Goal: Task Accomplishment & Management: Manage account settings

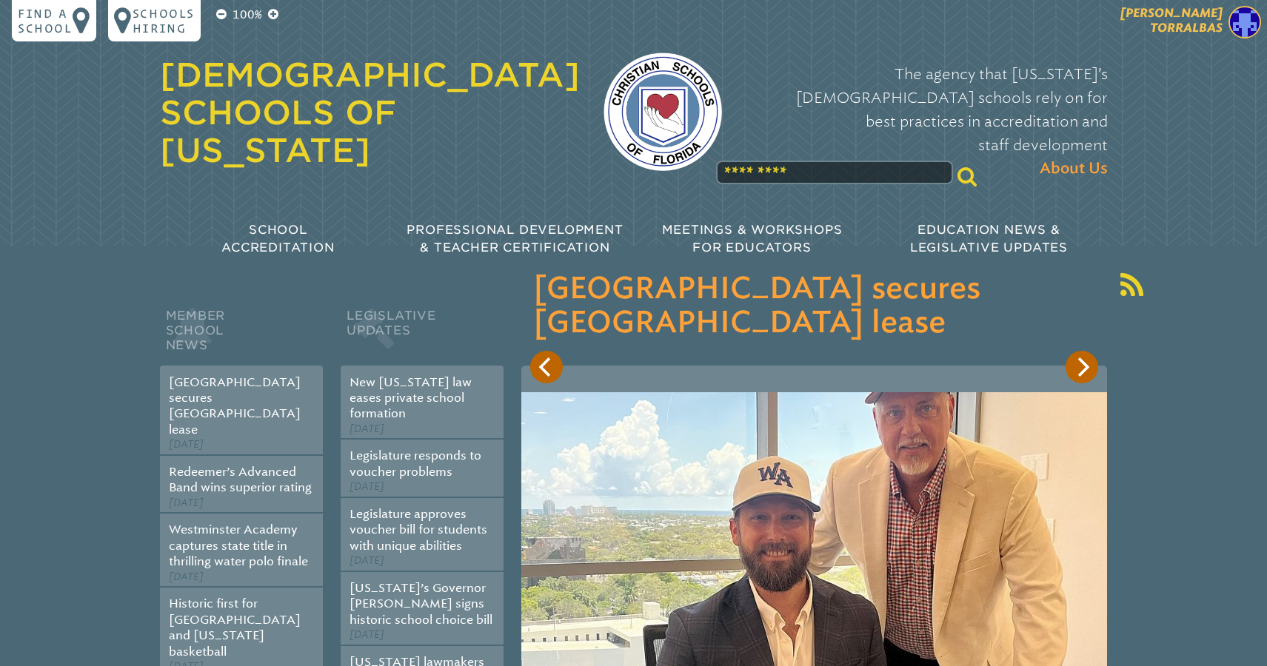
click at [1188, 28] on span "[PERSON_NAME]" at bounding box center [1171, 20] width 102 height 29
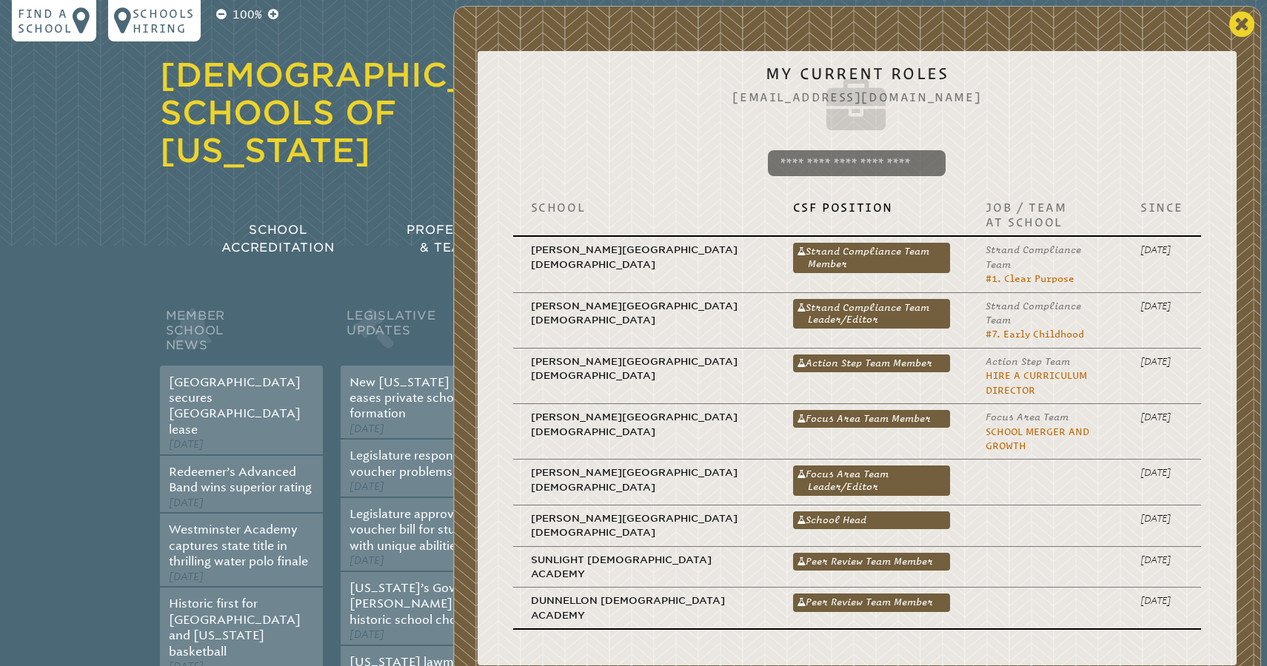
click at [1246, 29] on icon at bounding box center [1241, 25] width 25 height 30
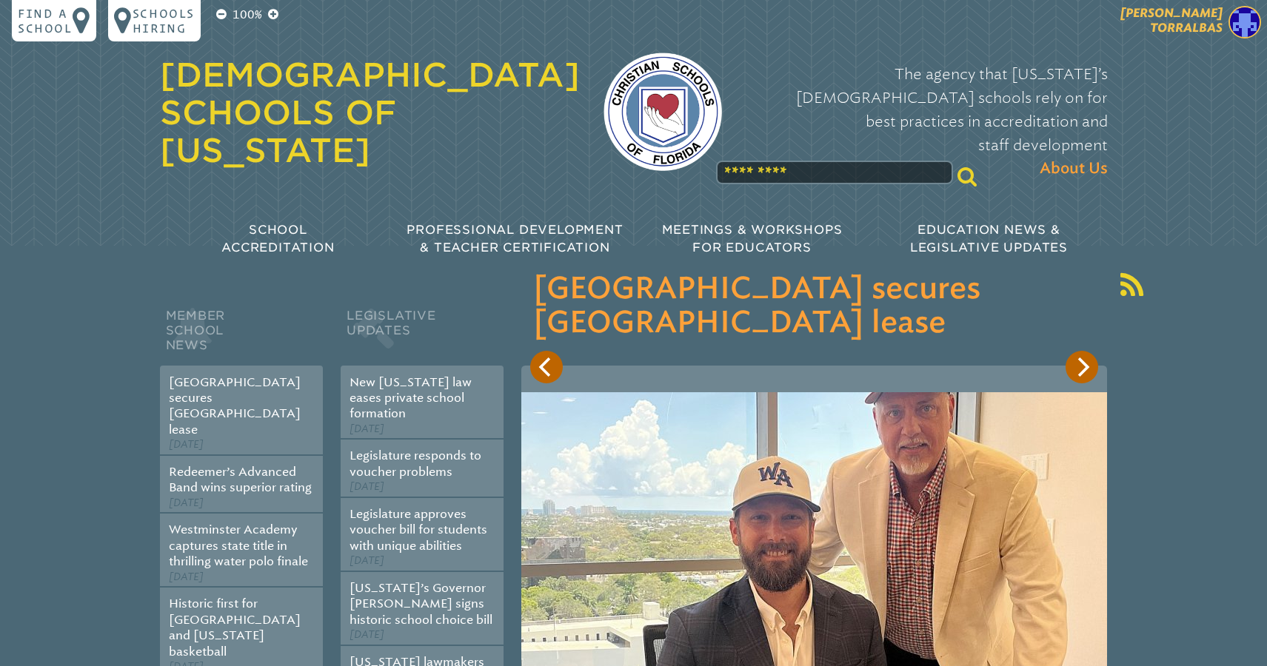
click at [1239, 27] on img at bounding box center [1244, 22] width 33 height 33
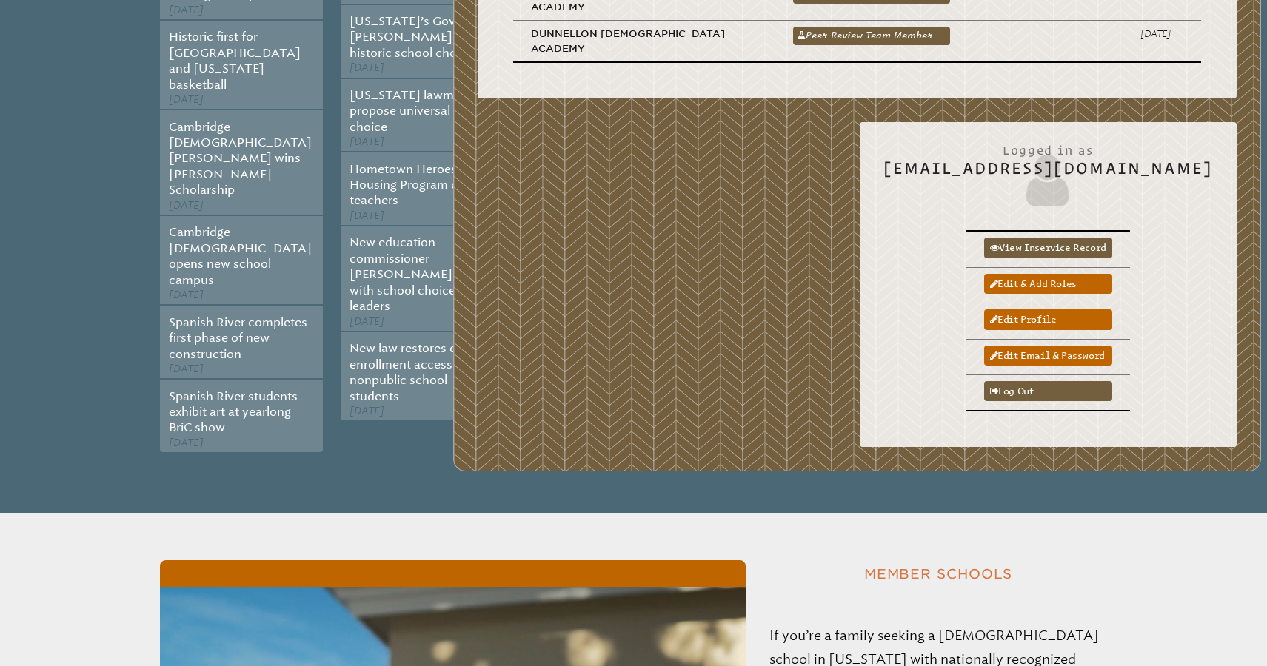
scroll to position [656, 0]
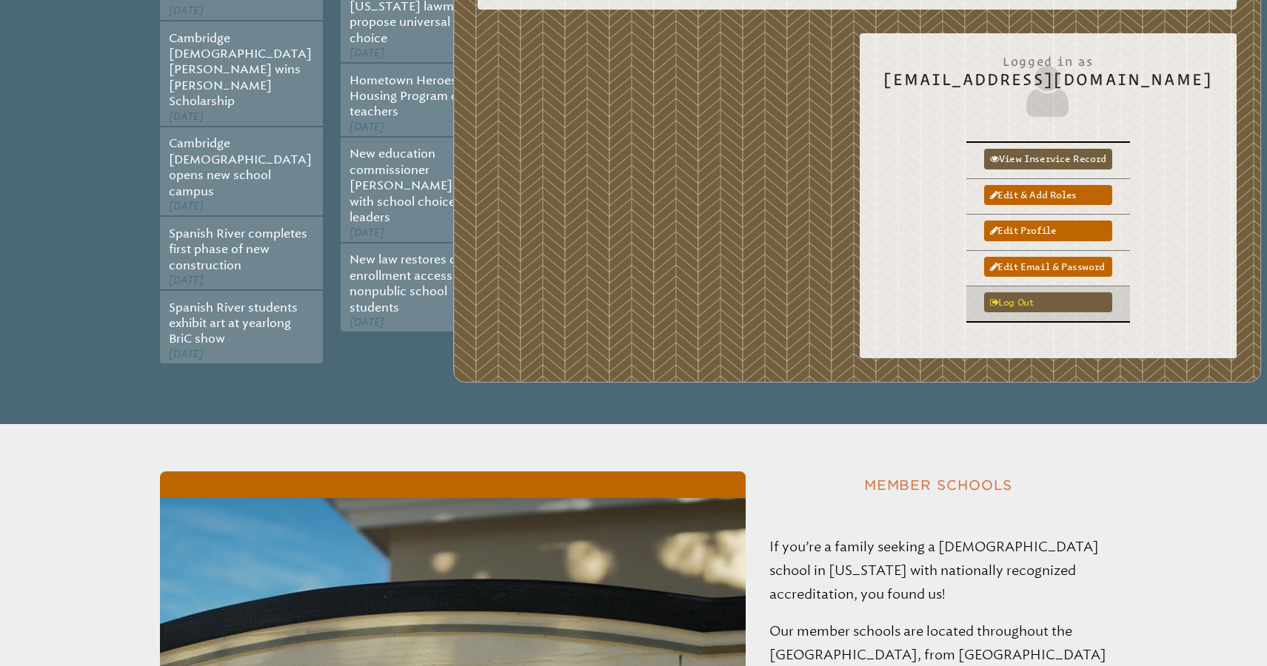
click at [1023, 292] on link "Log out" at bounding box center [1048, 302] width 128 height 20
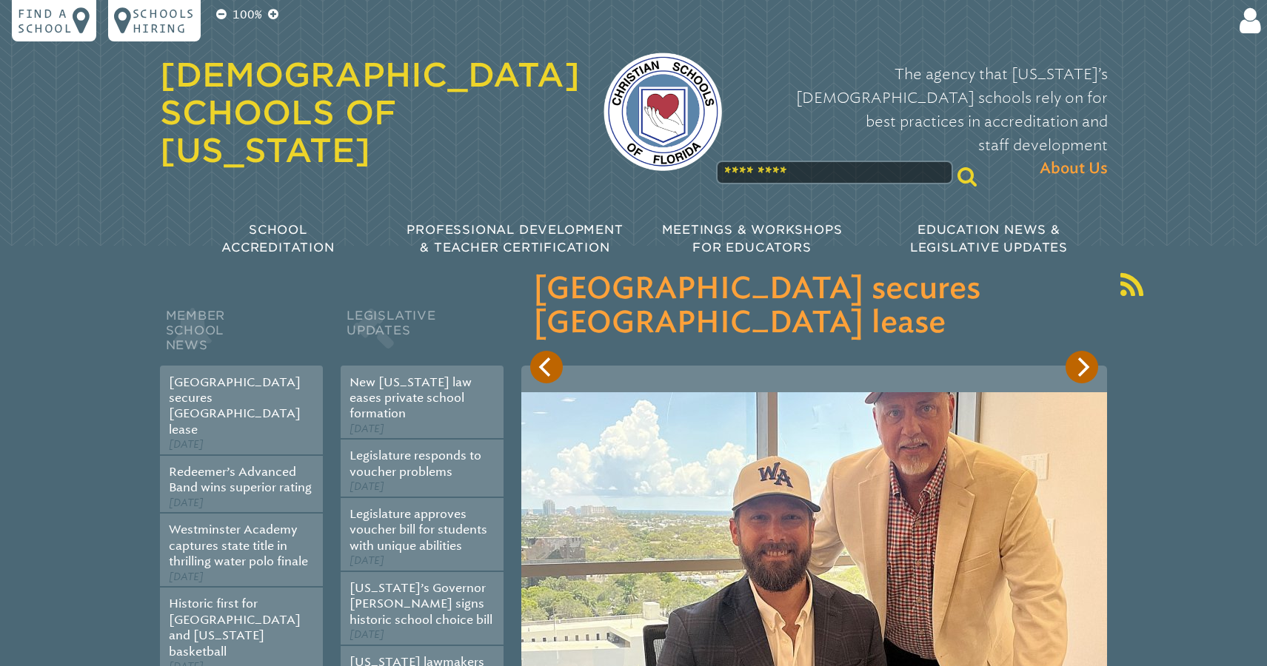
type input "**********"
click at [1104, 192] on input "******" at bounding box center [1105, 193] width 118 height 36
type input "**********"
click at [1243, 25] on img at bounding box center [1244, 22] width 33 height 33
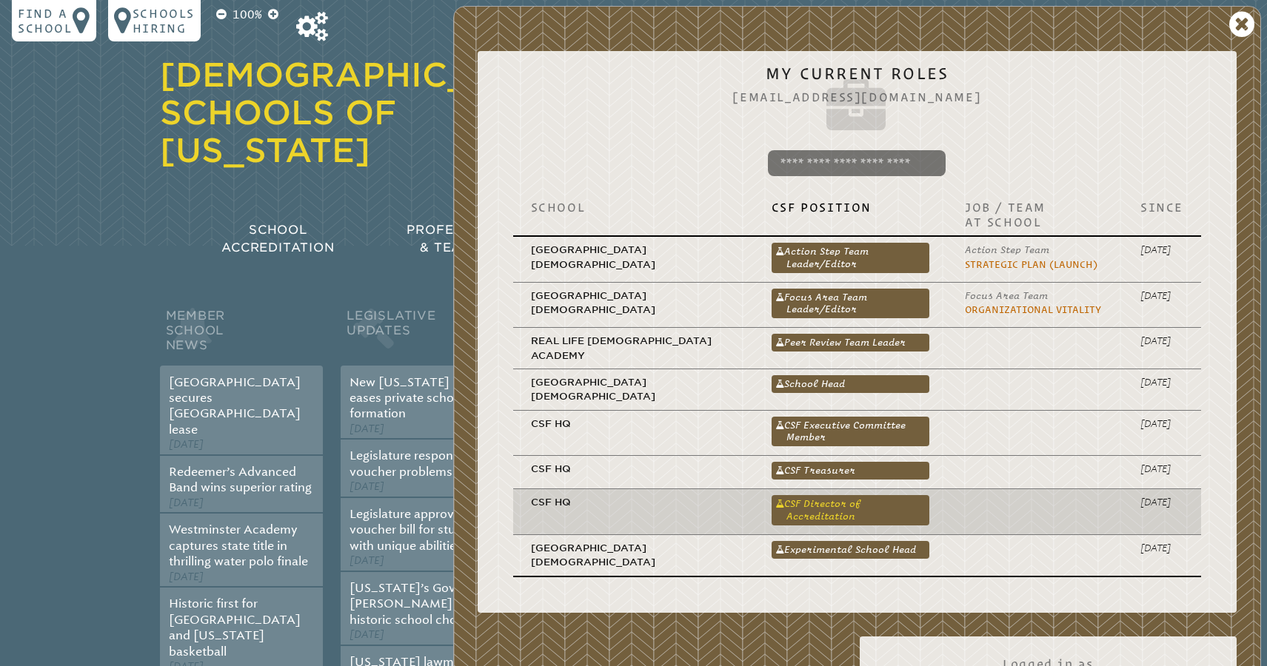
click at [833, 495] on link "CSF Director of Accreditation" at bounding box center [851, 510] width 158 height 30
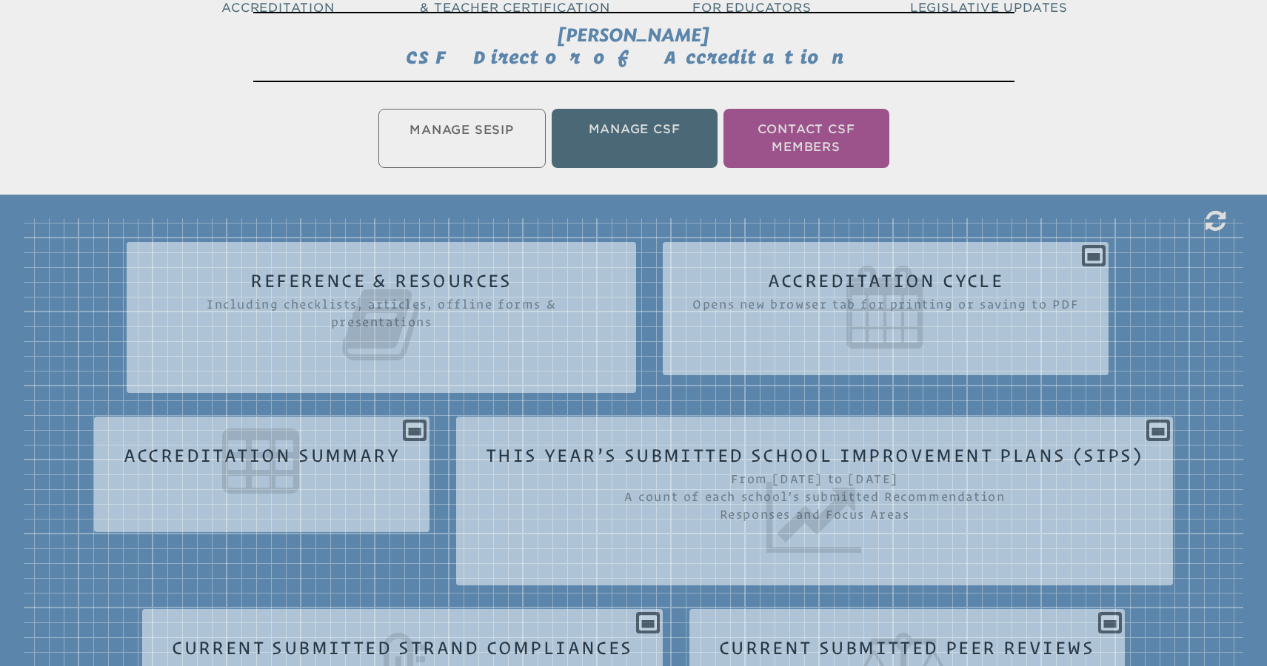
scroll to position [247, 0]
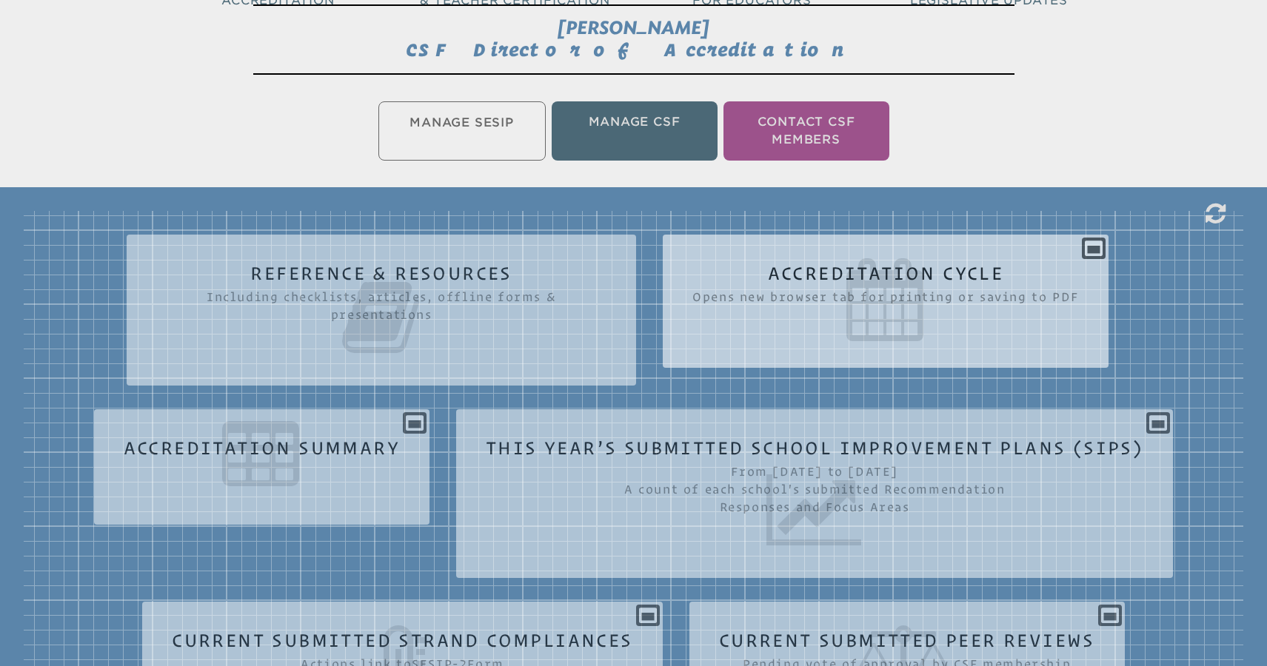
click at [1001, 269] on icon at bounding box center [885, 299] width 387 height 83
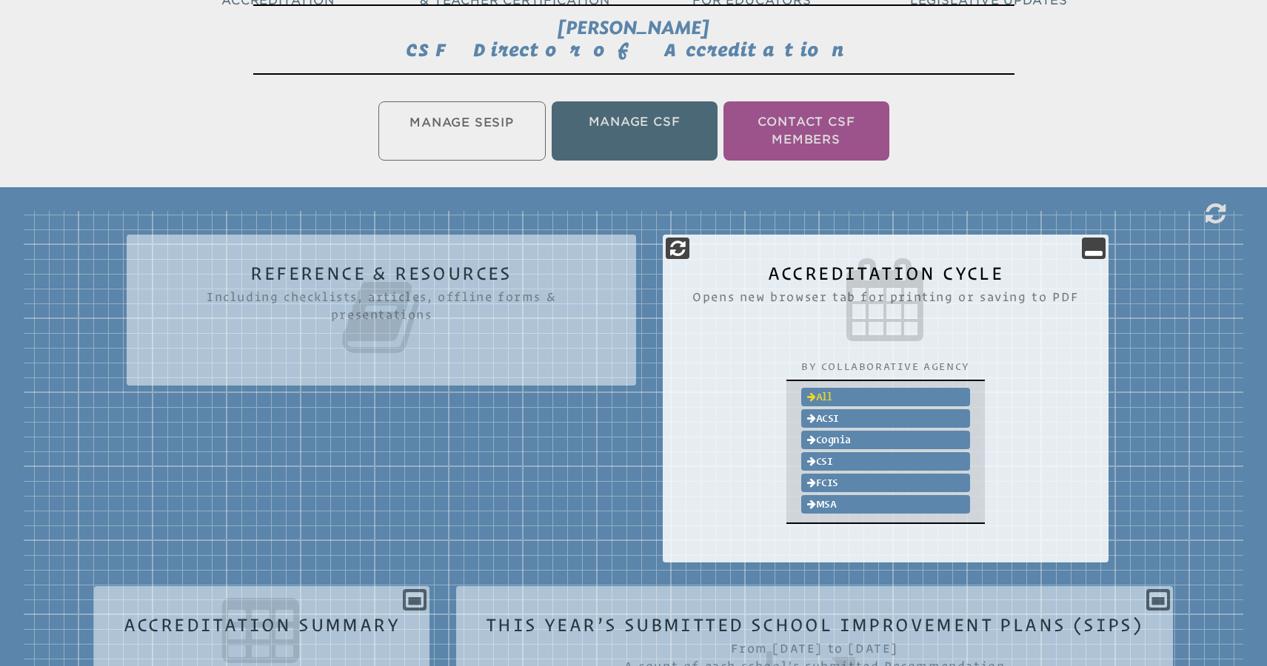
click at [832, 398] on link "All" at bounding box center [885, 397] width 169 height 19
click at [1089, 246] on icon at bounding box center [1094, 248] width 18 height 18
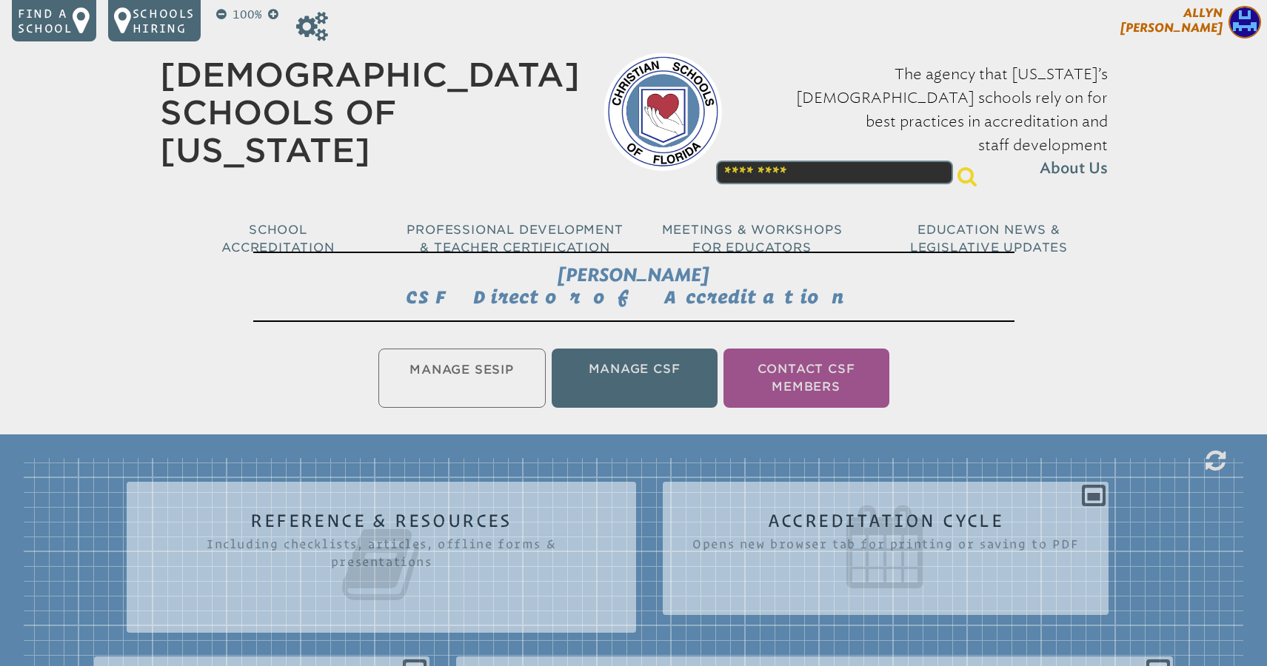
scroll to position [0, 0]
click at [1209, 19] on span "[PERSON_NAME]" at bounding box center [1171, 20] width 102 height 29
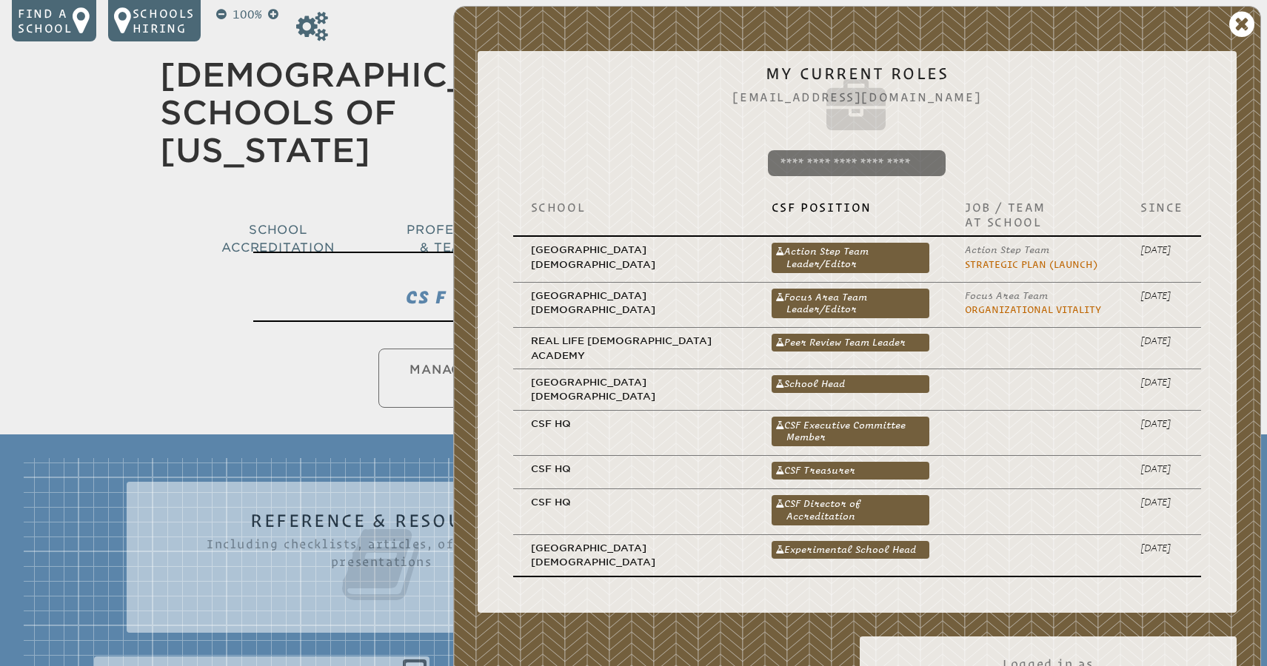
click at [1215, 21] on div "Allyn Williams My Current Roles awilliams@ocsrams.org School CSF Position Job /…" at bounding box center [857, 496] width 808 height 980
click at [345, 29] on div "Christian Schools of Florida The agency that Florida’s Christian schools rely o…" at bounding box center [634, 96] width 948 height 192
click at [313, 30] on icon at bounding box center [312, 27] width 32 height 30
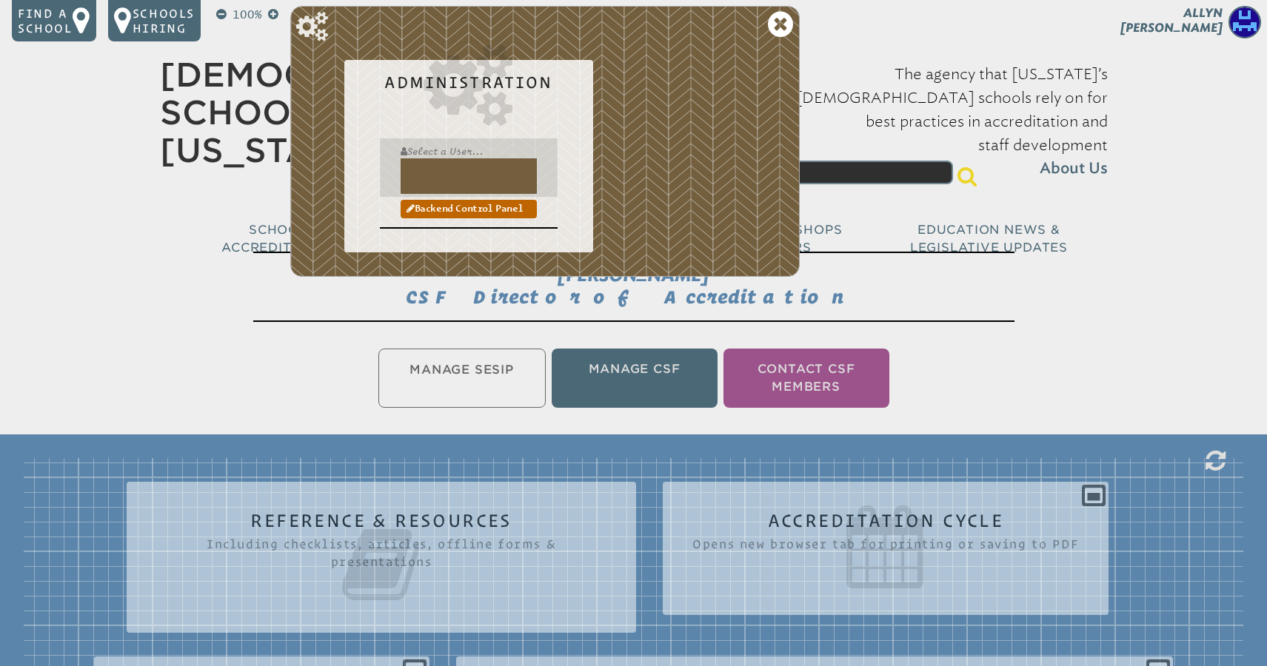
click at [429, 173] on input "text" at bounding box center [469, 176] width 136 height 36
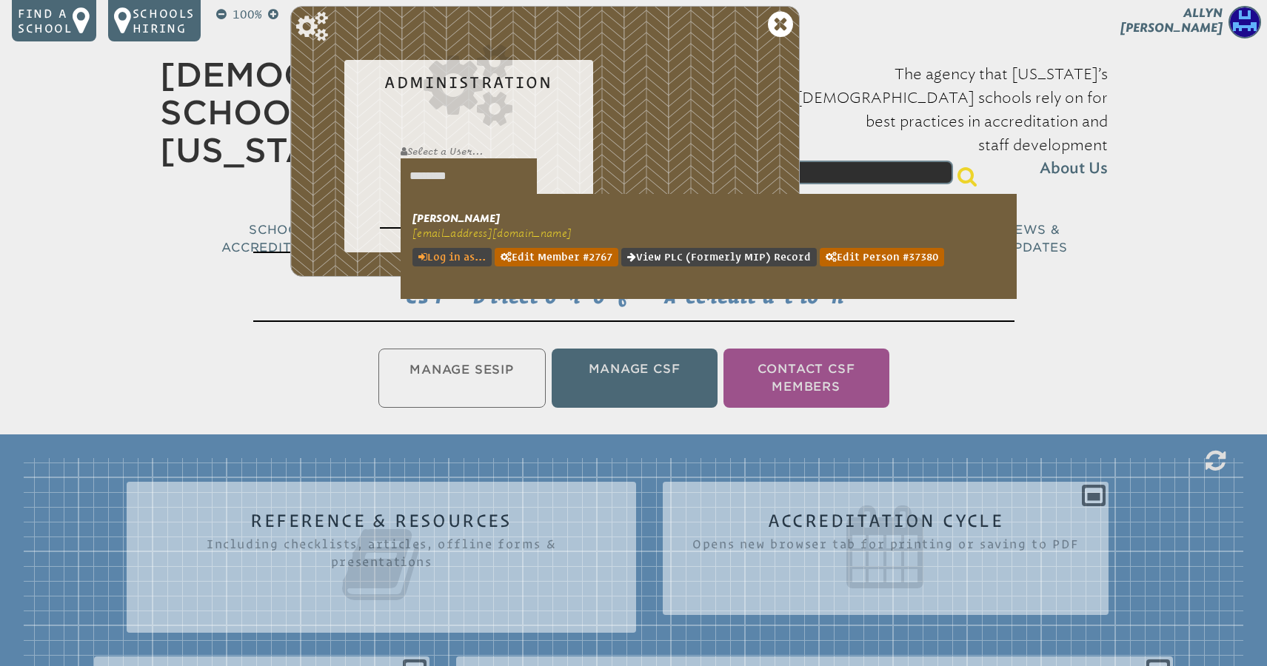
type input "********"
click at [469, 258] on link "Log in as..." at bounding box center [451, 257] width 79 height 19
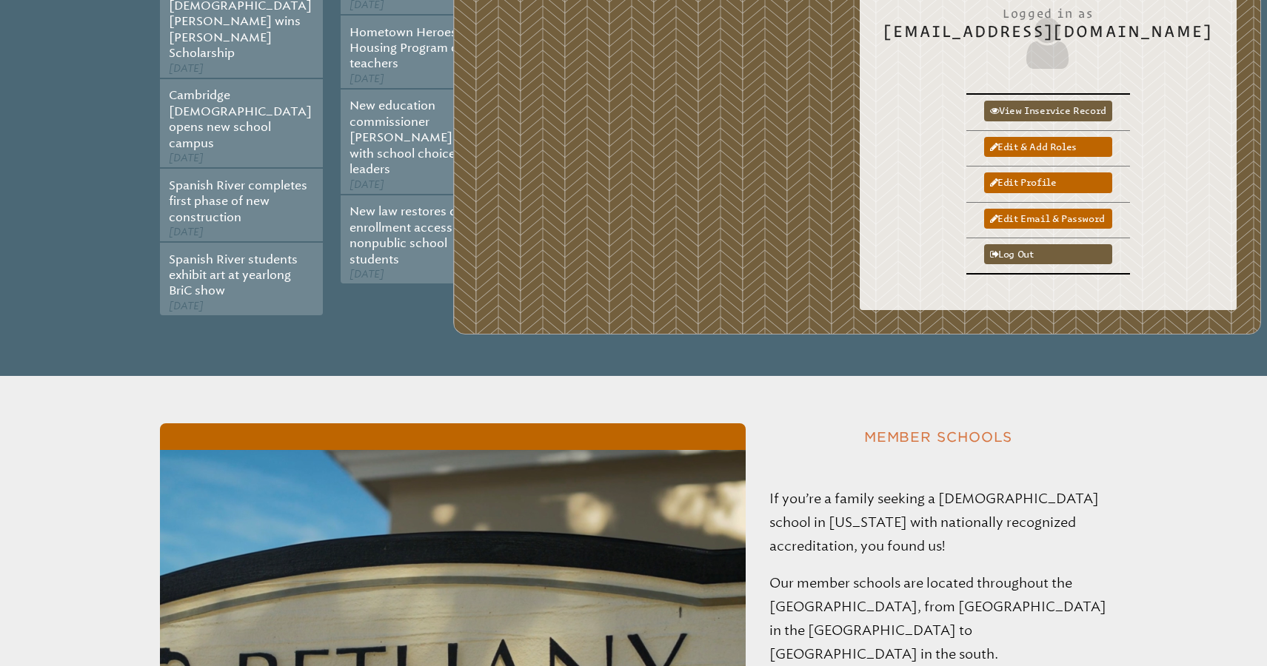
scroll to position [793, 0]
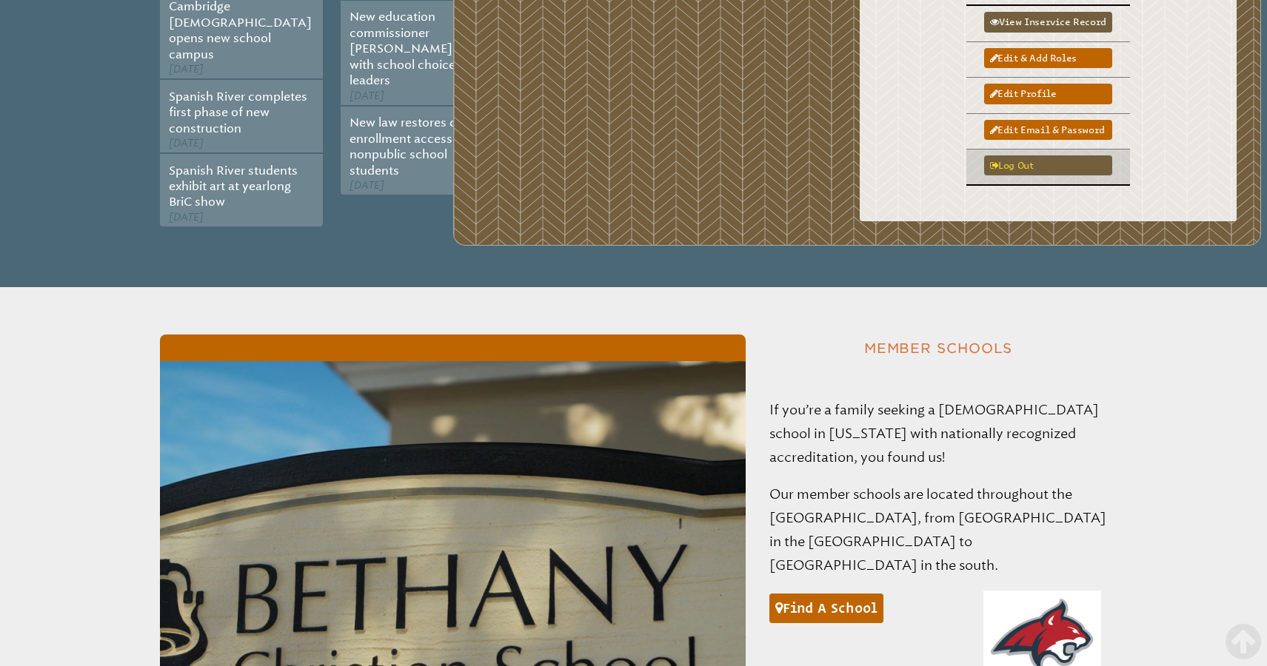
click at [1018, 156] on link "Log out" at bounding box center [1048, 166] width 128 height 20
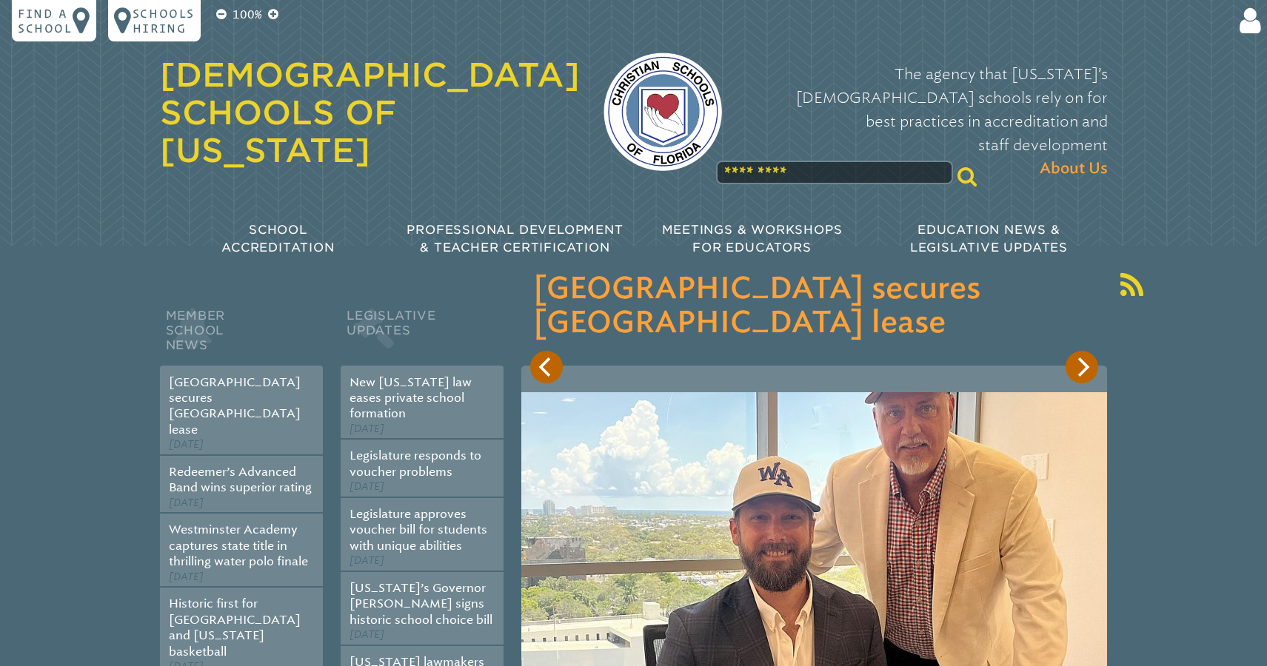
type input "**********"
click at [1104, 327] on input "******" at bounding box center [1105, 328] width 118 height 36
type input "**********"
click at [1239, 24] on img at bounding box center [1244, 22] width 33 height 33
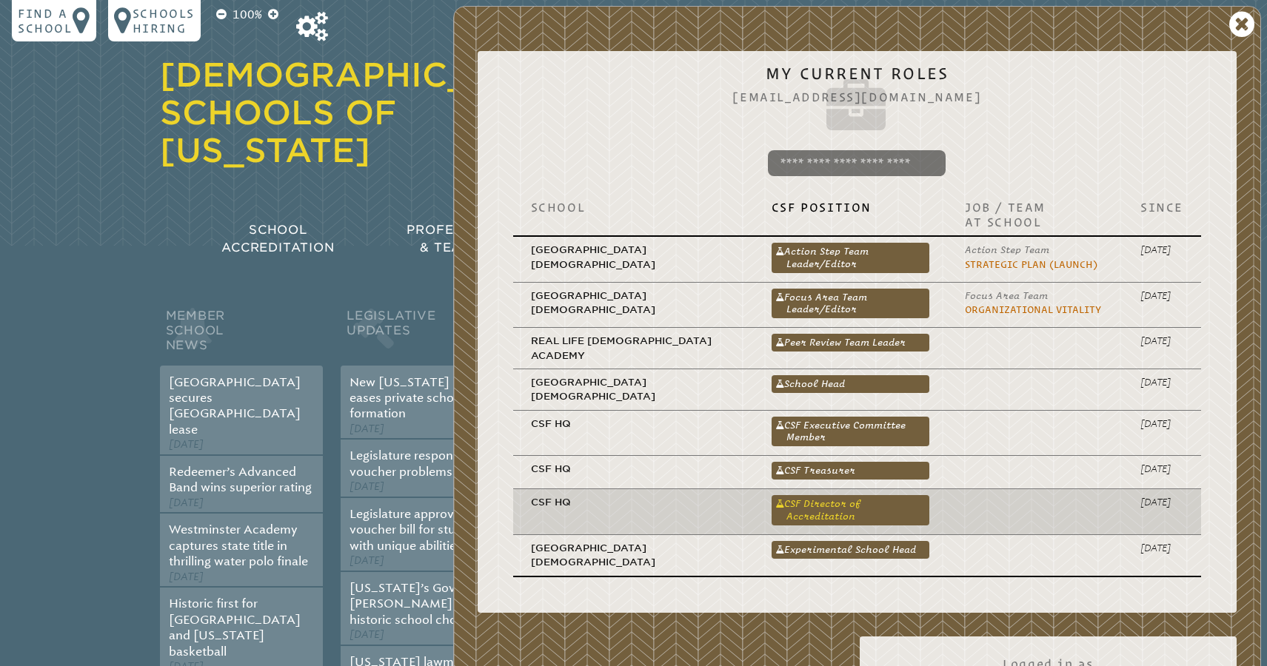
click at [813, 495] on link "CSF Director of Accreditation" at bounding box center [851, 510] width 158 height 30
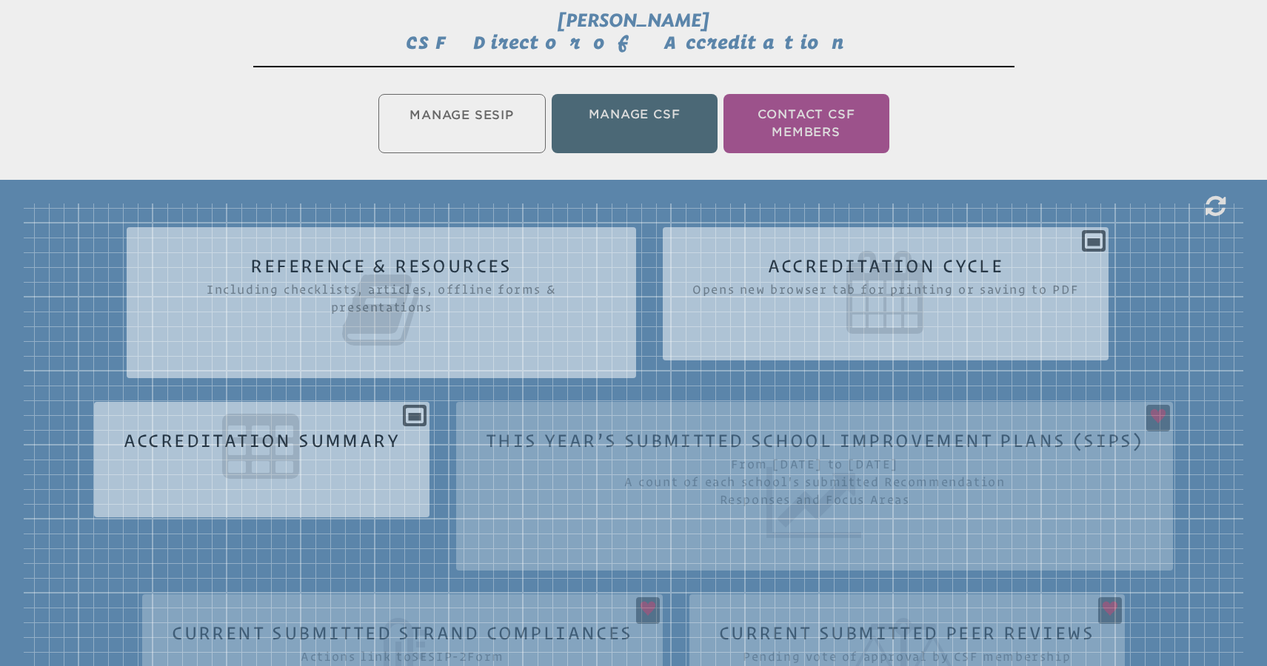
scroll to position [268, 0]
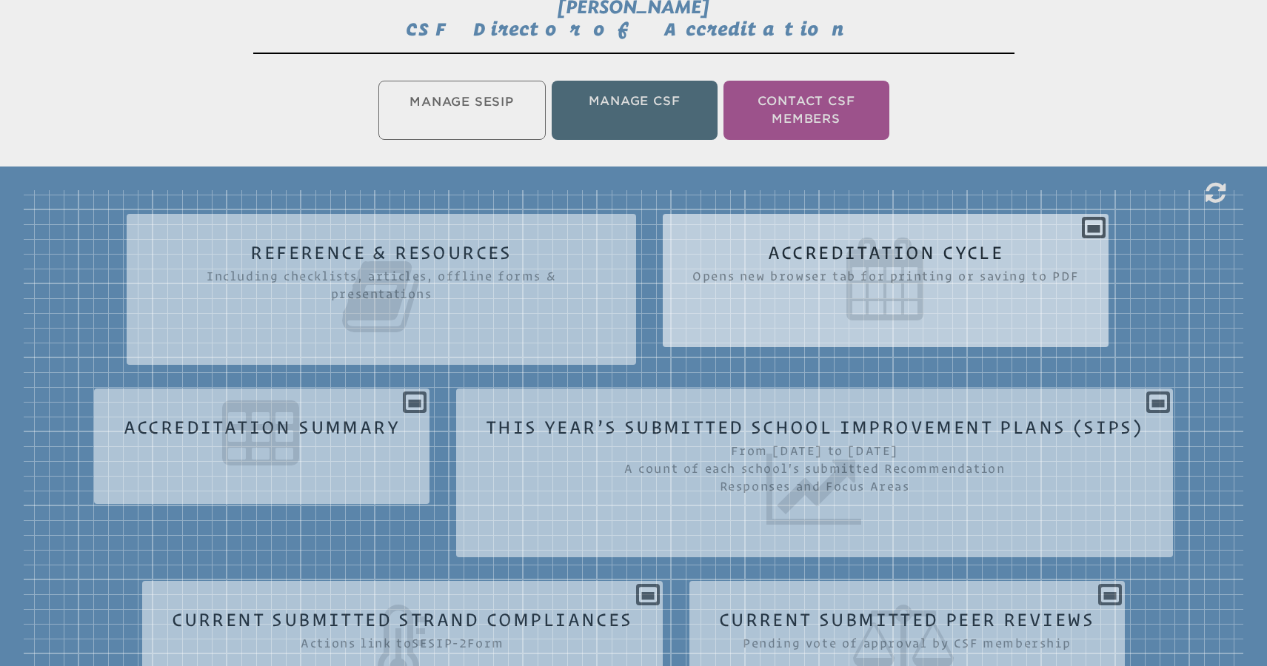
click at [1002, 269] on icon at bounding box center [885, 279] width 387 height 83
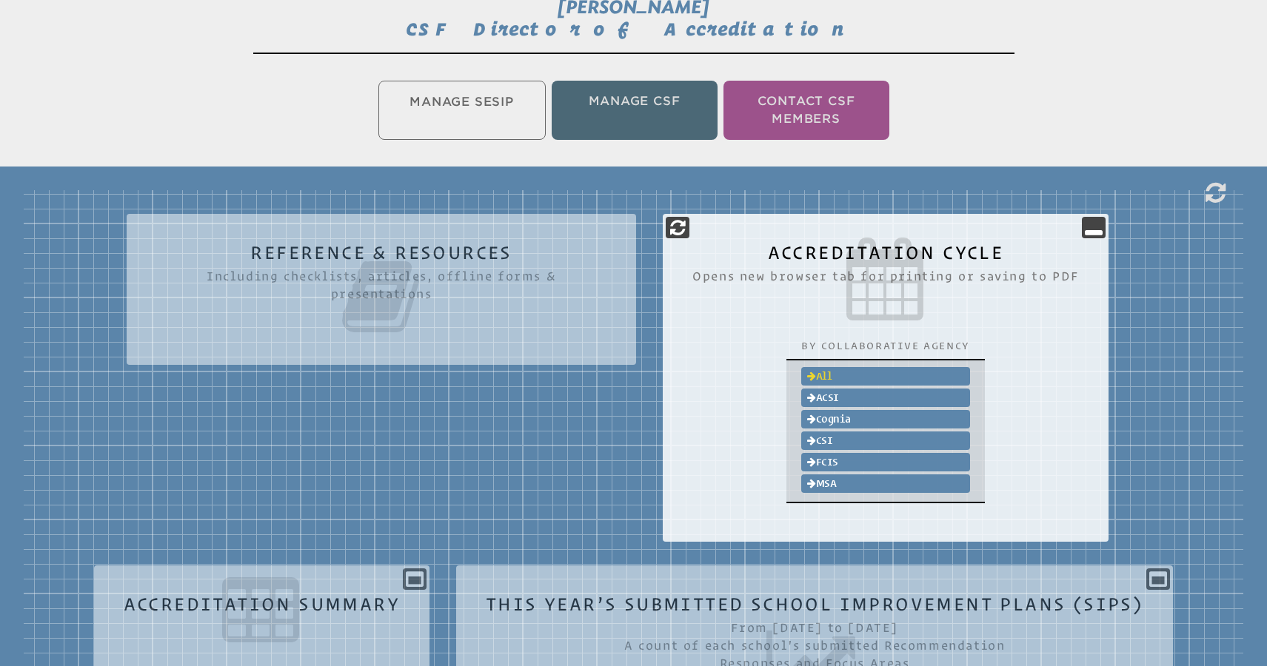
click at [837, 370] on link "All" at bounding box center [885, 376] width 169 height 19
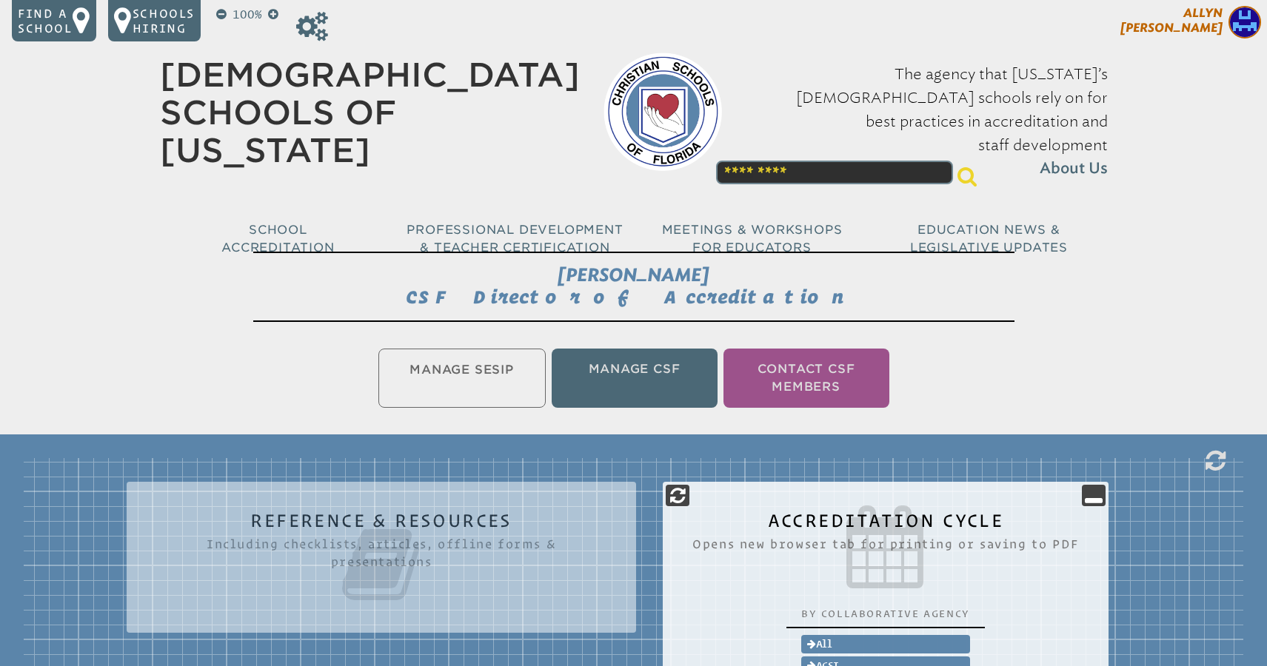
scroll to position [0, 0]
click at [1240, 26] on img at bounding box center [1244, 22] width 33 height 33
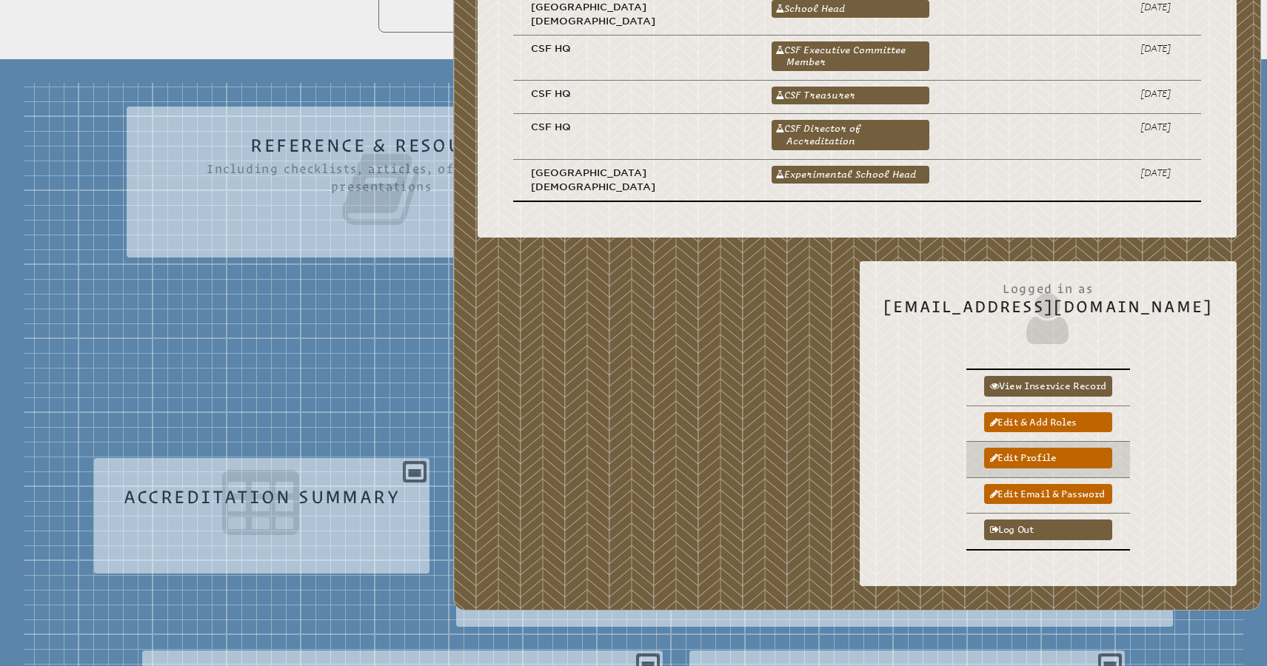
scroll to position [388, 0]
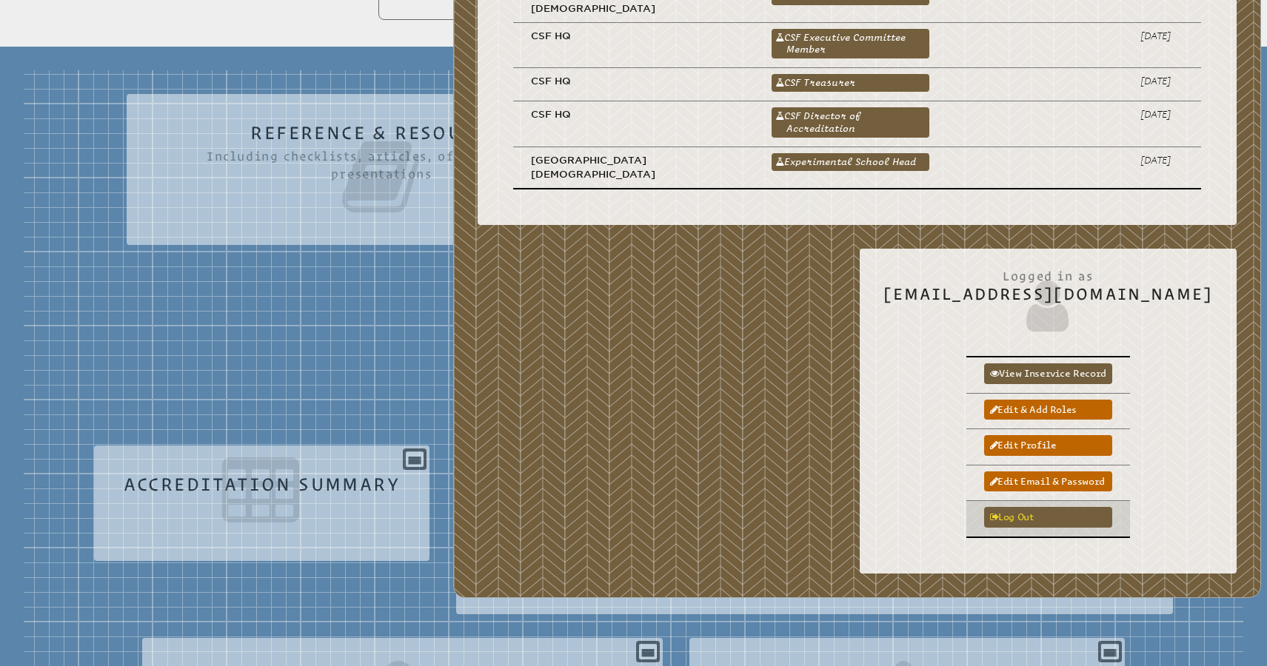
click at [1046, 507] on link "Log out" at bounding box center [1048, 517] width 128 height 20
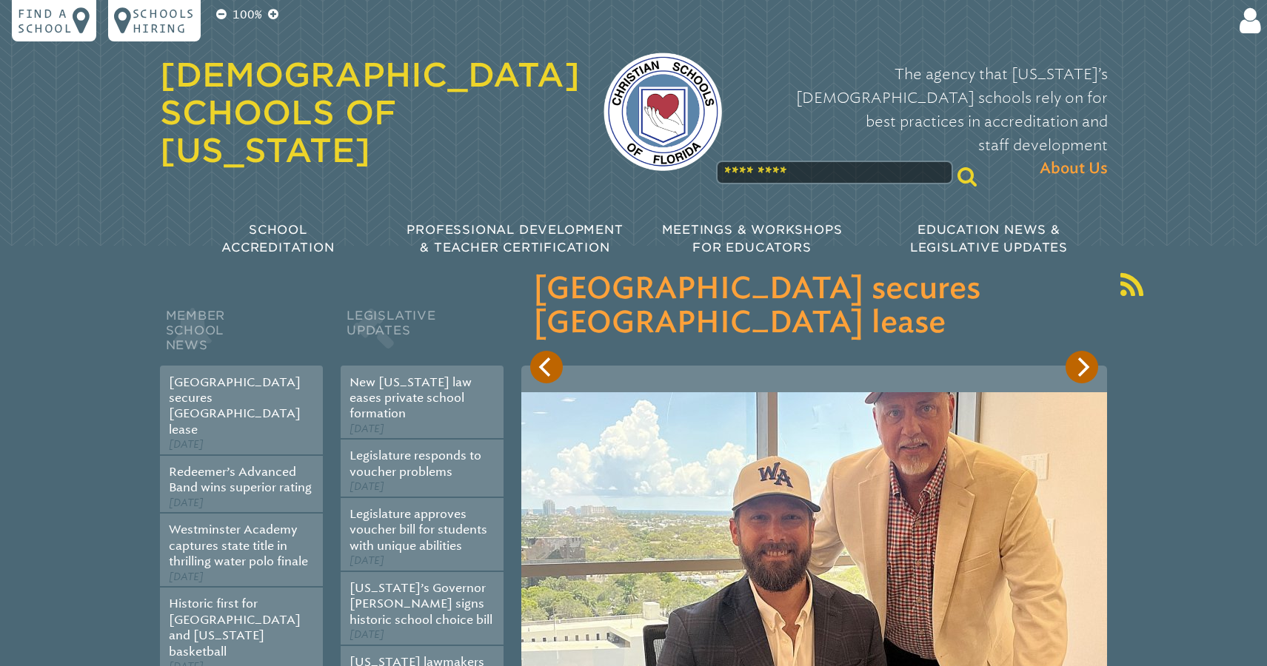
scroll to position [135, 0]
type input "**********"
click at [1247, 25] on icon at bounding box center [1247, 21] width 27 height 30
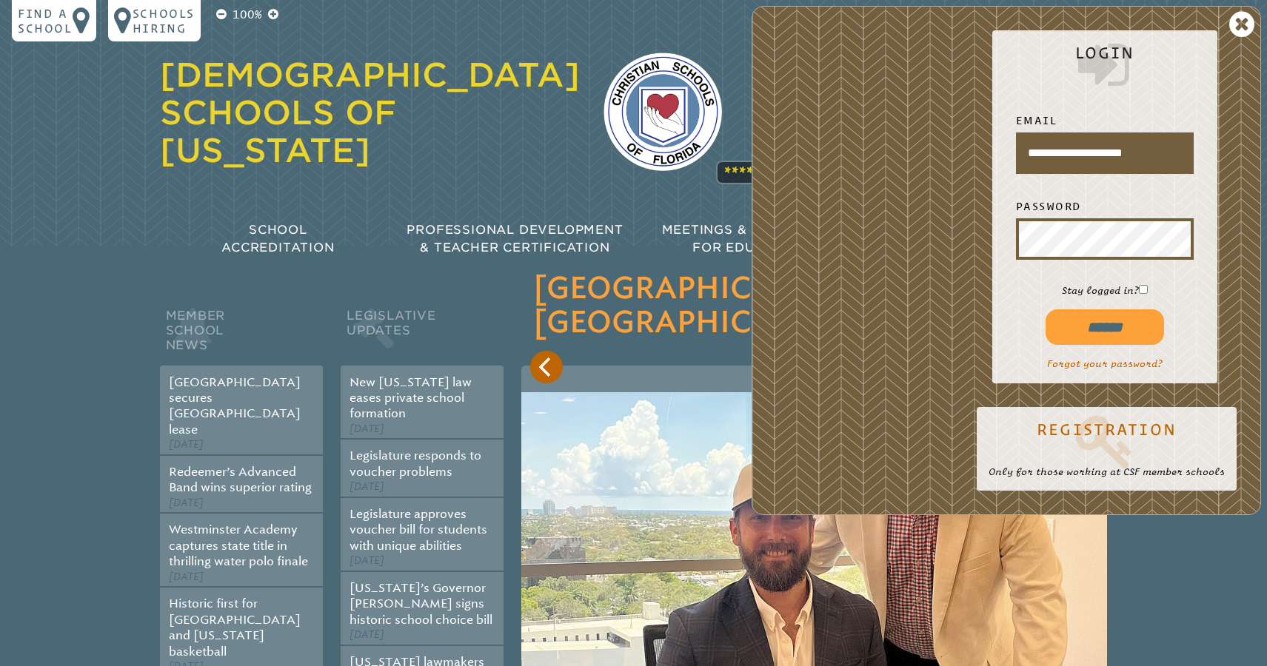
click at [1118, 332] on input "******" at bounding box center [1105, 328] width 118 height 36
type input "**********"
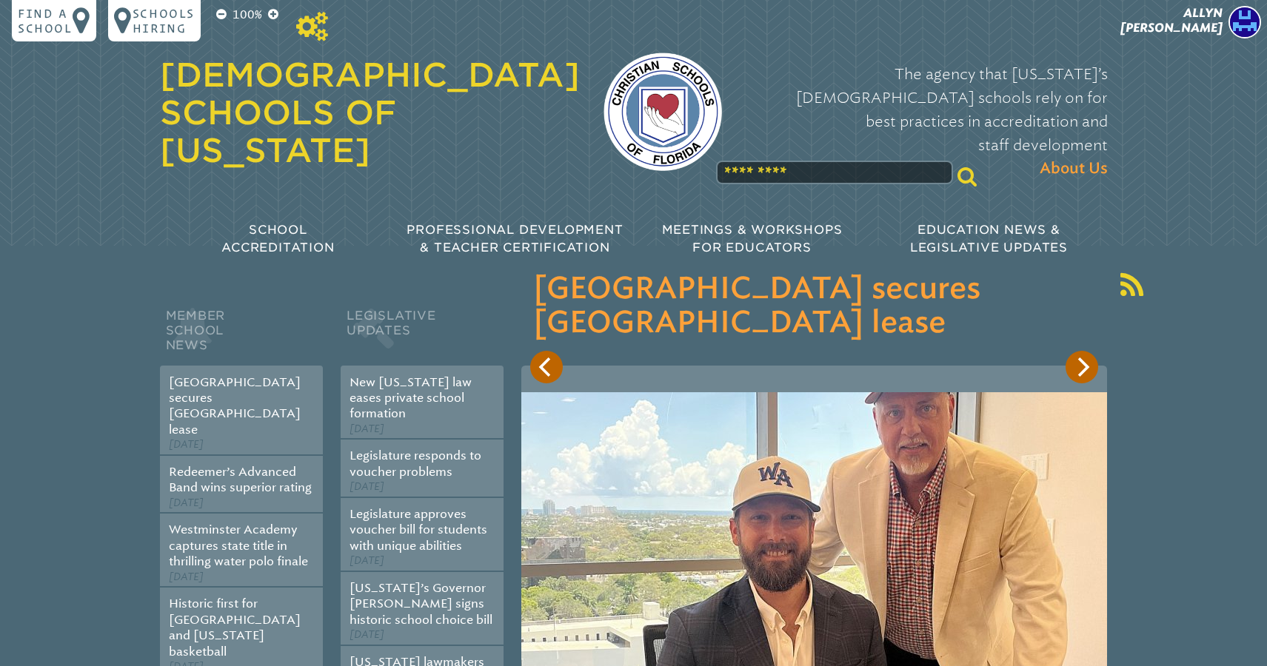
click at [302, 25] on icon at bounding box center [312, 27] width 32 height 30
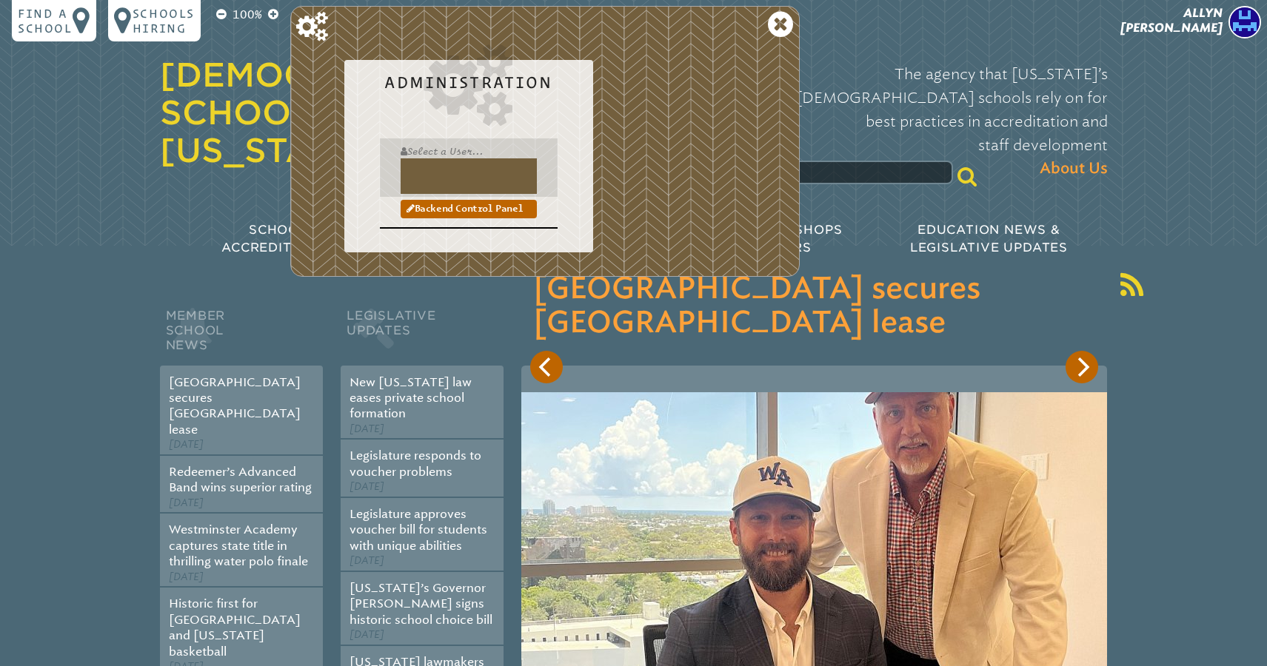
click at [438, 172] on input "text" at bounding box center [469, 176] width 136 height 36
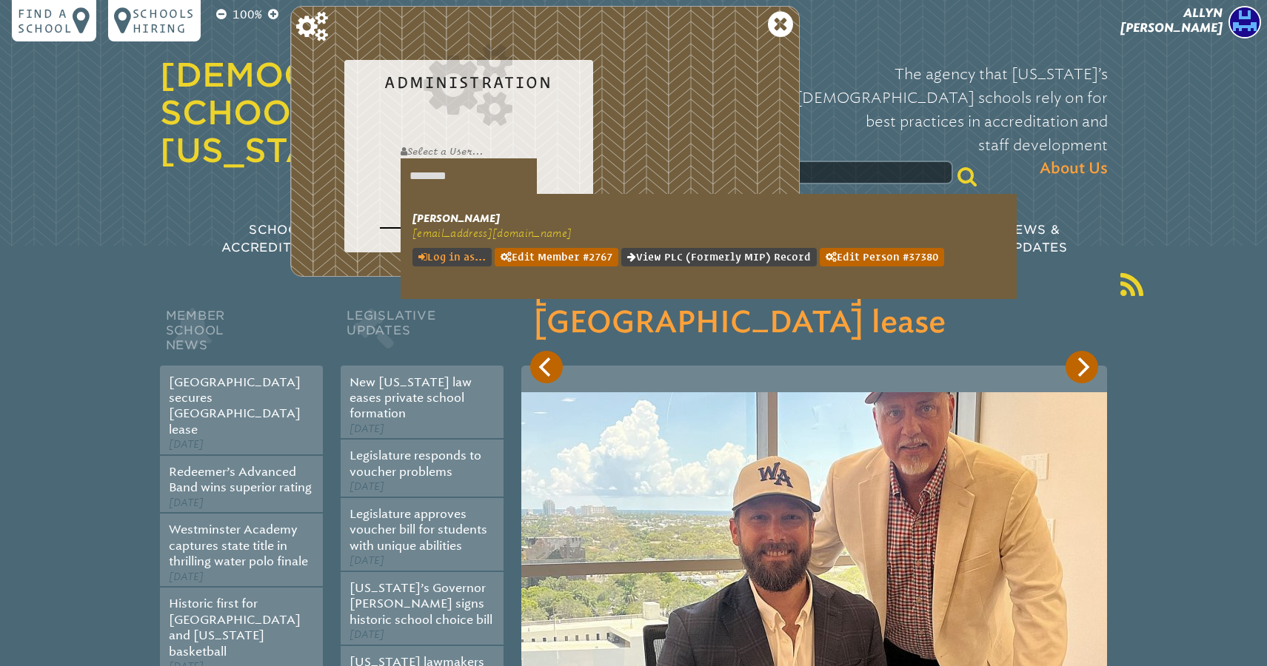
type input "********"
click at [465, 261] on link "Log in as..." at bounding box center [451, 257] width 79 height 19
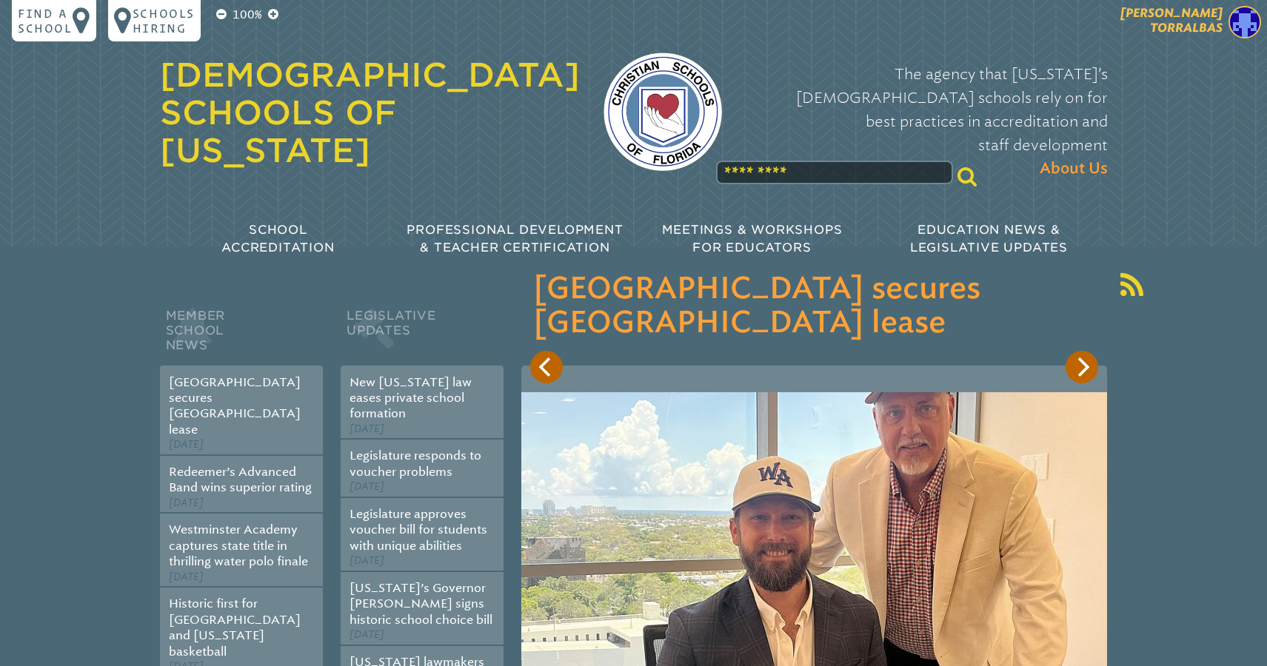
click at [1209, 22] on span "[PERSON_NAME]" at bounding box center [1171, 20] width 102 height 29
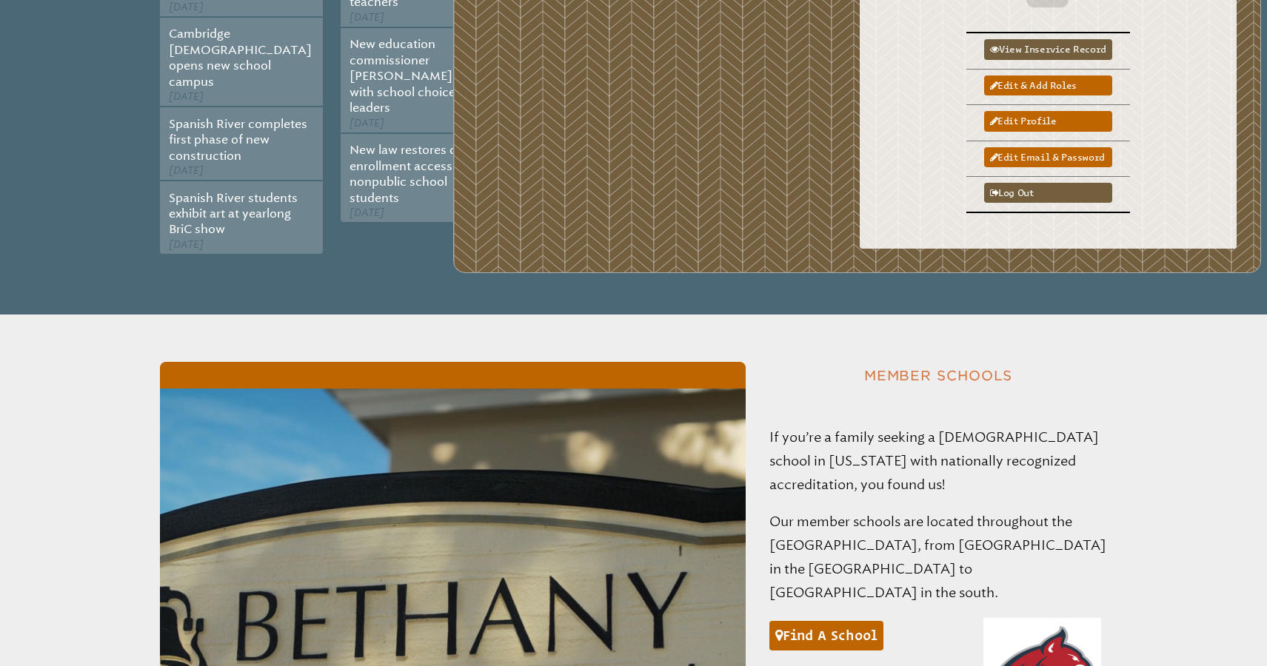
scroll to position [770, 0]
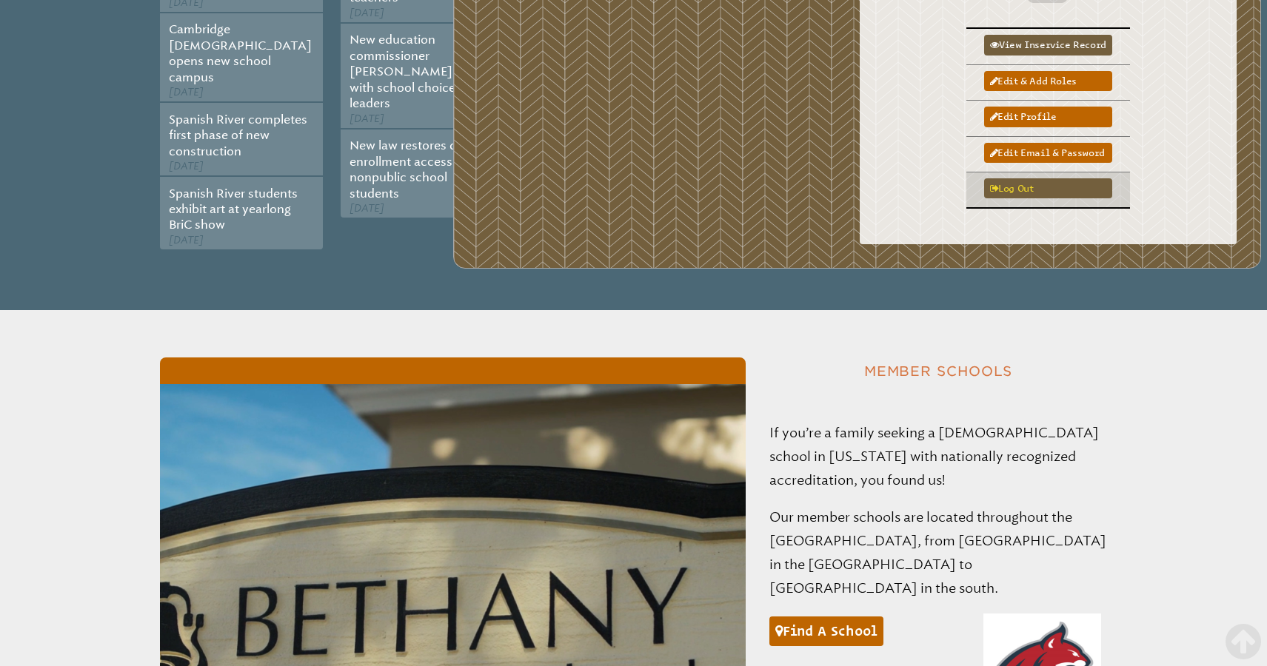
click at [1018, 178] on link "Log out" at bounding box center [1048, 188] width 128 height 20
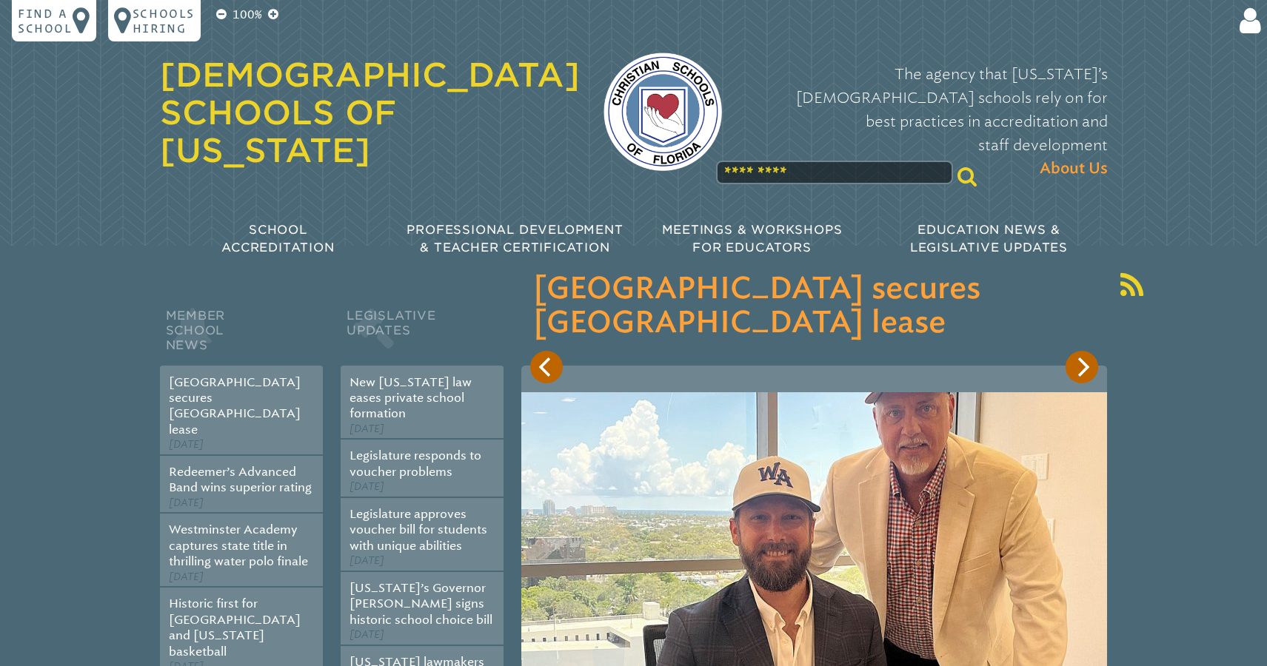
type input "**********"
click at [1104, 310] on input "******" at bounding box center [1105, 328] width 118 height 36
type input "**********"
click at [1209, 33] on span "[PERSON_NAME]" at bounding box center [1171, 20] width 102 height 29
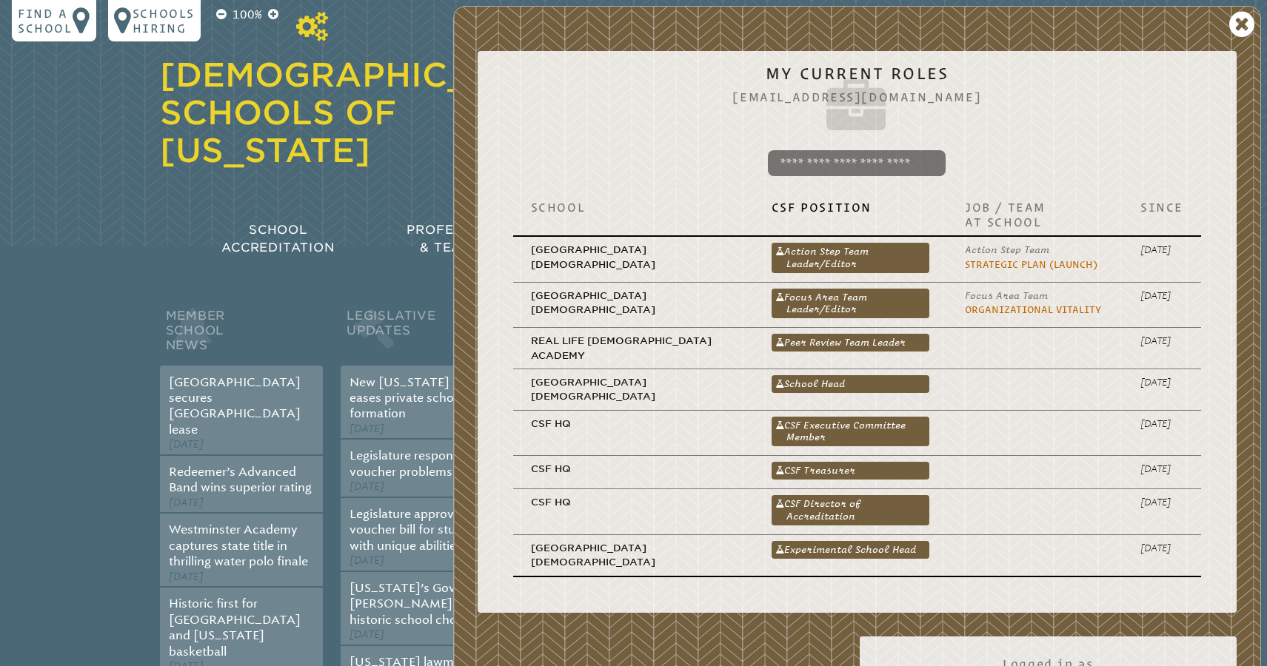
click at [296, 39] on icon at bounding box center [312, 27] width 32 height 30
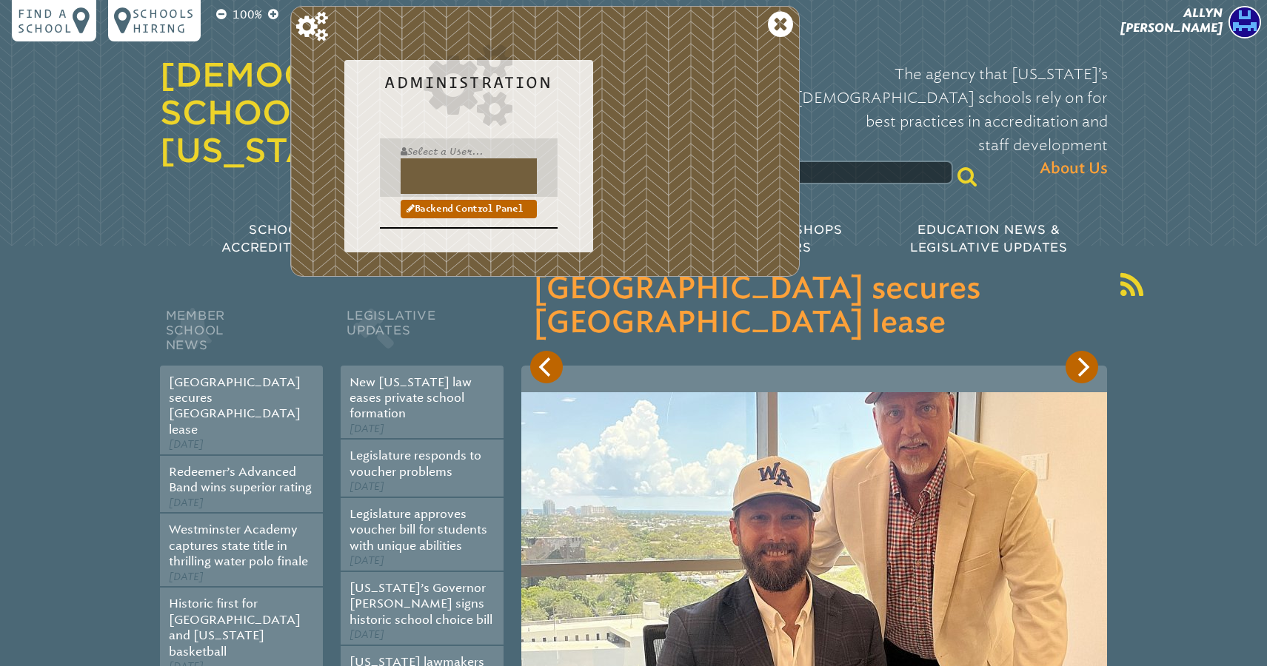
click at [428, 171] on input "text" at bounding box center [469, 176] width 136 height 36
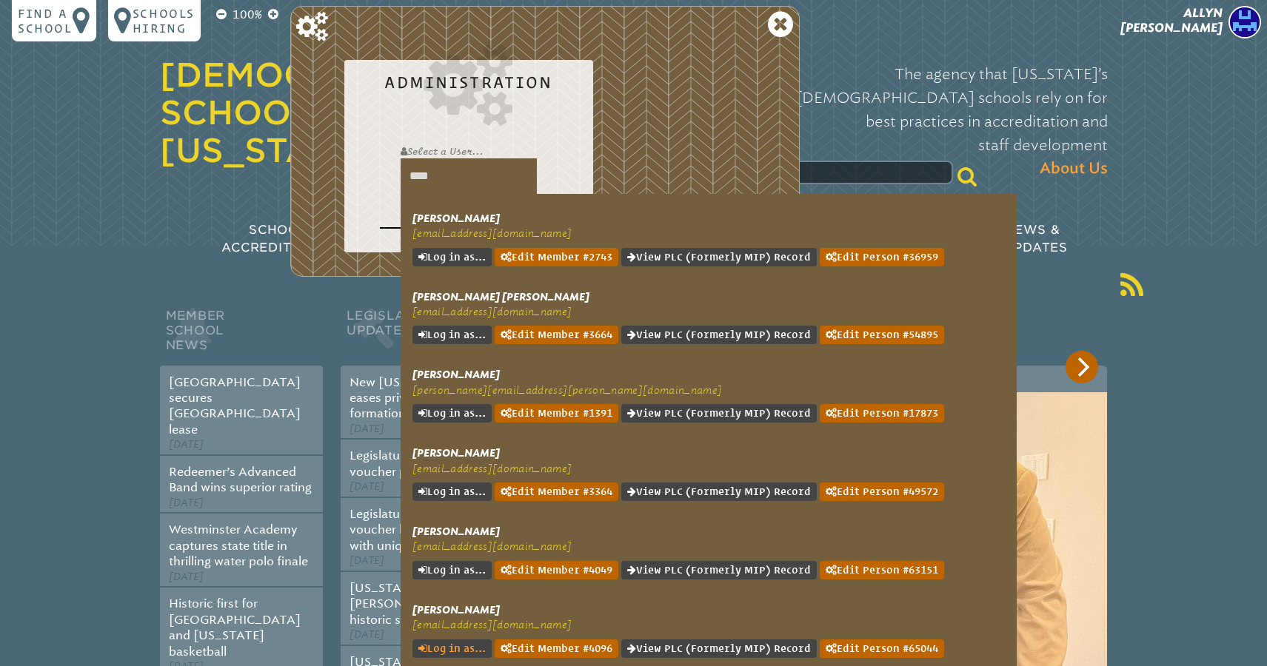
type input "****"
click at [460, 640] on link "Log in as..." at bounding box center [451, 649] width 79 height 19
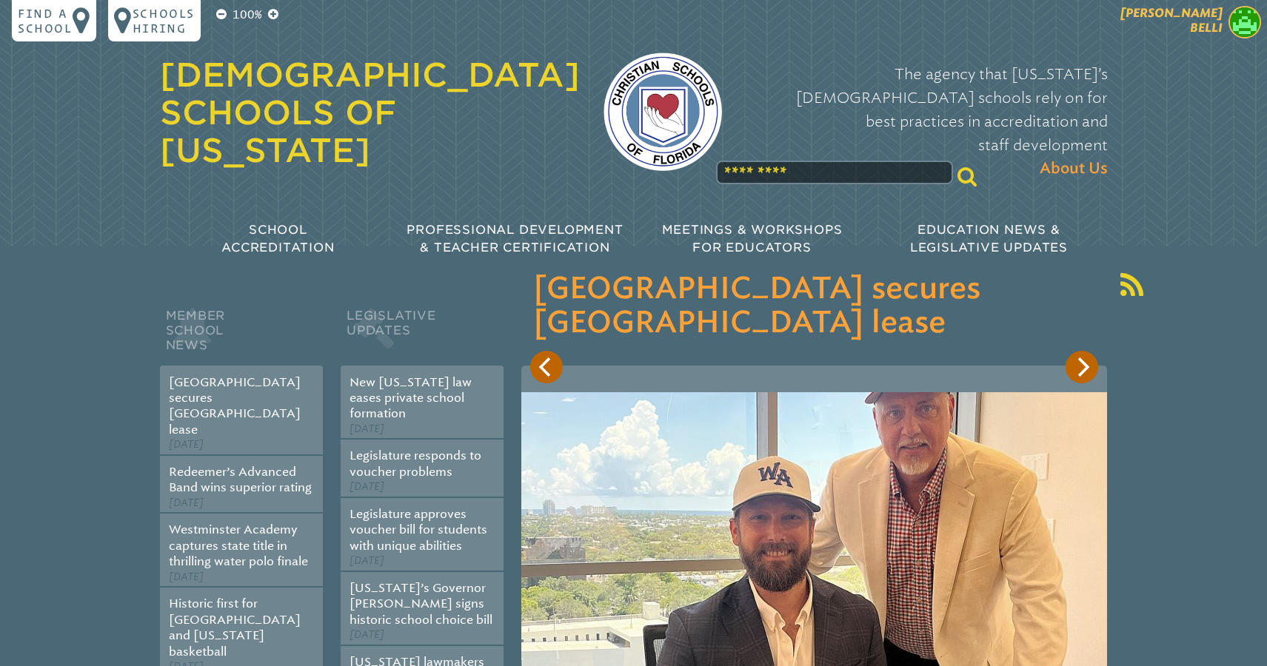
click at [1210, 7] on span "[PERSON_NAME]" at bounding box center [1171, 20] width 102 height 29
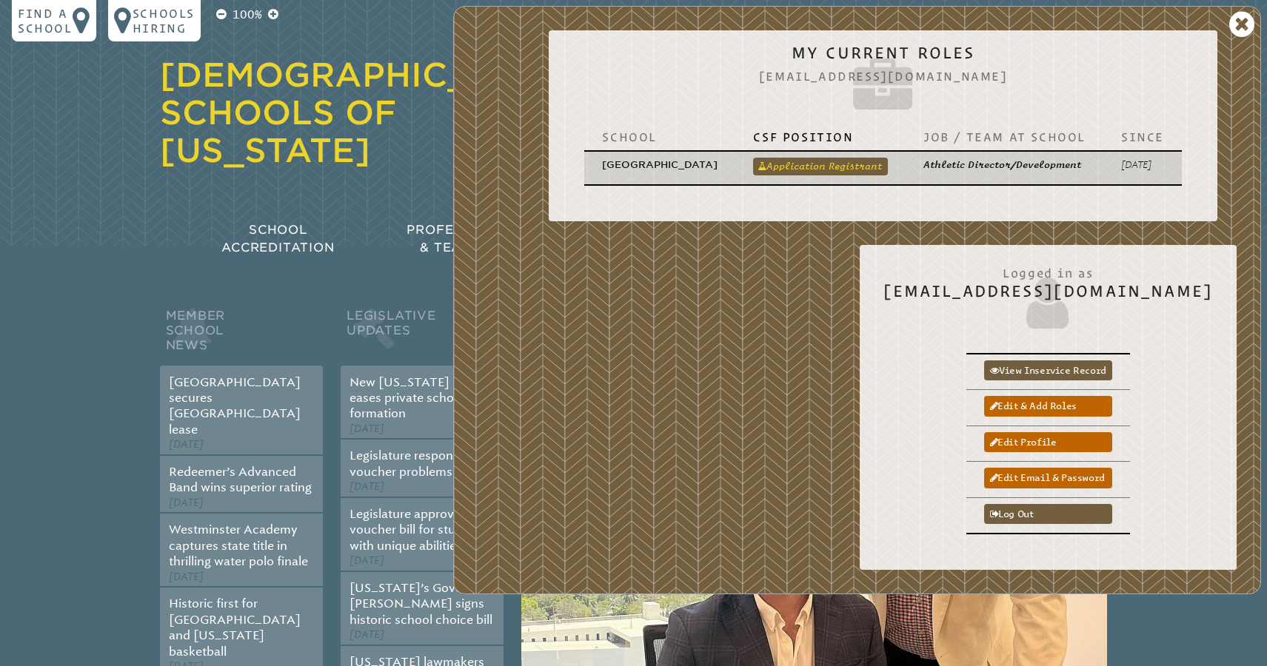
click at [824, 161] on link "Application Registrant" at bounding box center [820, 167] width 135 height 18
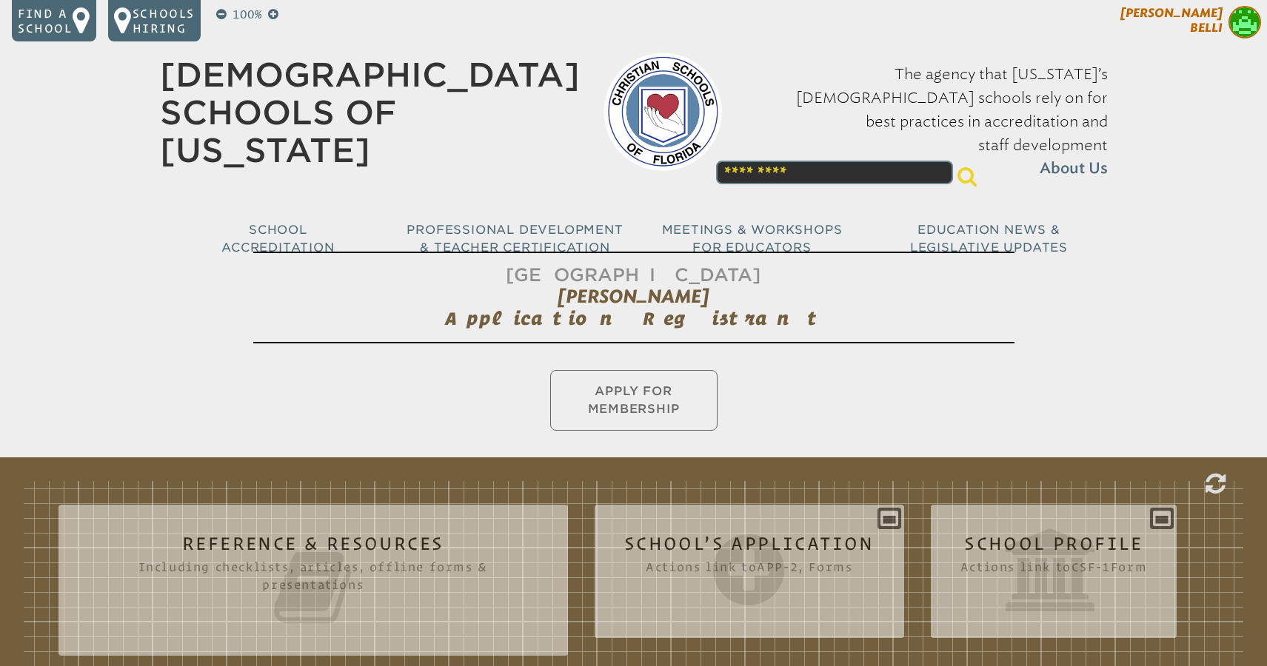
click at [1205, 36] on p "[PERSON_NAME]" at bounding box center [1145, 24] width 243 height 36
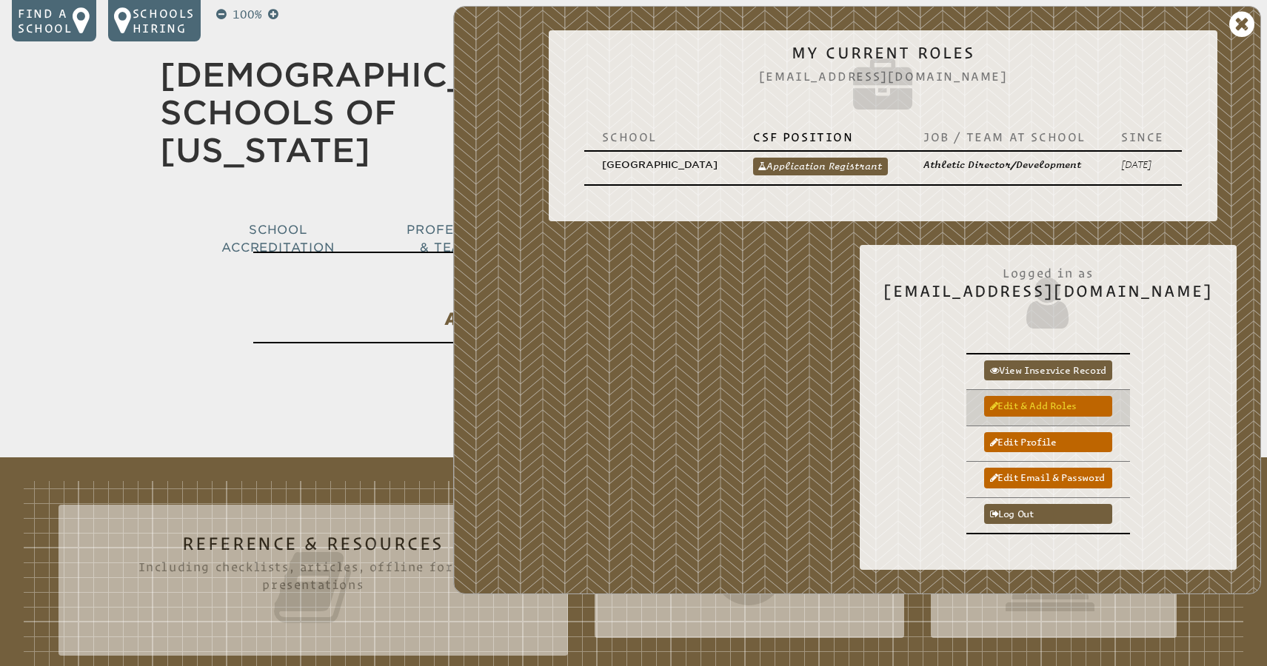
click at [1084, 409] on link "Edit & add roles" at bounding box center [1048, 406] width 128 height 20
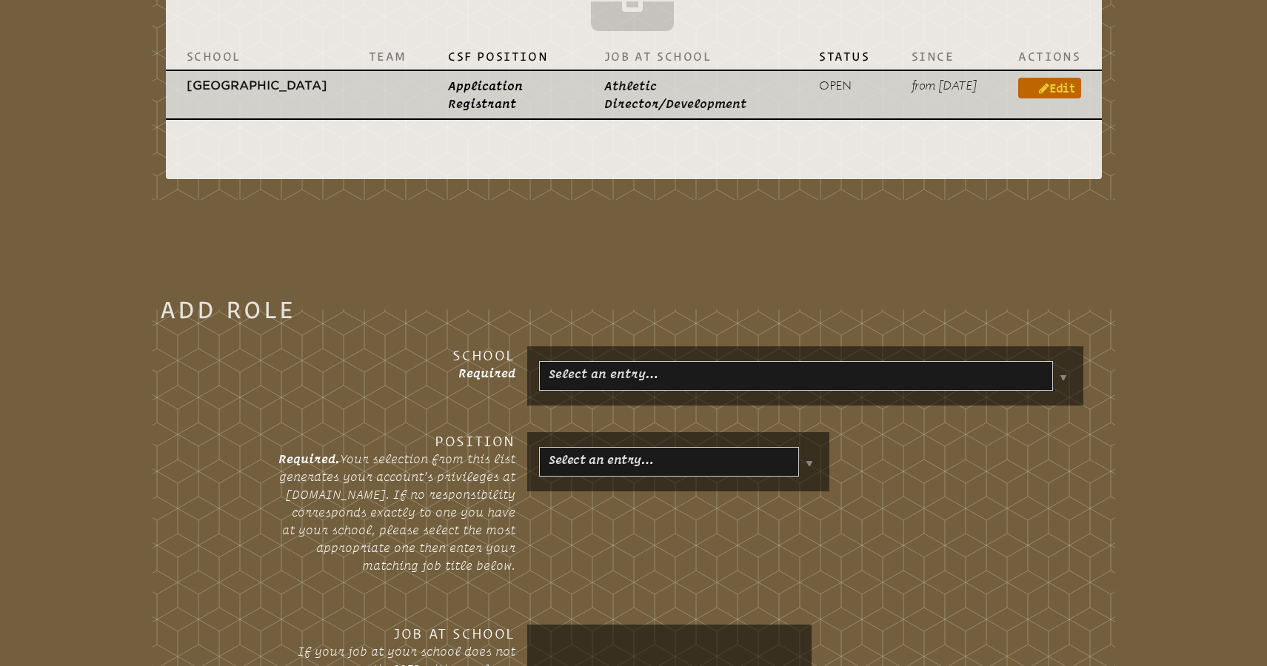
scroll to position [669, 0]
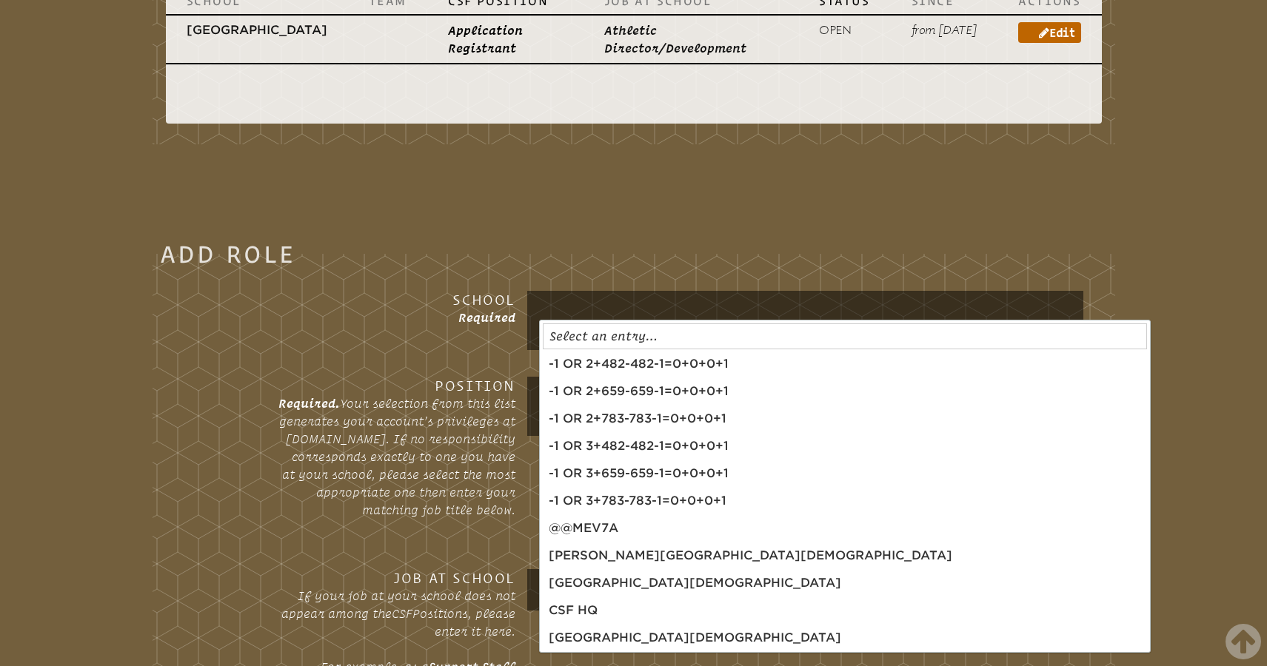
click at [1063, 323] on body "Find a School Key Name City 1 [PERSON_NAME][GEOGRAPHIC_DATA][DEMOGRAPHIC_DATA] …" at bounding box center [633, 493] width 1267 height 2324
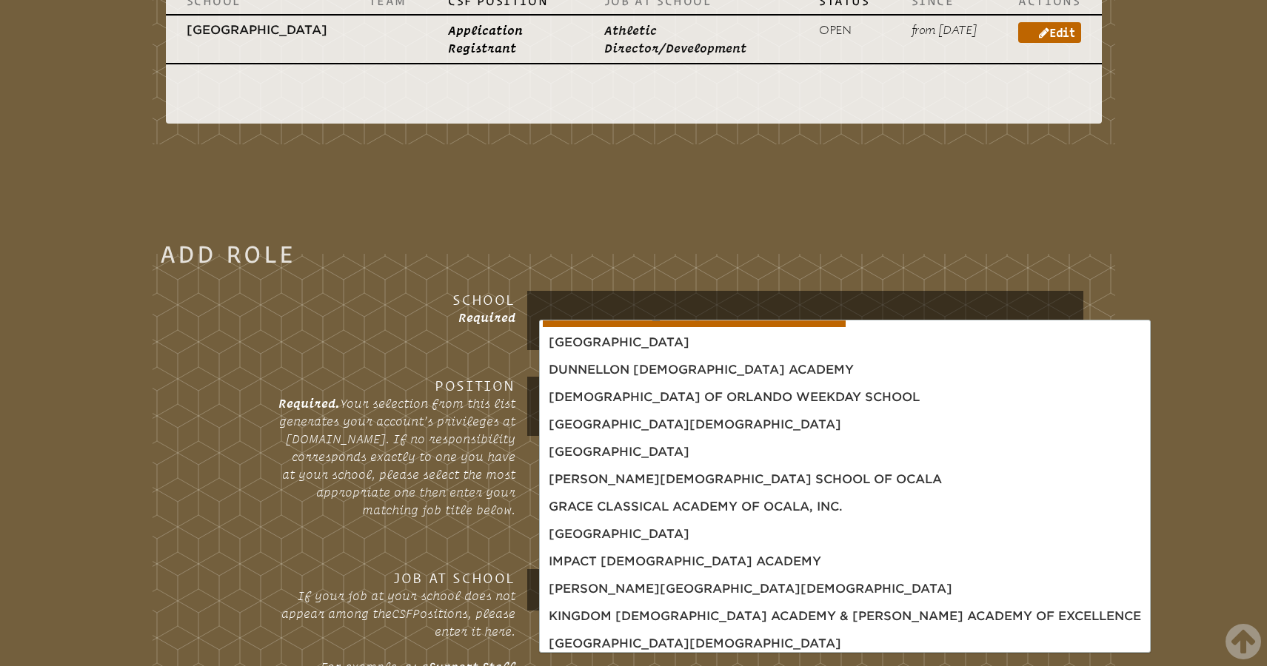
scroll to position [504, 0]
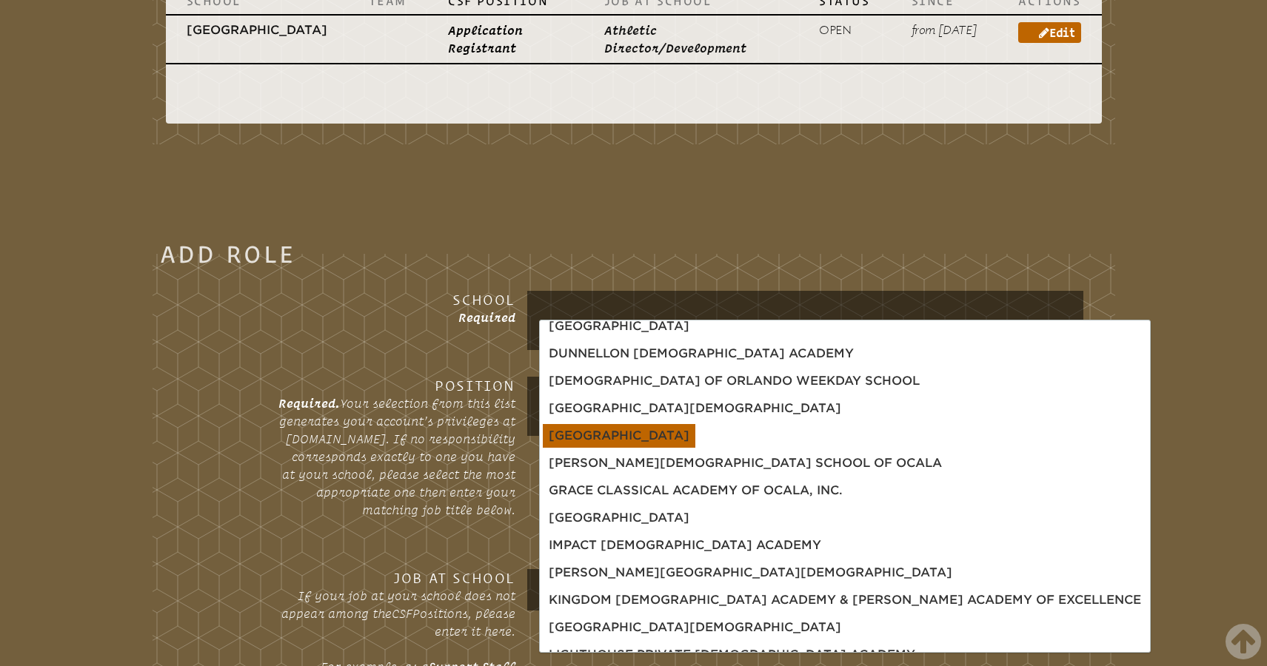
click at [695, 431] on body "Find a School Key Name City 1 [PERSON_NAME][GEOGRAPHIC_DATA][DEMOGRAPHIC_DATA] …" at bounding box center [633, 493] width 1267 height 2324
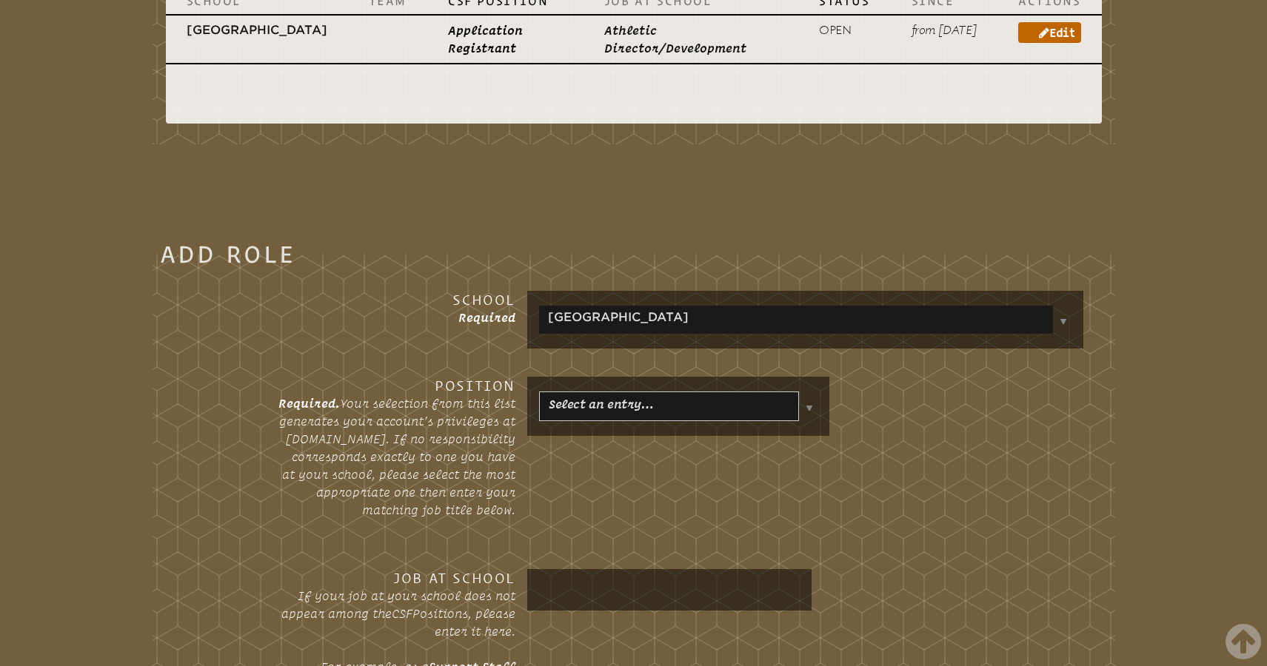
click at [812, 408] on div "Select an entry…" at bounding box center [678, 406] width 302 height 59
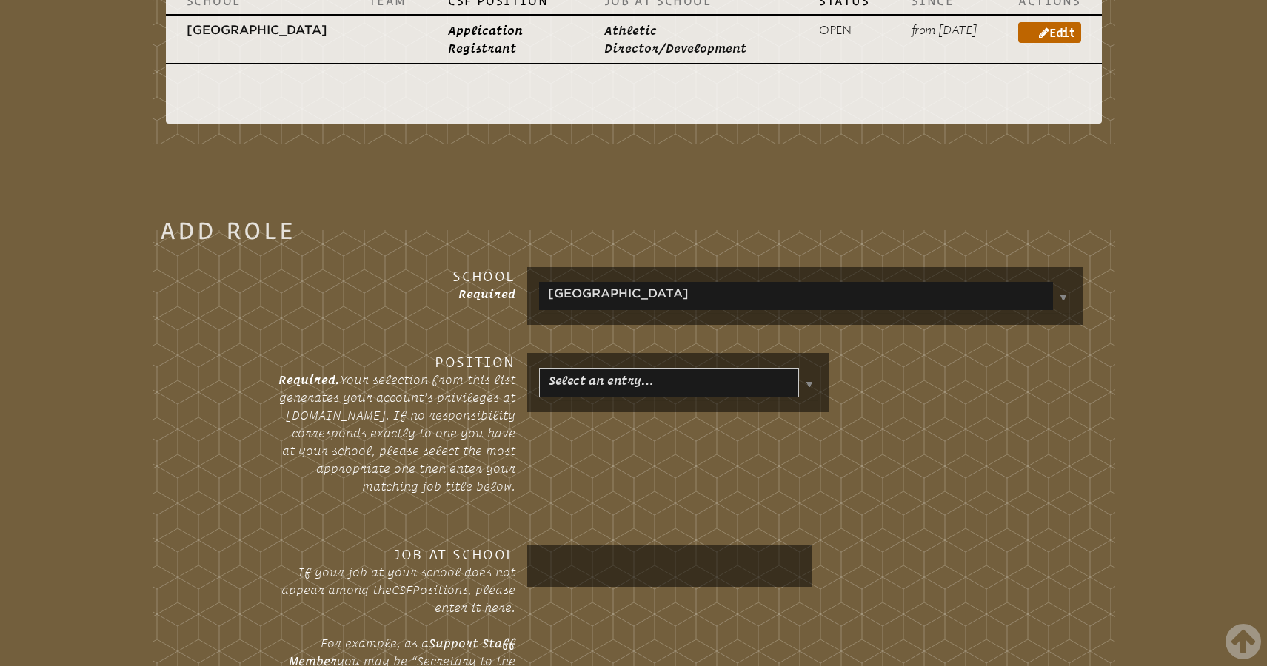
click at [812, 393] on body "Find a School Key Name City 1 [PERSON_NAME][GEOGRAPHIC_DATA][DEMOGRAPHIC_DATA] …" at bounding box center [633, 481] width 1267 height 2300
click at [672, 542] on body "Find a School Key Name City 1 [PERSON_NAME][GEOGRAPHIC_DATA][DEMOGRAPHIC_DATA] …" at bounding box center [633, 481] width 1267 height 2300
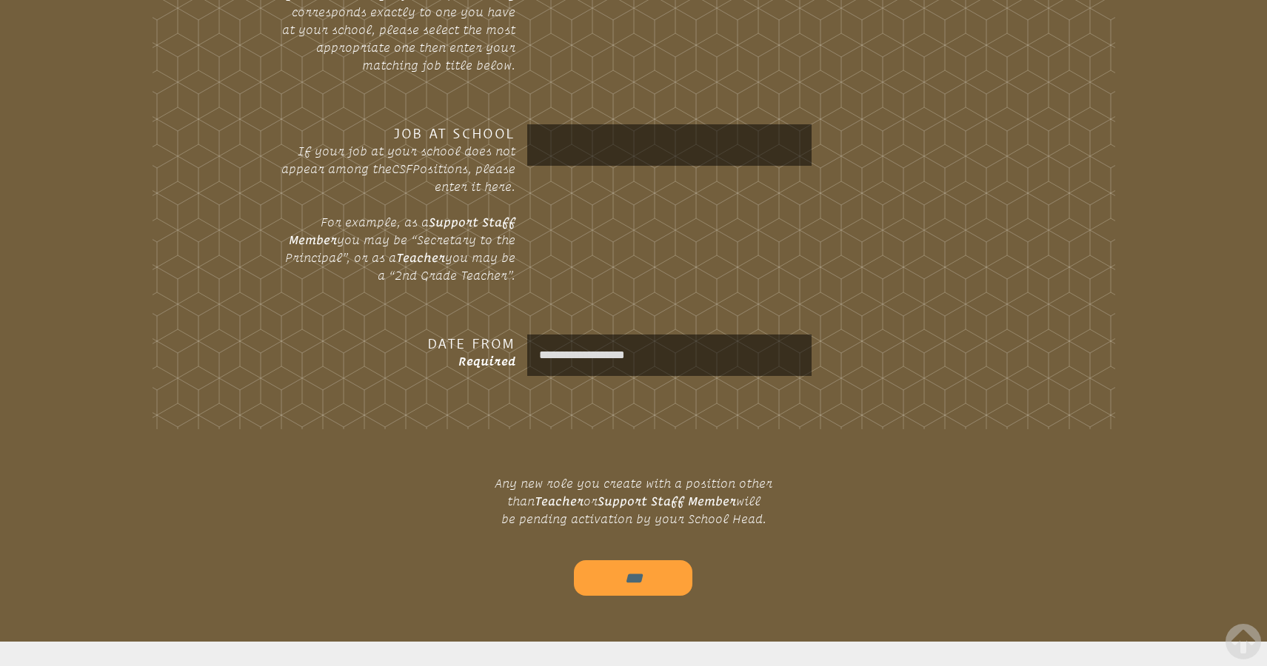
scroll to position [1105, 0]
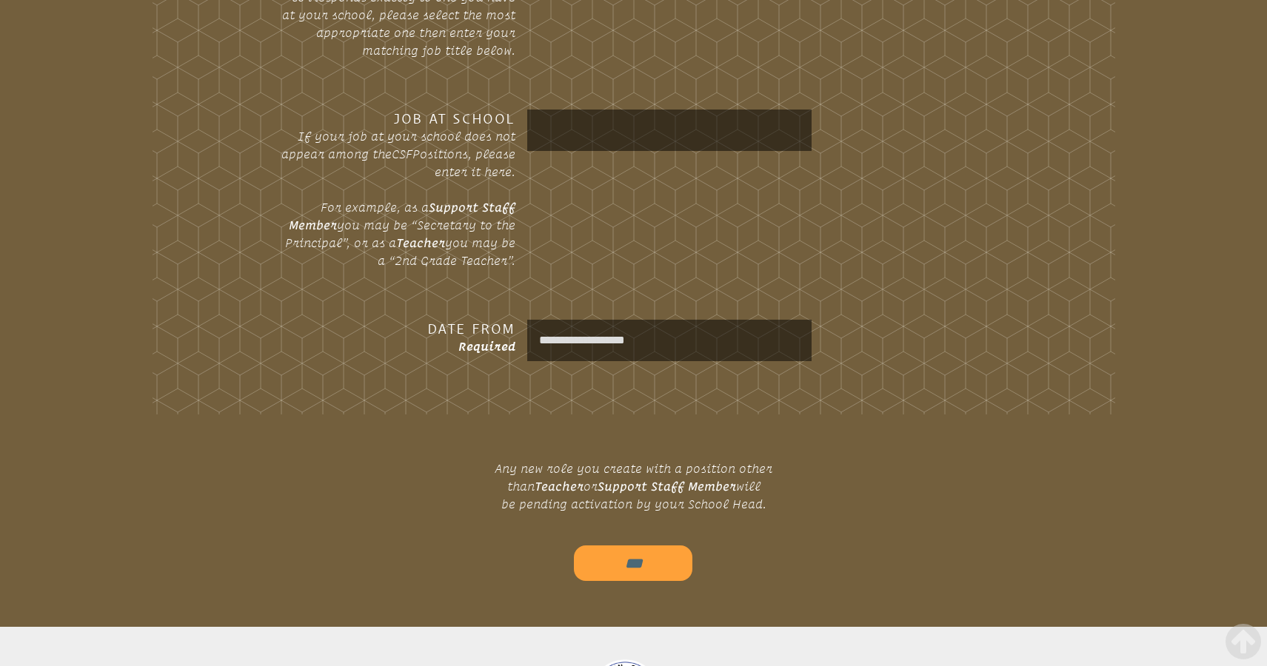
click at [642, 561] on input "***" at bounding box center [633, 564] width 118 height 36
type input "*********"
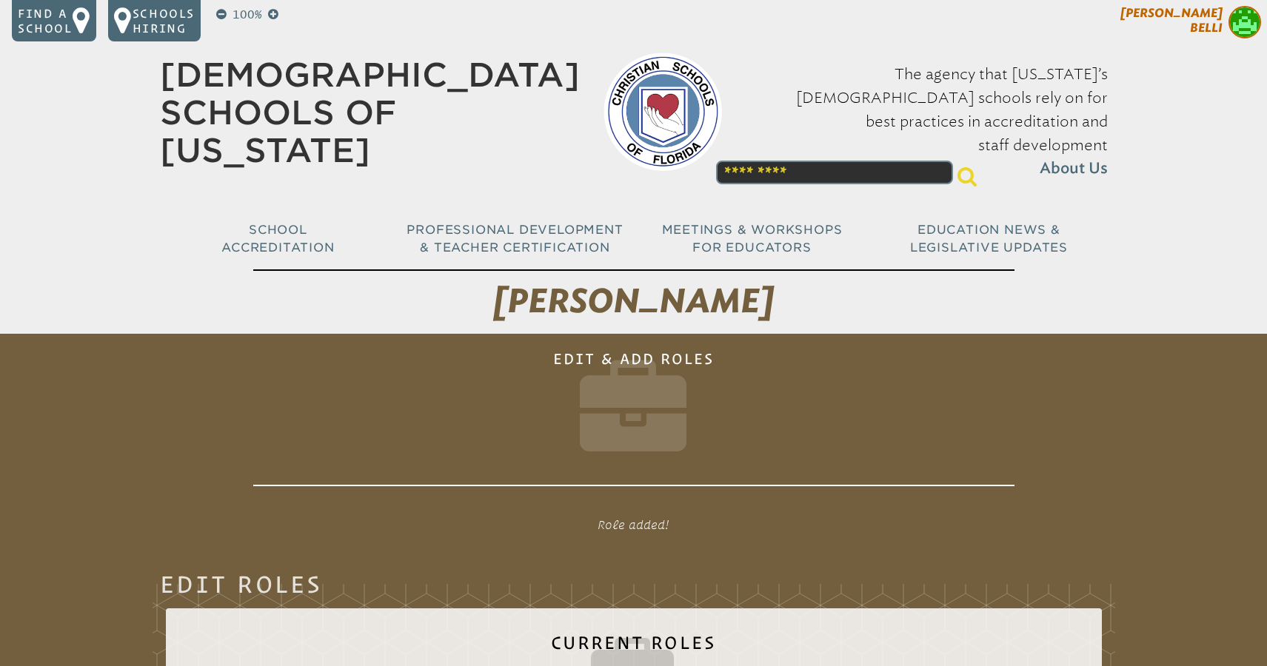
click at [1211, 30] on span "[PERSON_NAME]" at bounding box center [1171, 20] width 102 height 29
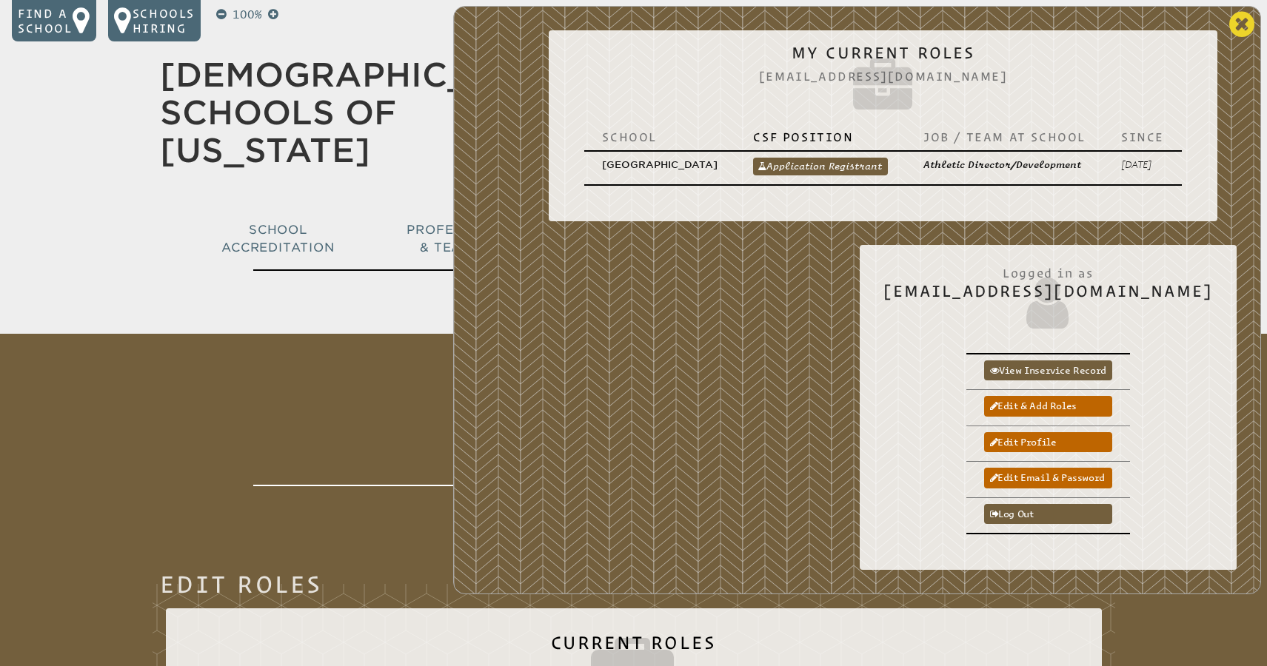
click at [1242, 22] on icon at bounding box center [1241, 25] width 25 height 30
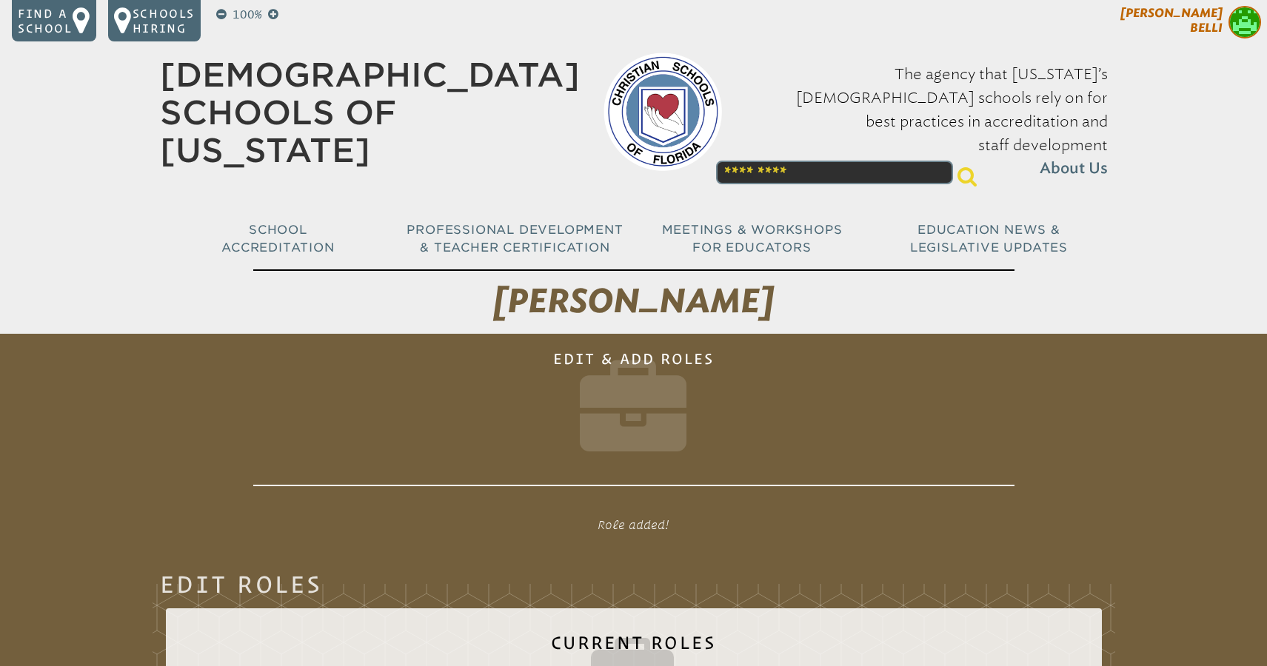
click at [1206, 24] on span "Jessica Belli" at bounding box center [1171, 20] width 102 height 29
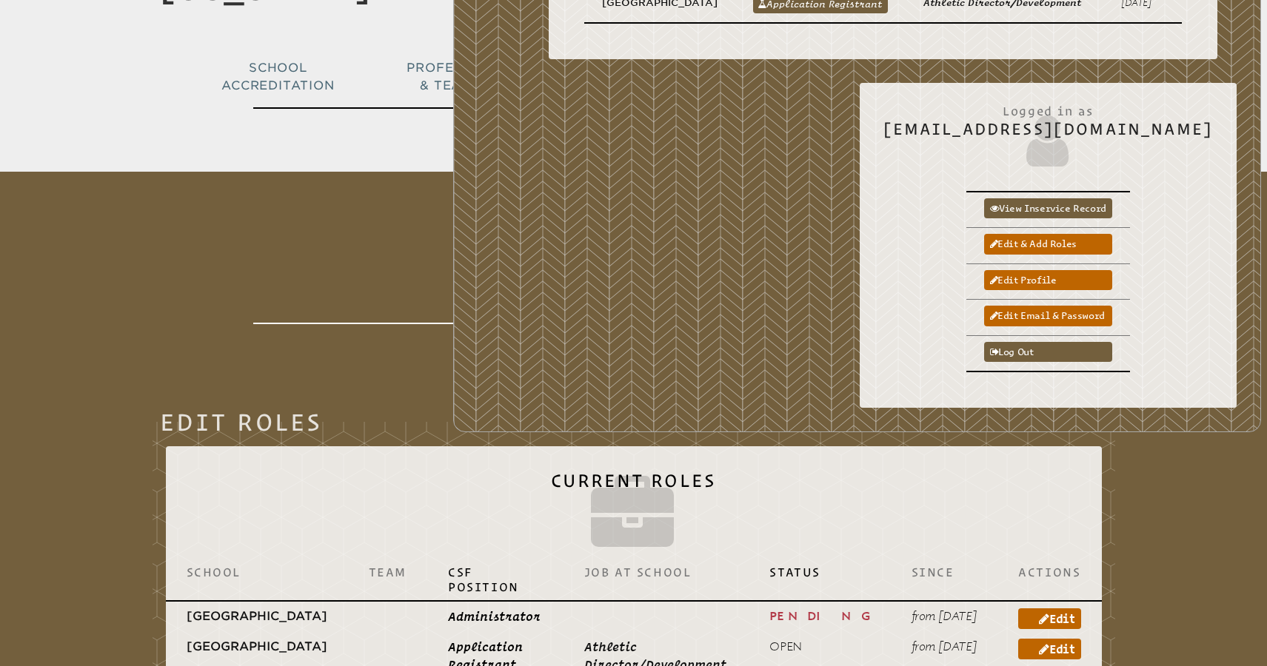
scroll to position [210, 0]
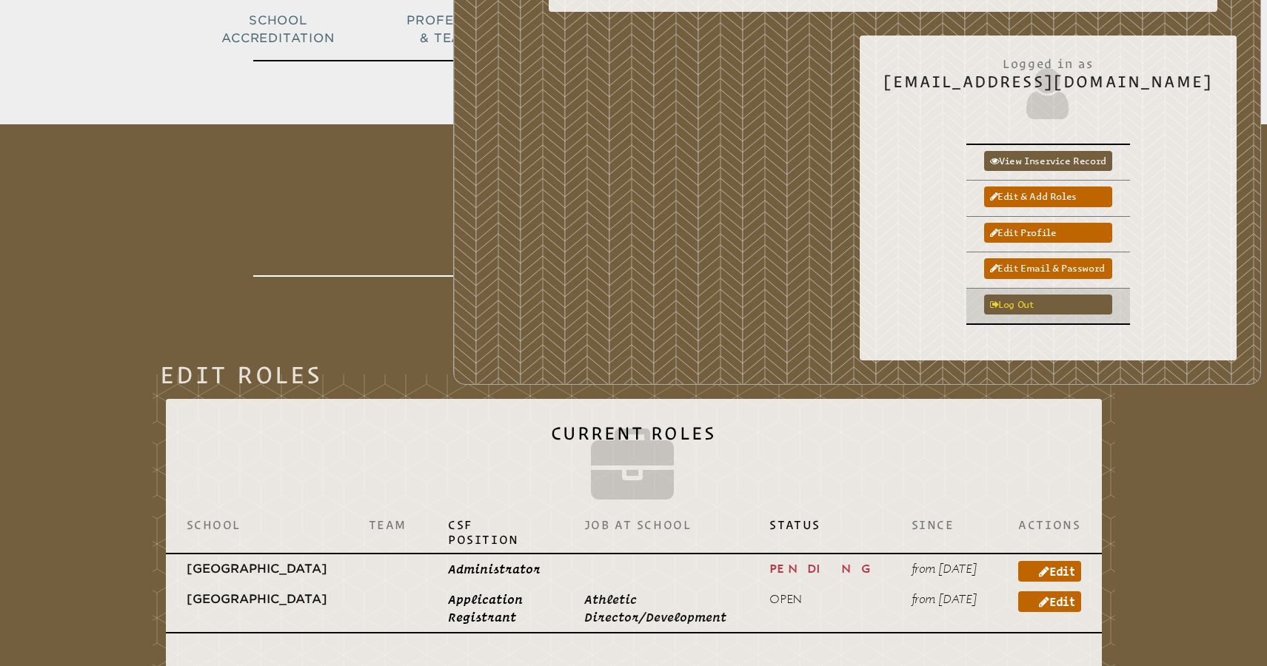
click at [1064, 298] on link "Log out" at bounding box center [1048, 305] width 128 height 20
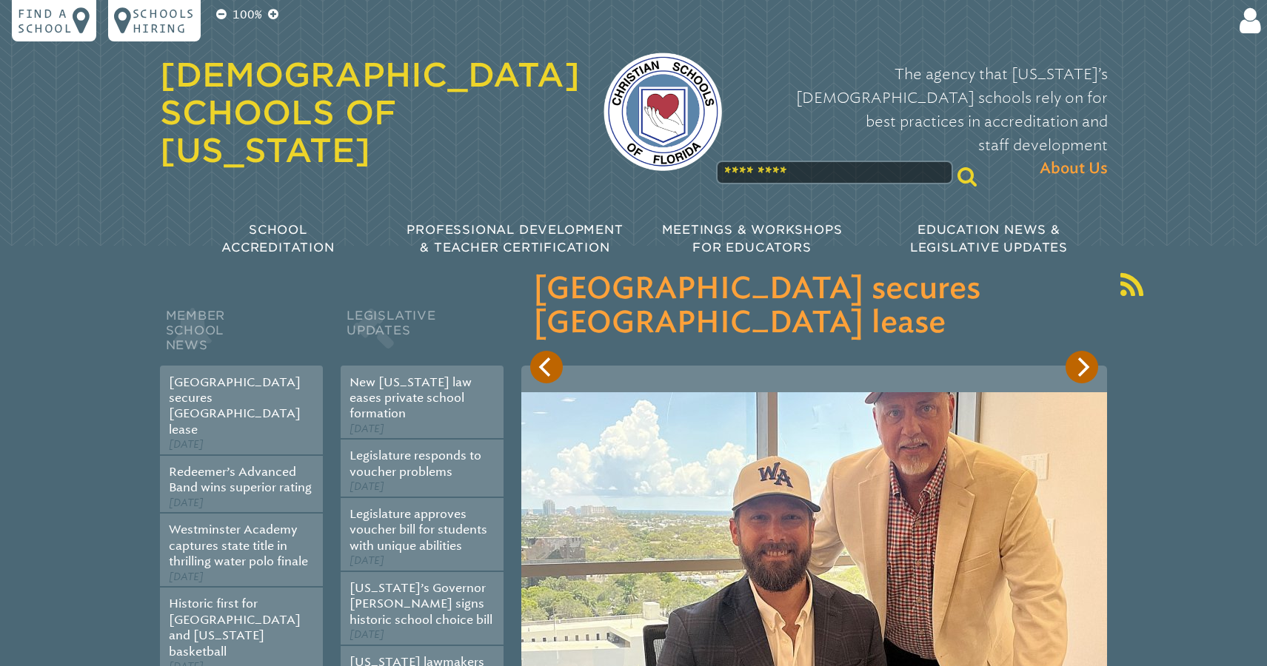
scroll to position [135, 0]
type input "**********"
click at [1249, 24] on icon at bounding box center [1247, 21] width 27 height 30
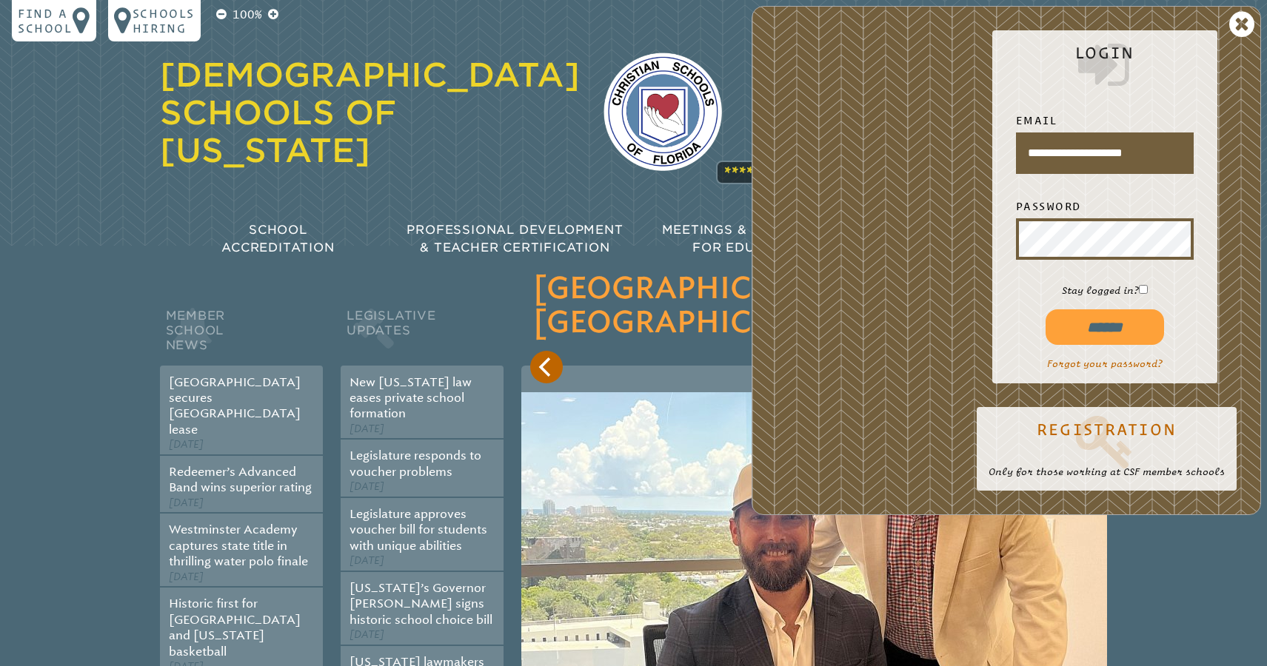
click at [1114, 332] on input "******" at bounding box center [1105, 328] width 118 height 36
type input "**********"
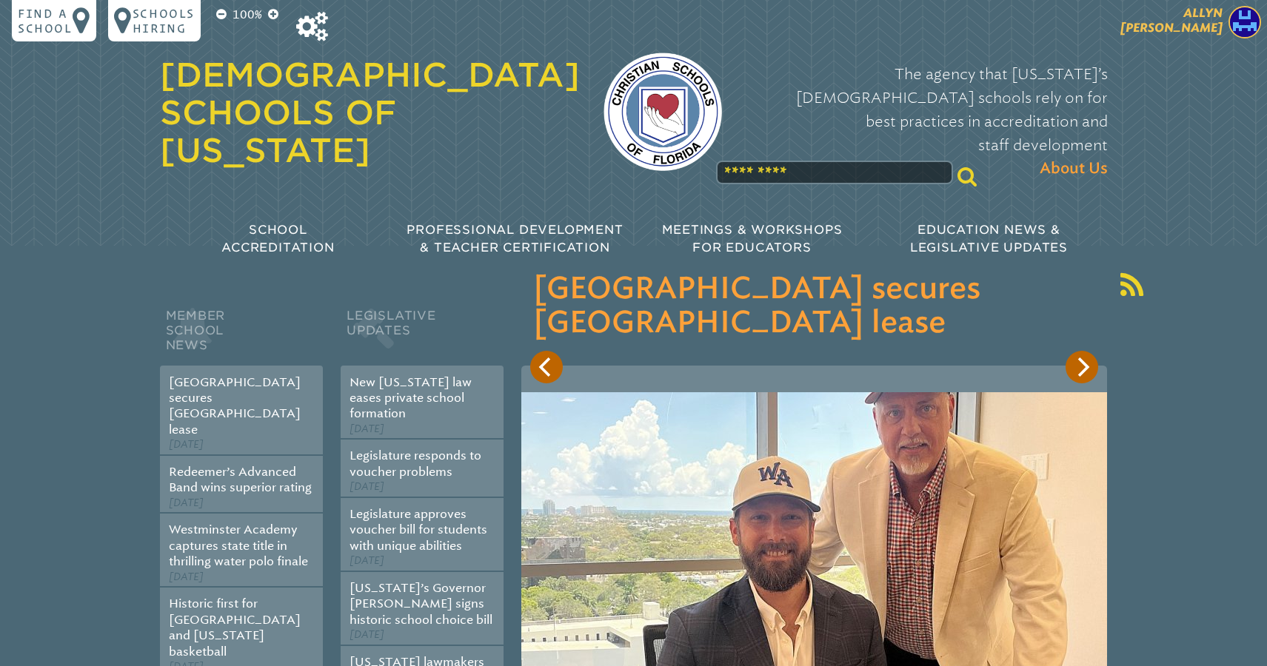
click at [1196, 11] on span "[PERSON_NAME]" at bounding box center [1171, 20] width 102 height 29
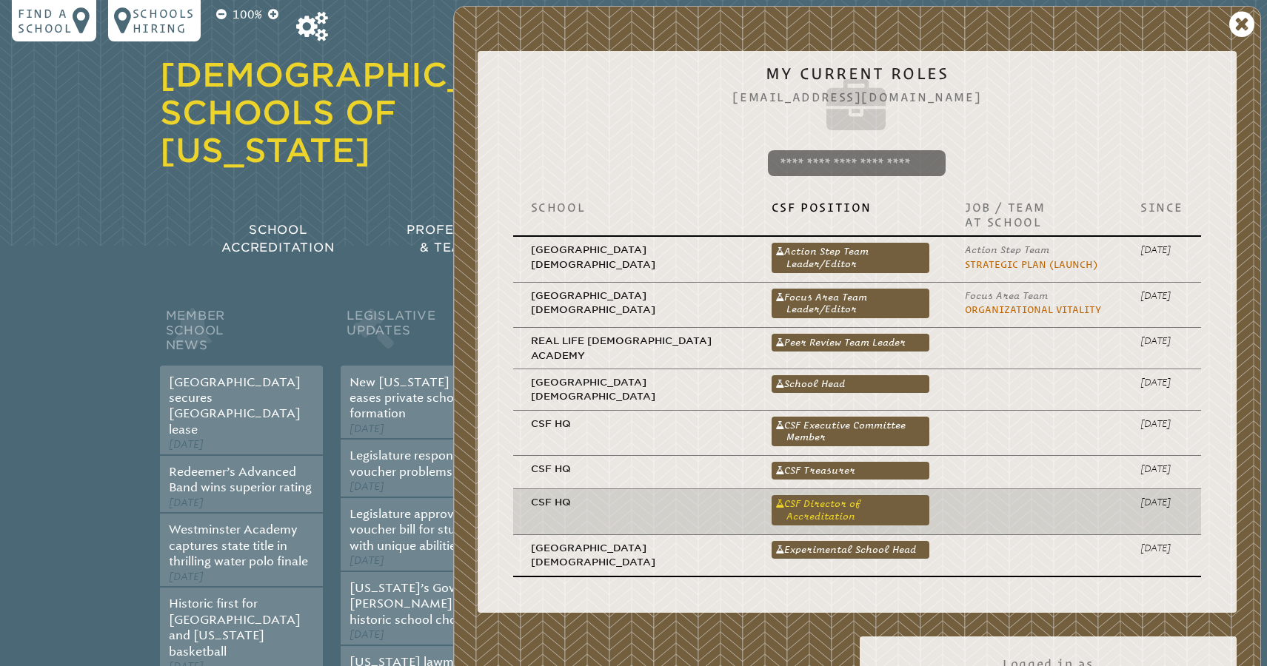
click at [834, 497] on link "CSF Director of Accreditation" at bounding box center [851, 510] width 158 height 30
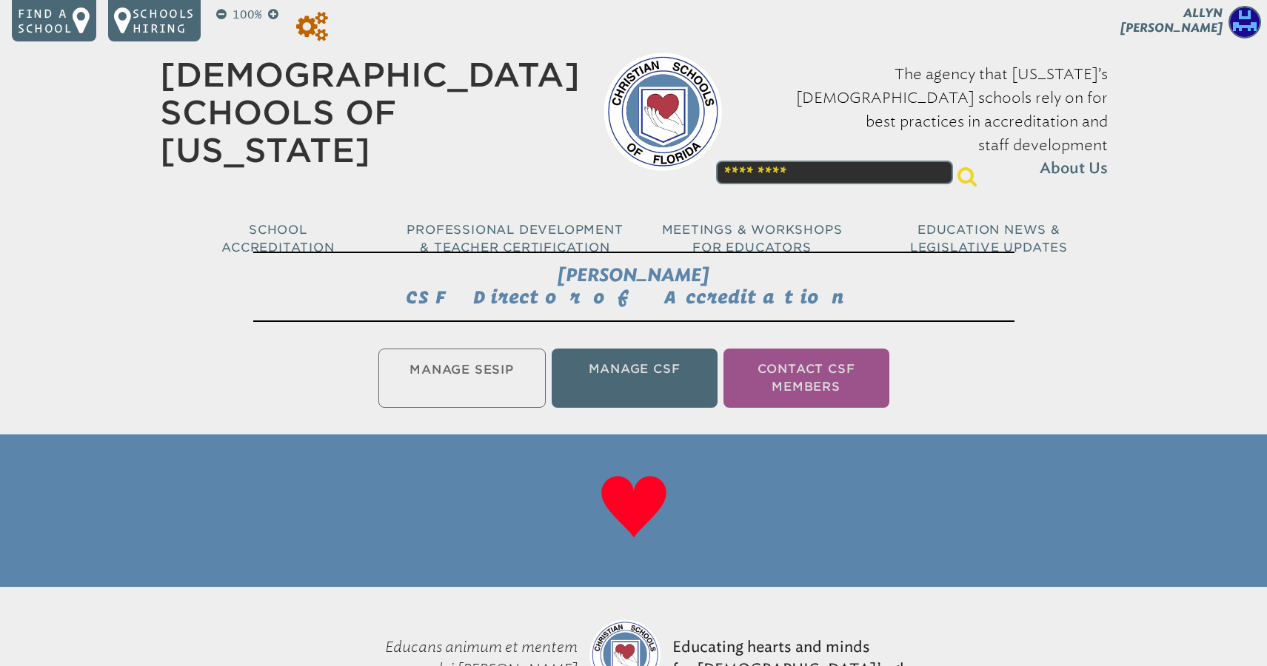
click at [319, 30] on icon at bounding box center [312, 27] width 32 height 30
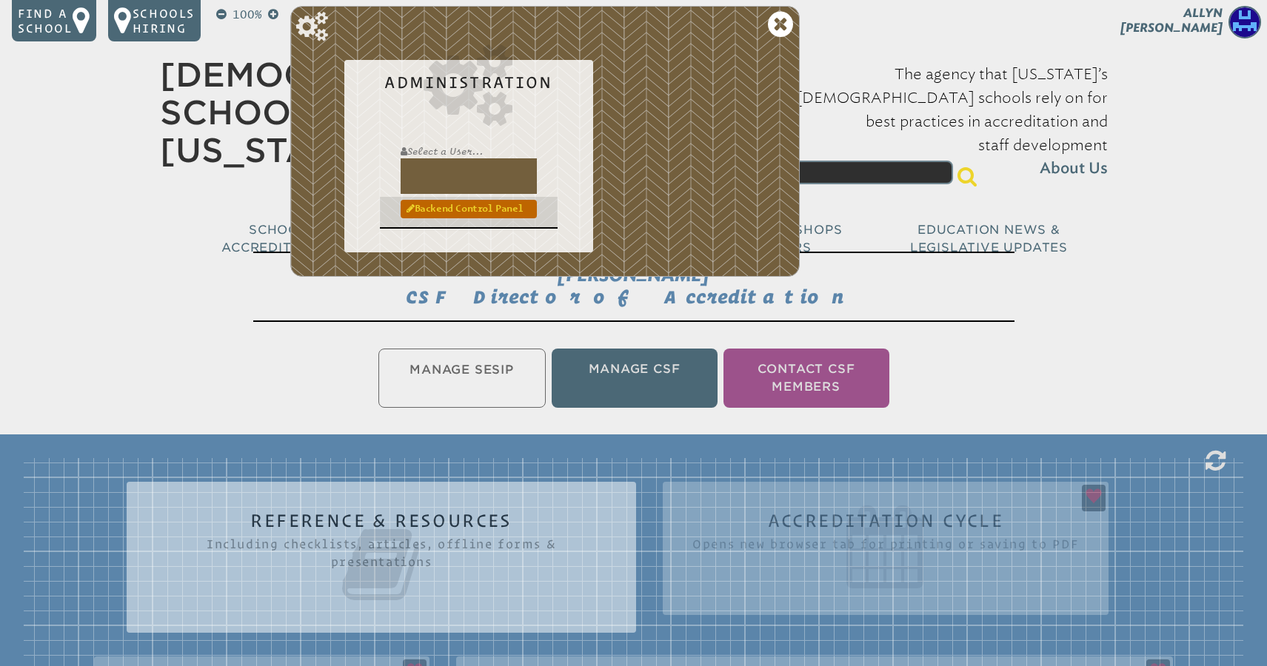
click at [446, 210] on link "Backend Control Panel" at bounding box center [469, 209] width 136 height 18
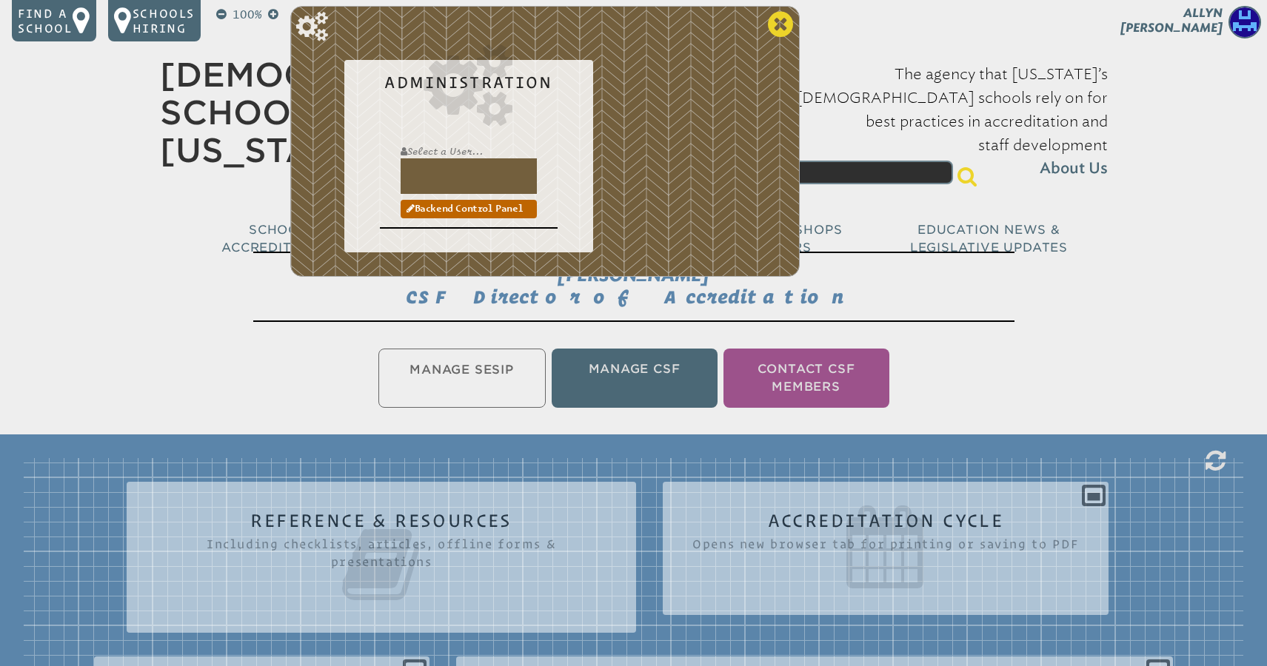
click at [781, 16] on icon at bounding box center [780, 25] width 25 height 30
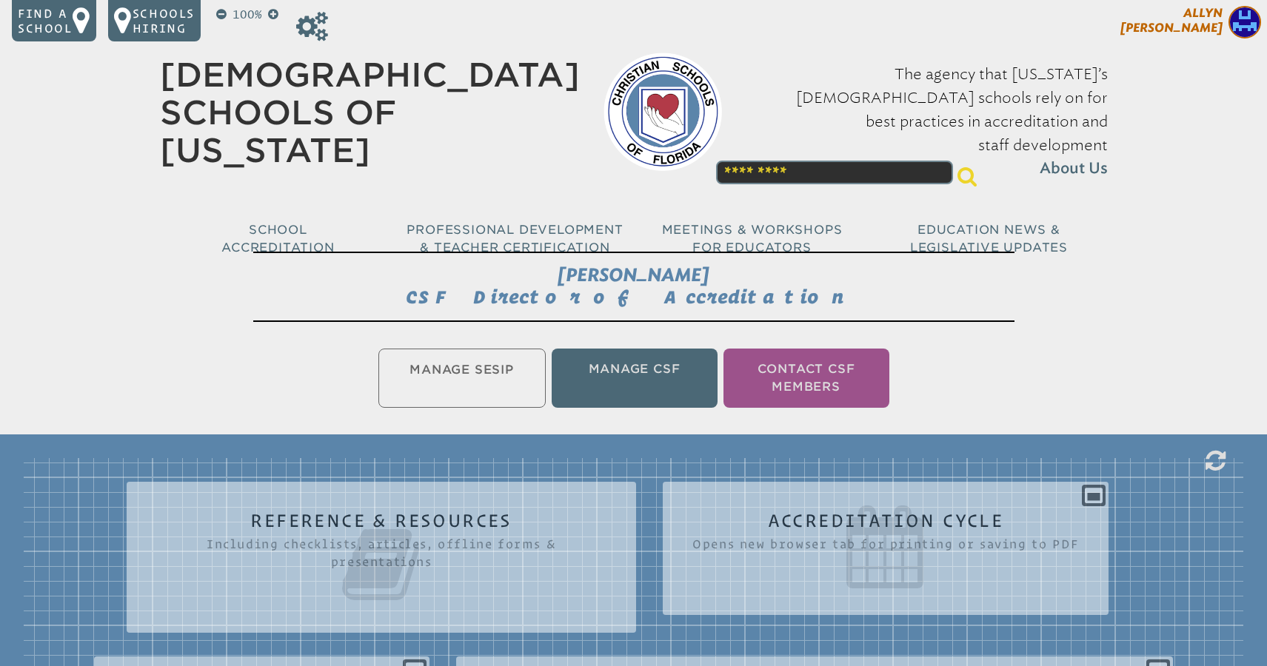
click at [1210, 24] on span "[PERSON_NAME]" at bounding box center [1171, 20] width 102 height 29
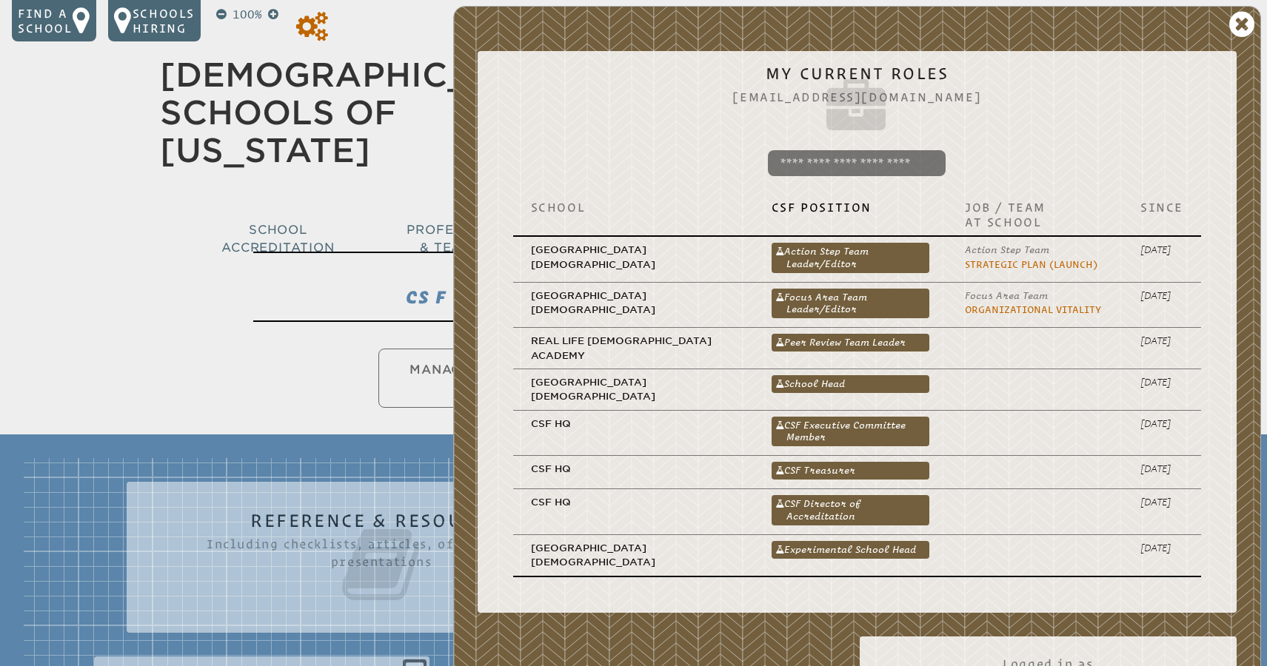
click at [313, 19] on icon at bounding box center [312, 27] width 32 height 30
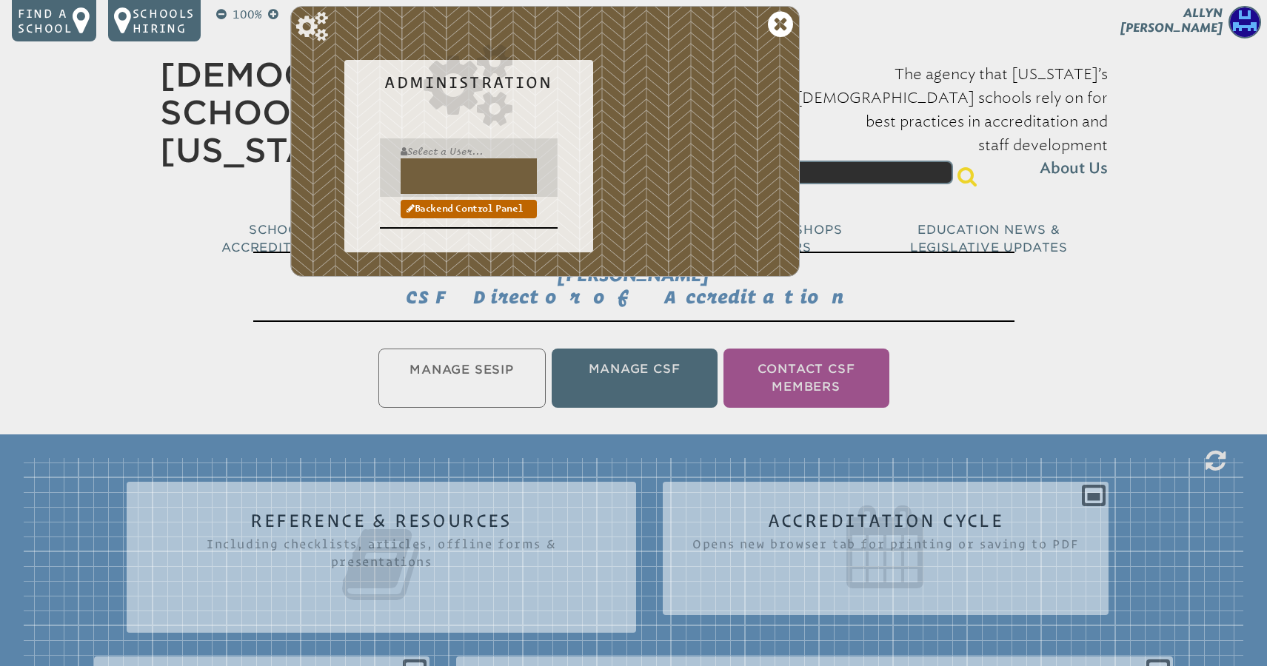
click at [438, 165] on input "text" at bounding box center [469, 176] width 136 height 36
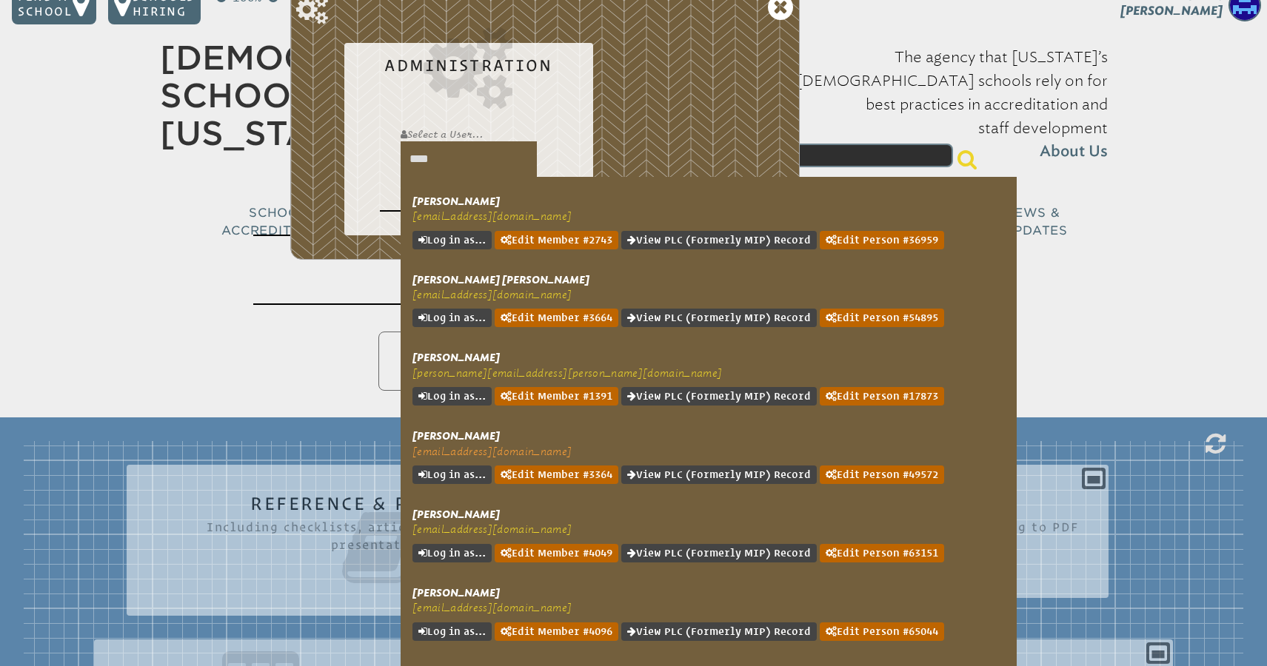
scroll to position [19, 0]
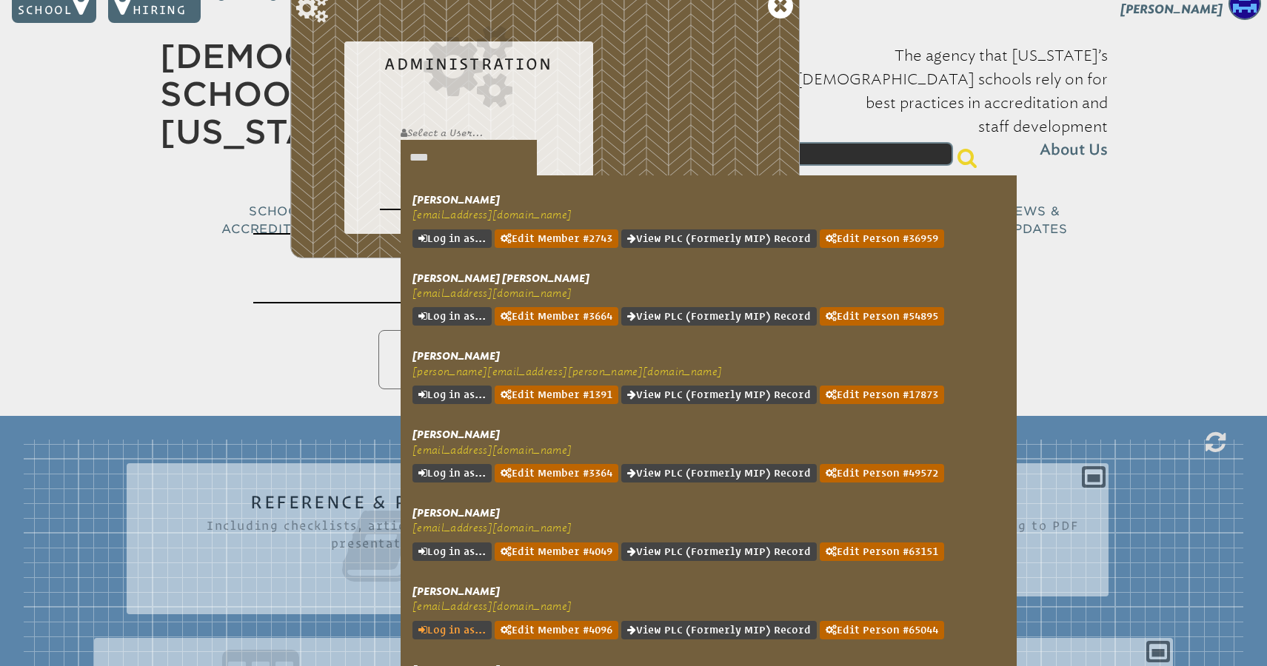
type input "****"
click at [467, 621] on link "Log in as..." at bounding box center [451, 630] width 79 height 19
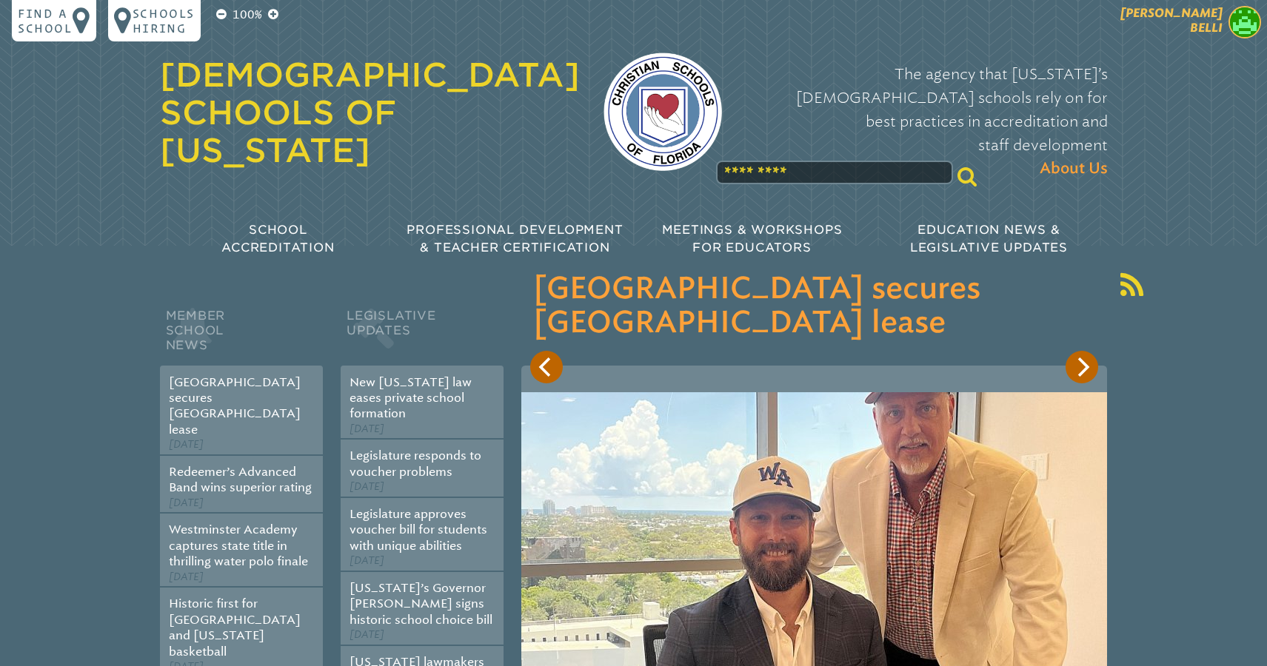
click at [1189, 25] on p "[PERSON_NAME]" at bounding box center [1145, 24] width 243 height 36
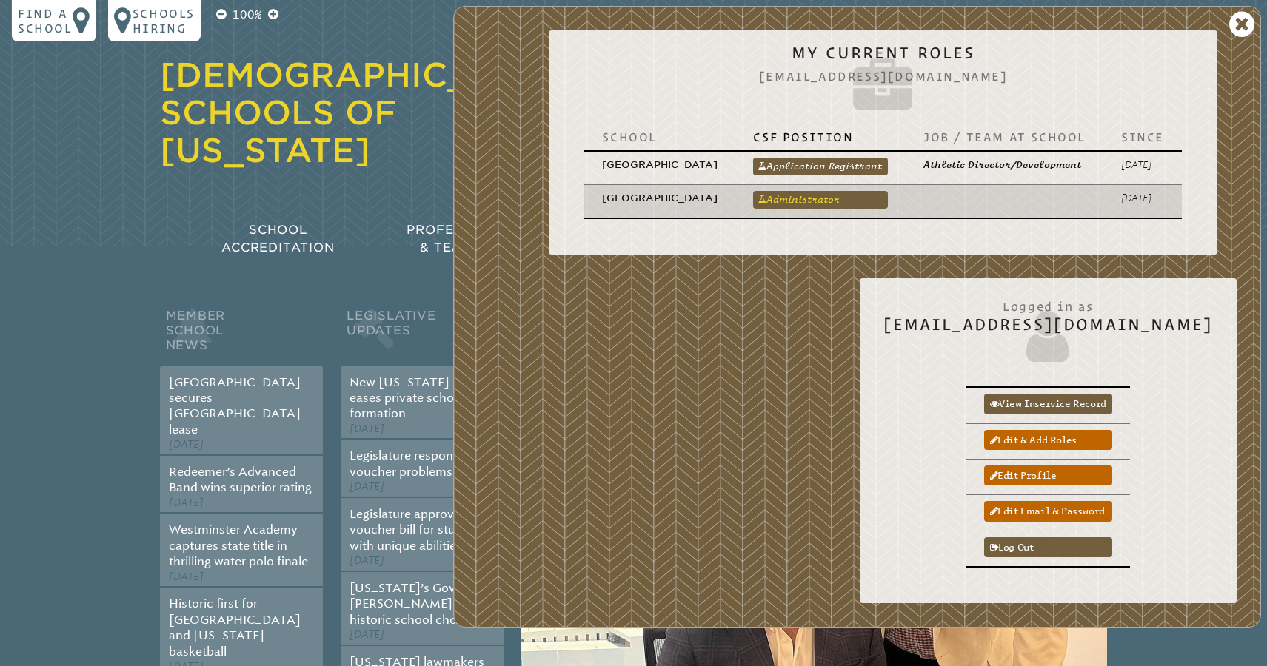
click at [816, 201] on link "Administrator" at bounding box center [820, 200] width 135 height 18
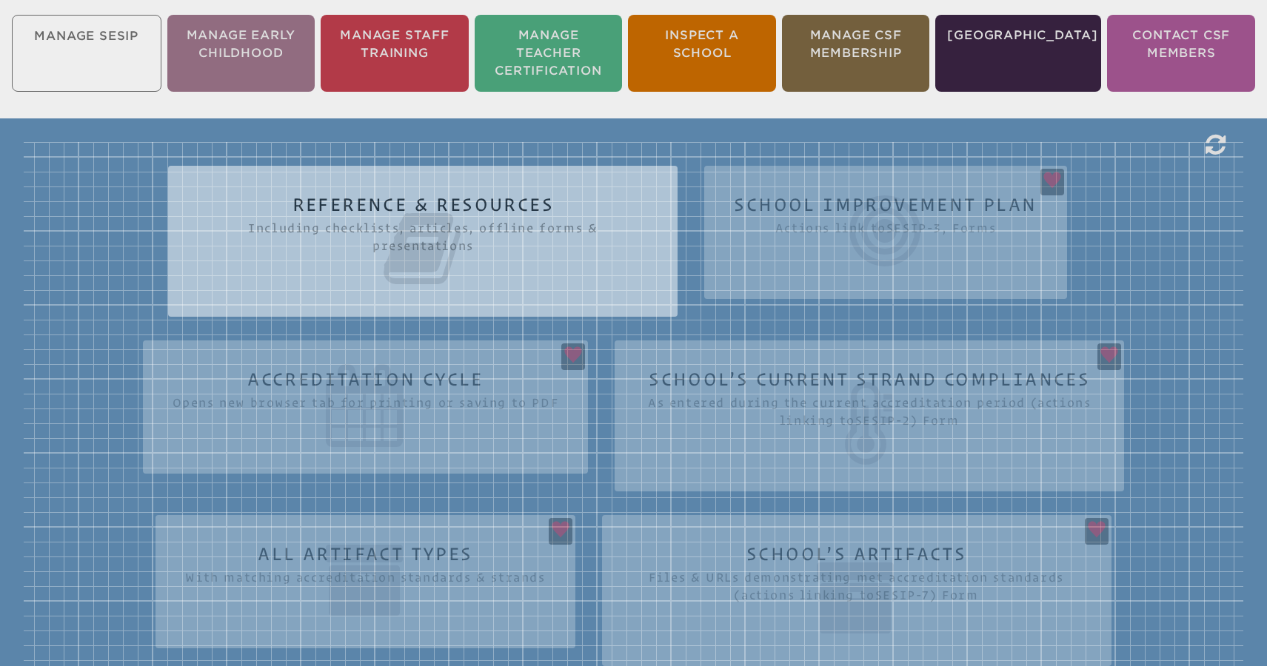
scroll to position [378, 0]
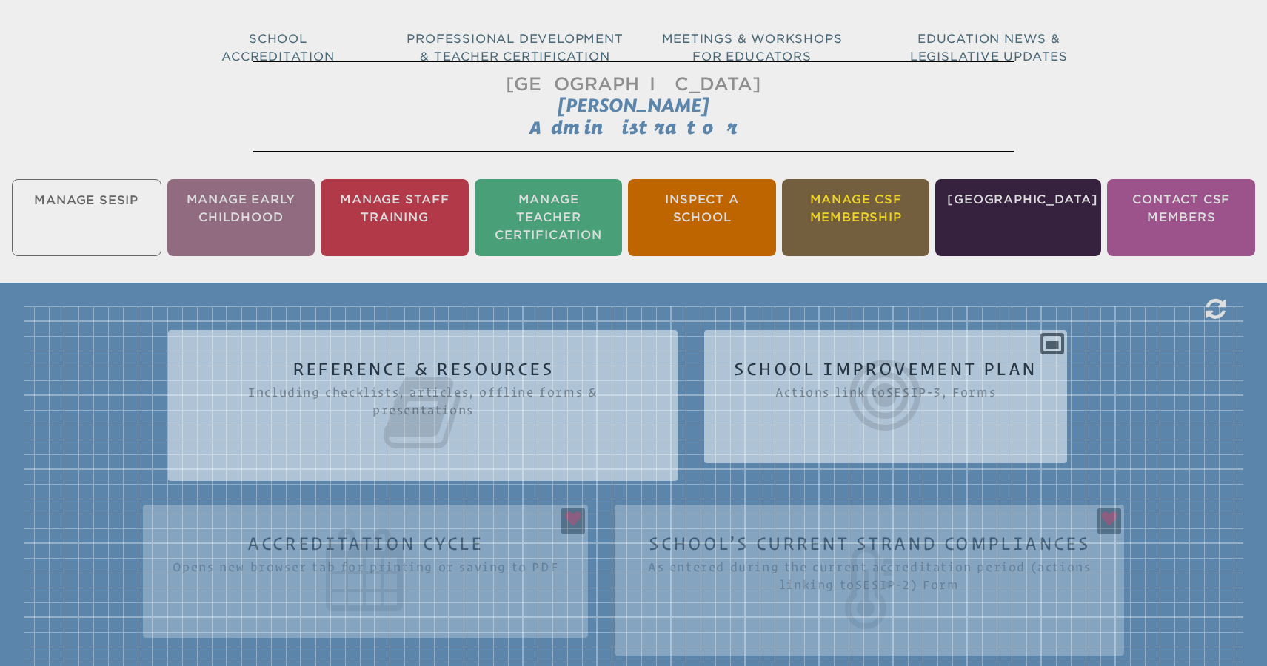
click at [913, 203] on li "Manage CSF Membership" at bounding box center [856, 217] width 148 height 77
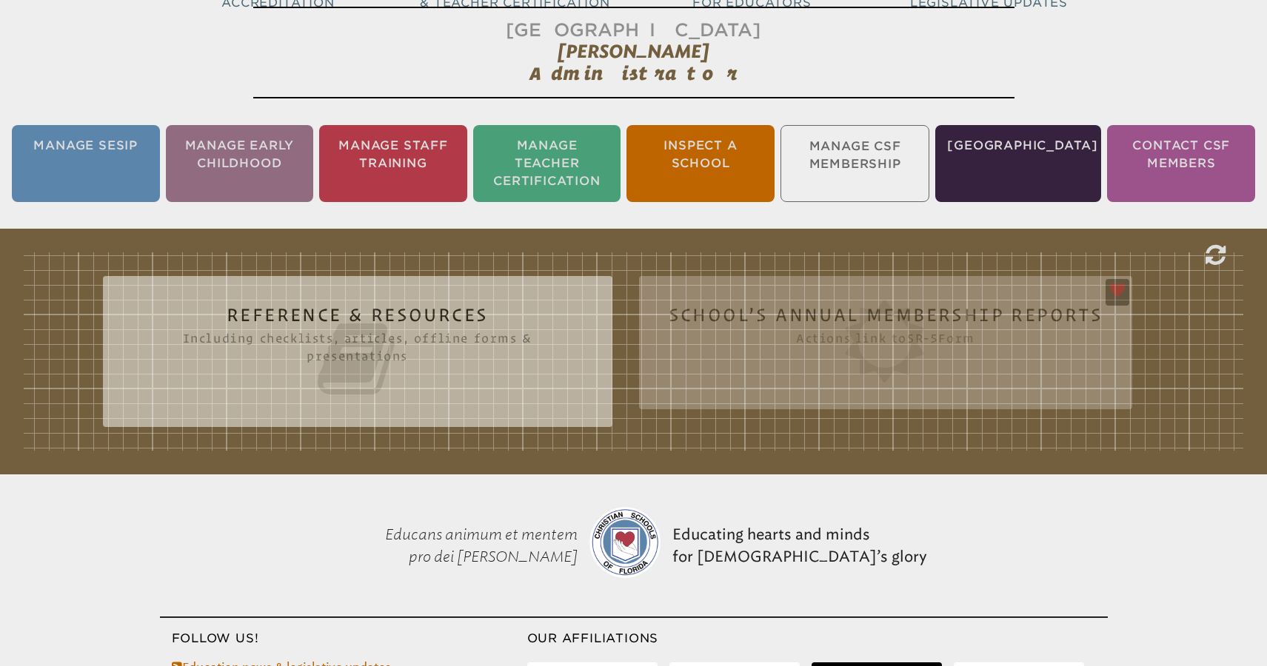
scroll to position [246, 0]
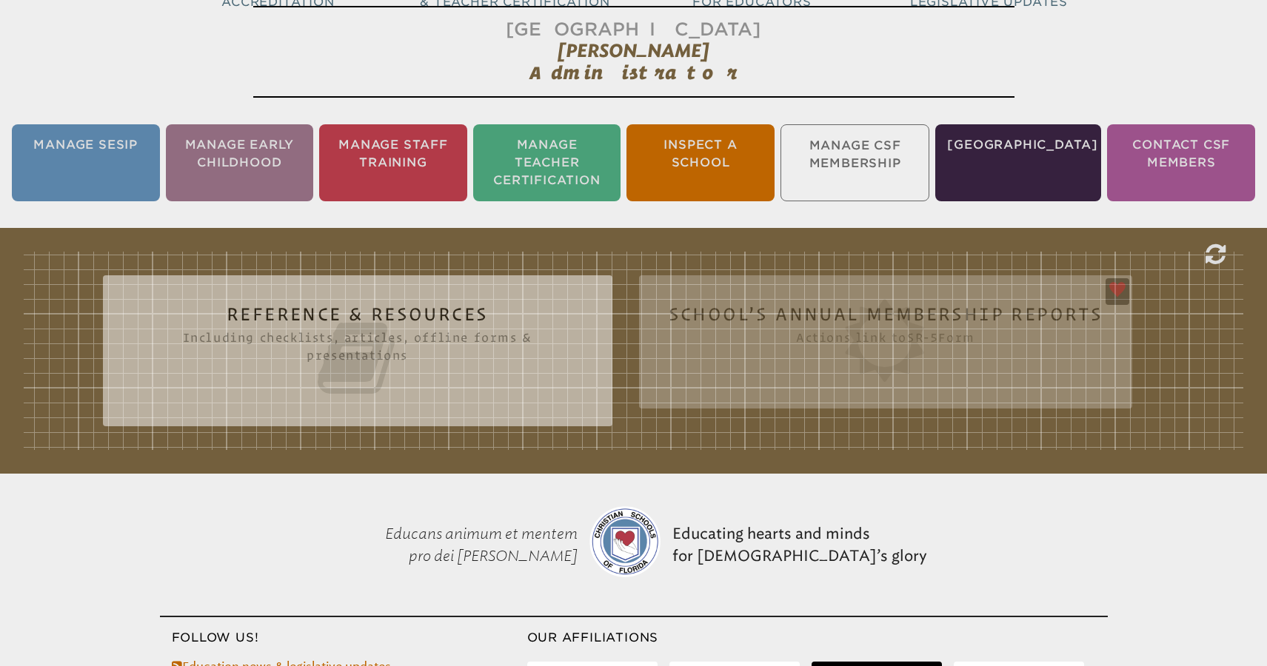
click at [1143, 335] on div "Reference & Resources Including checklists, articles, offline forms & presentat…" at bounding box center [634, 351] width 1220 height 198
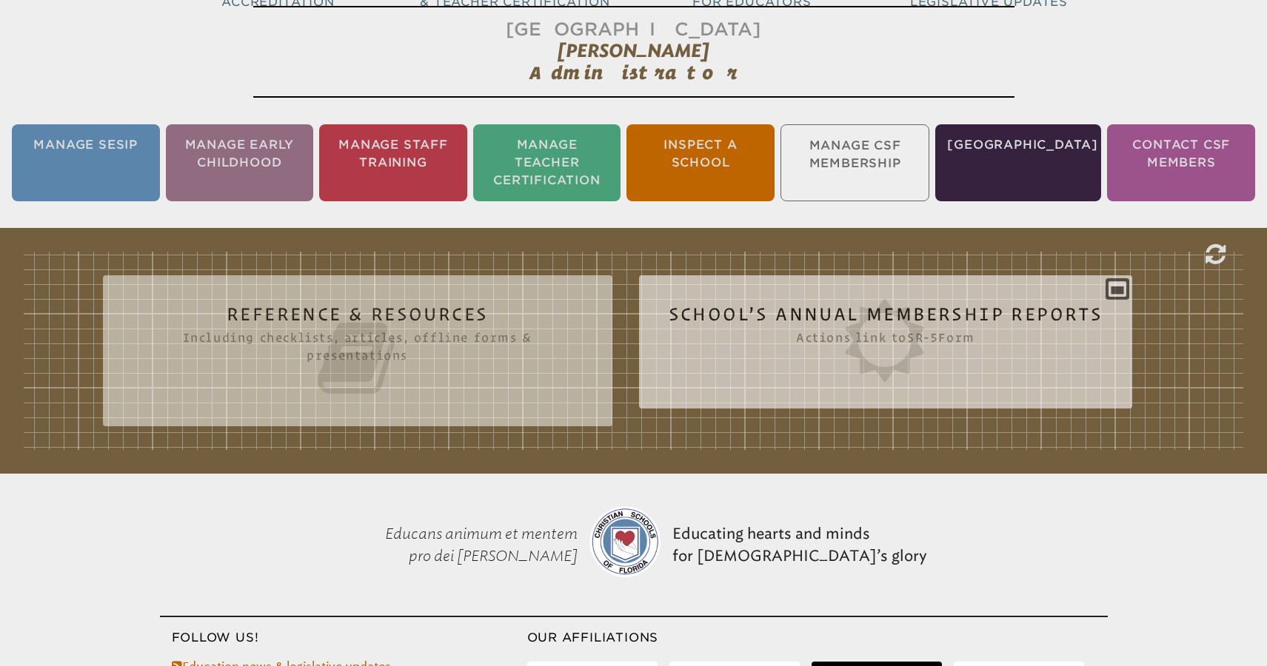
click at [1006, 320] on icon at bounding box center [886, 340] width 435 height 83
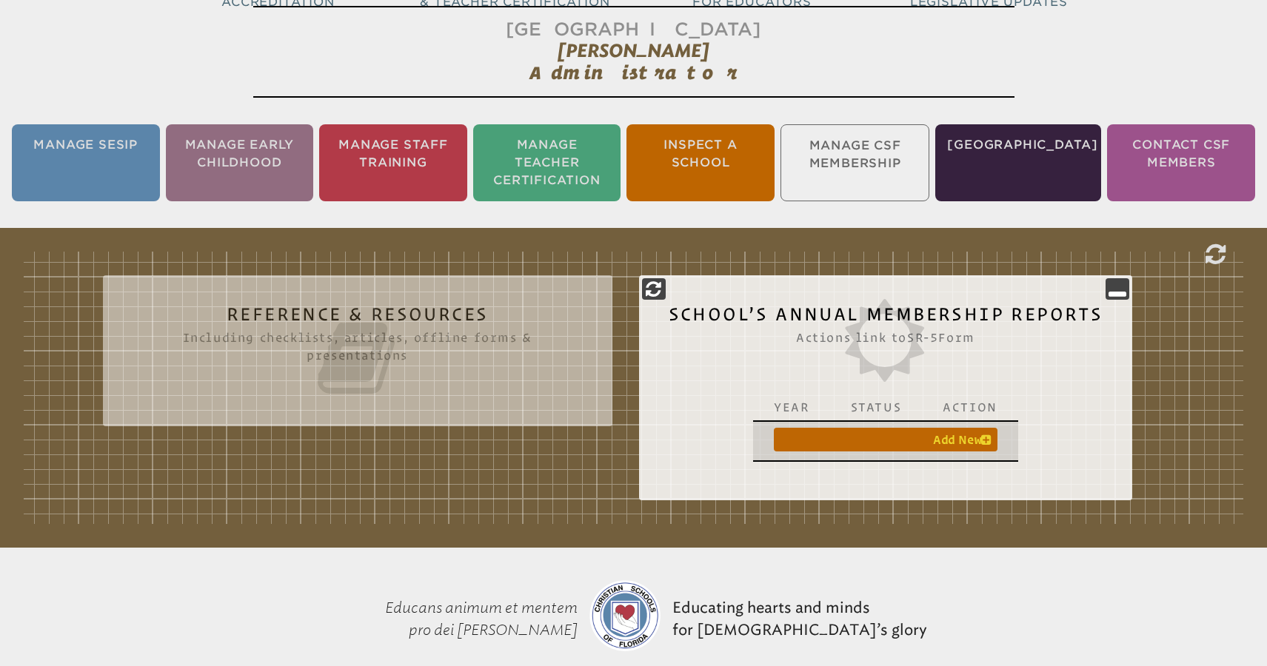
click at [989, 438] on icon at bounding box center [986, 440] width 10 height 12
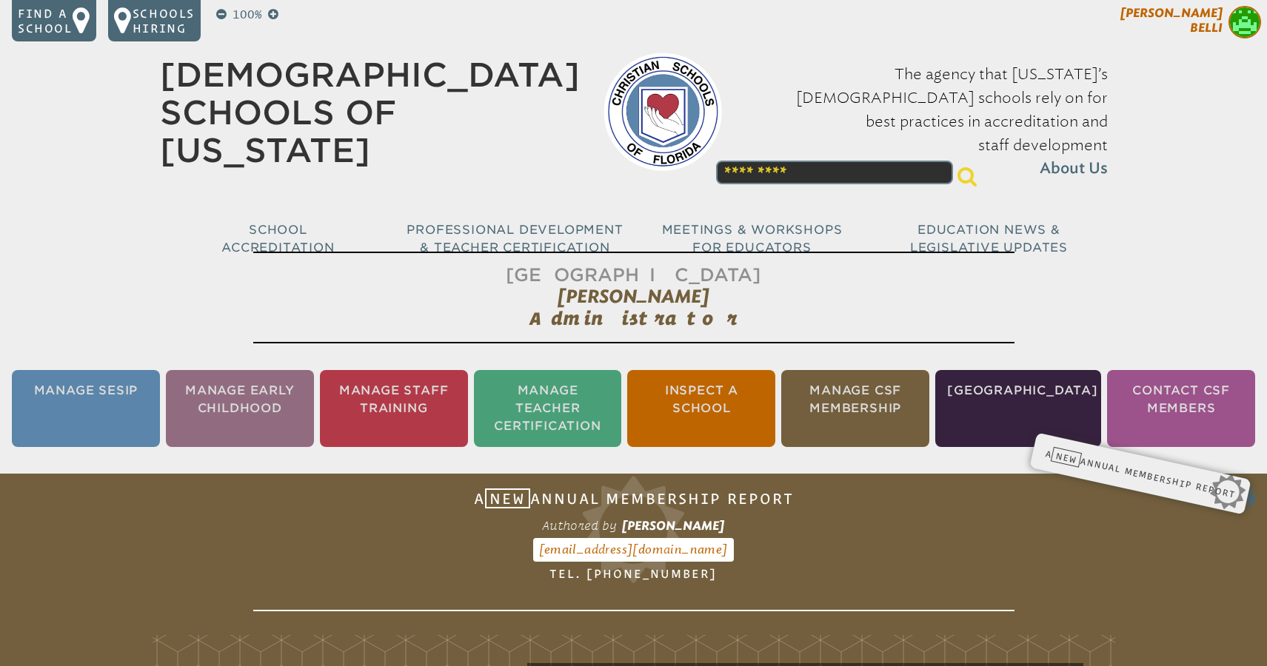
click at [1212, 10] on span "Jessica Belli" at bounding box center [1171, 20] width 102 height 29
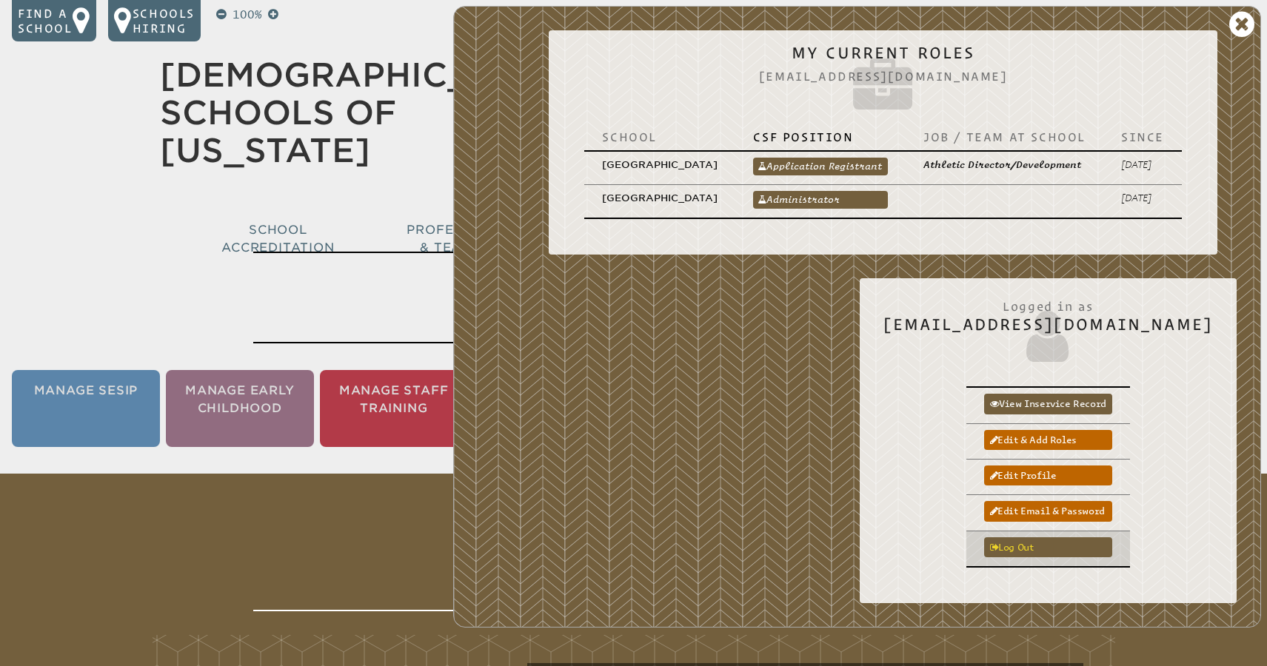
click at [1063, 548] on link "Log out" at bounding box center [1048, 548] width 128 height 20
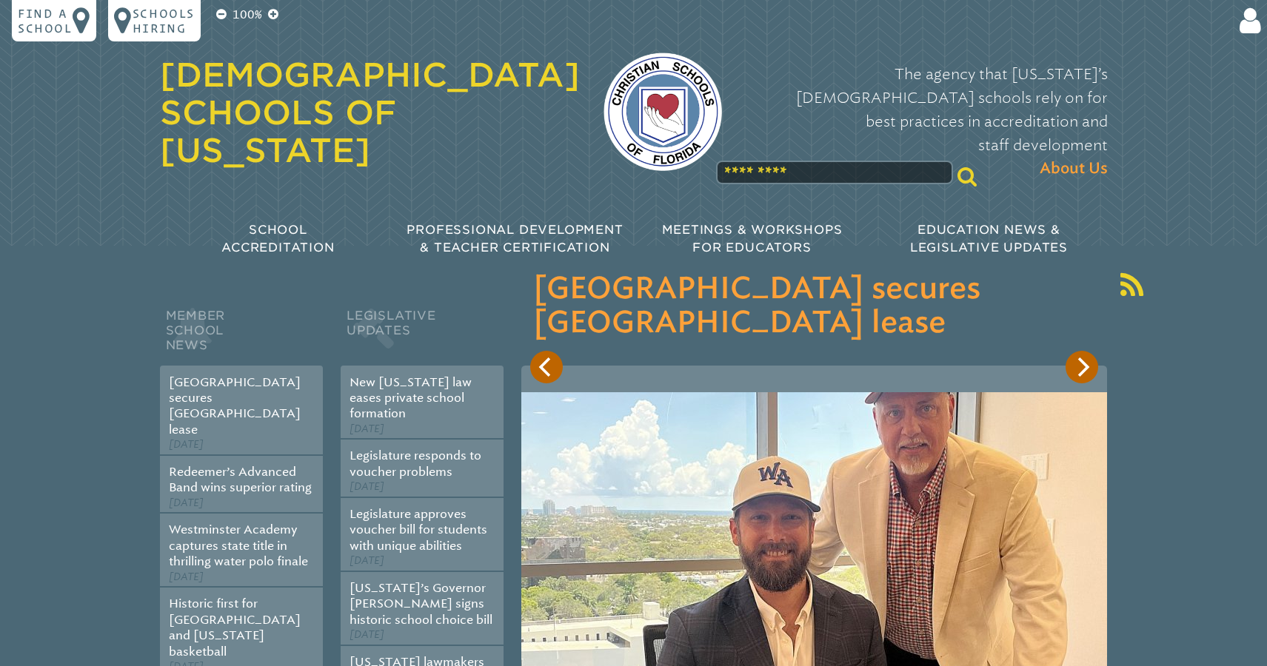
scroll to position [135, 0]
type input "**********"
click at [1251, 30] on icon at bounding box center [1247, 21] width 27 height 30
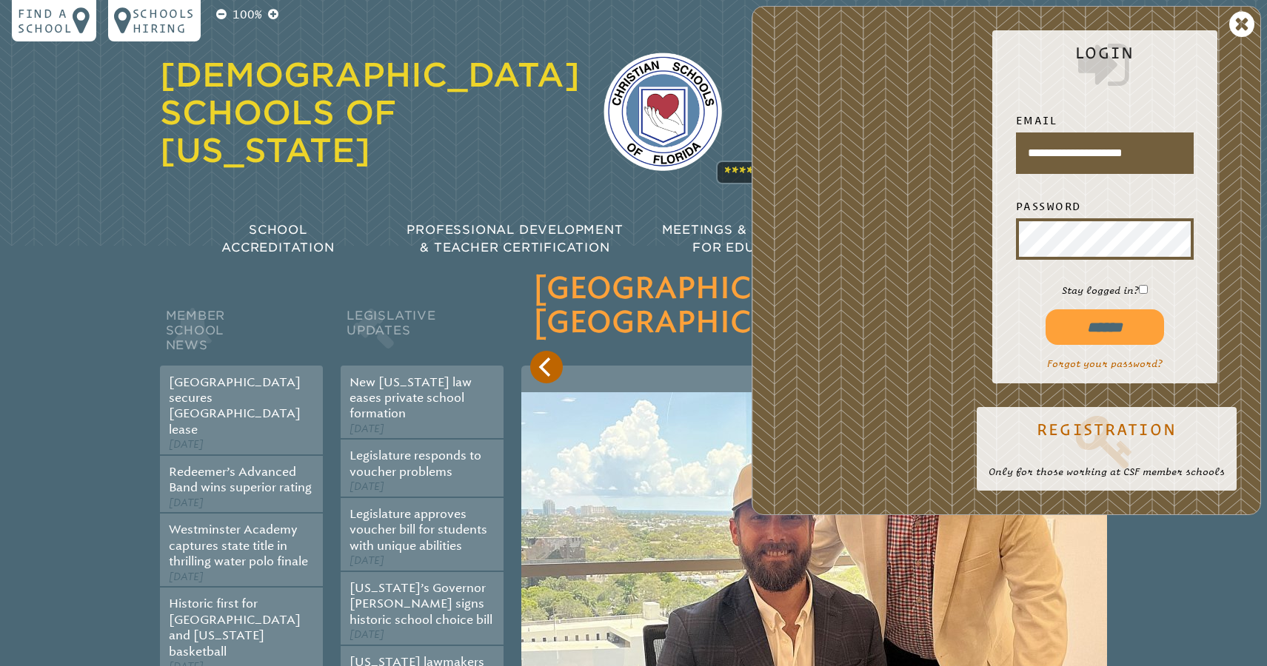
click at [1099, 323] on input "******" at bounding box center [1105, 328] width 118 height 36
type input "**********"
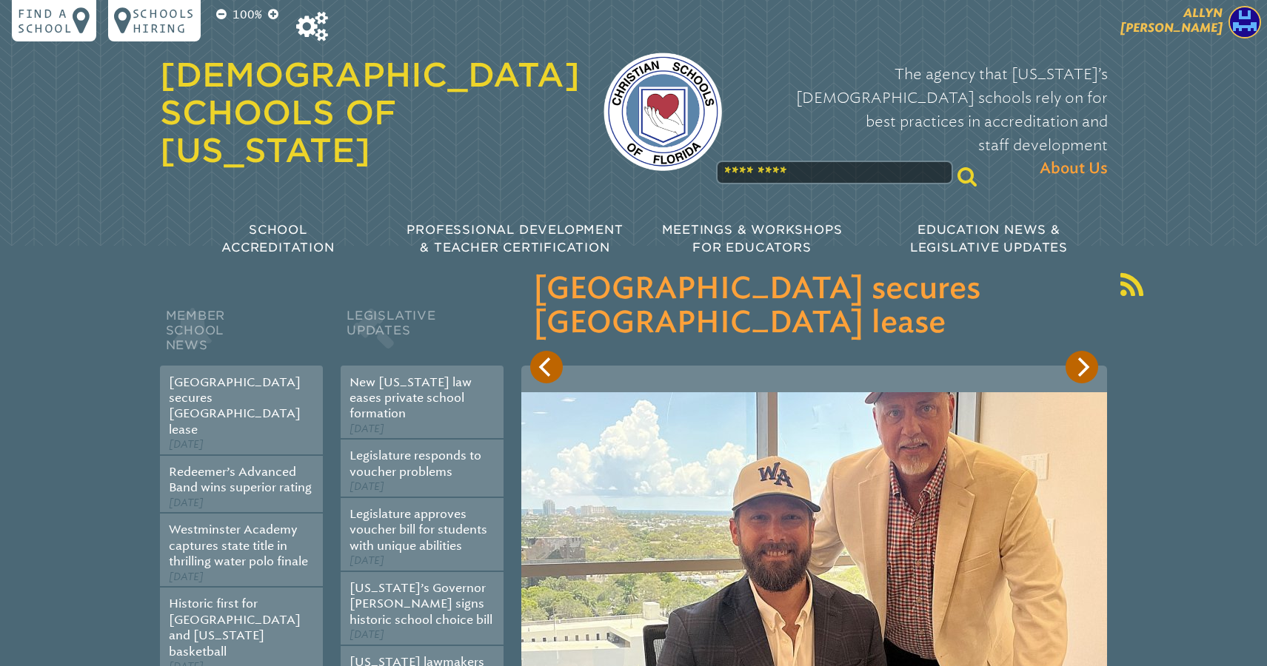
click at [1203, 27] on span "[PERSON_NAME]" at bounding box center [1171, 20] width 102 height 29
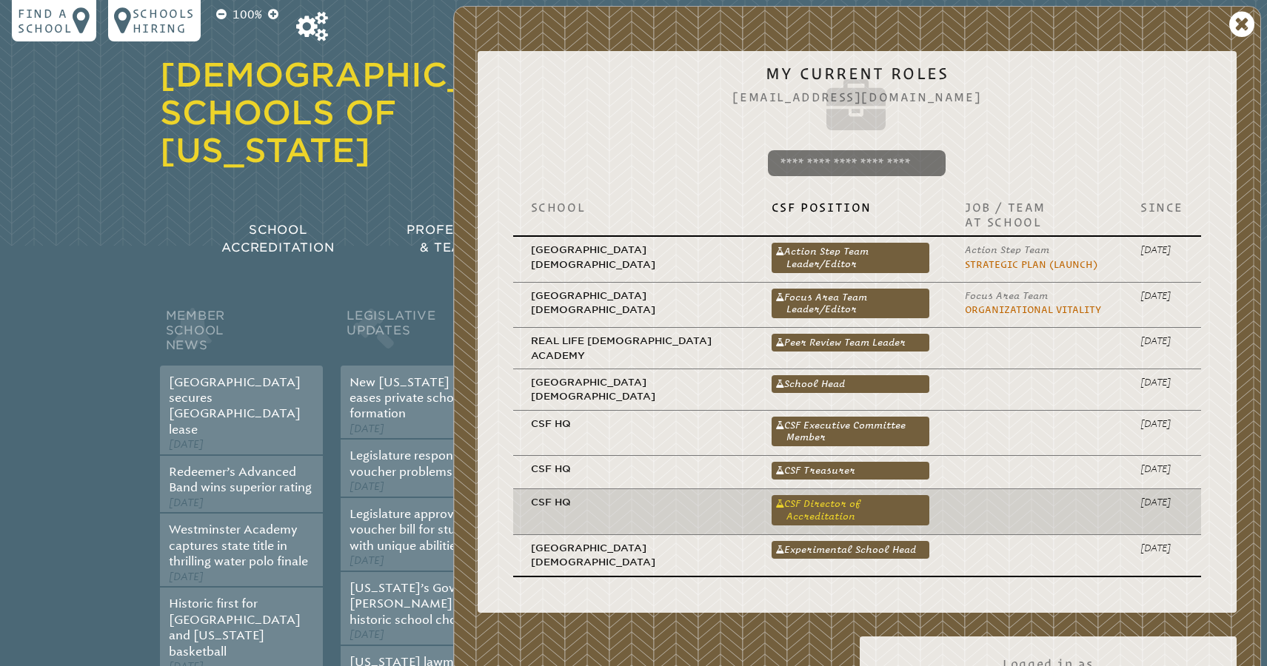
click at [824, 495] on link "CSF Director of Accreditation" at bounding box center [851, 510] width 158 height 30
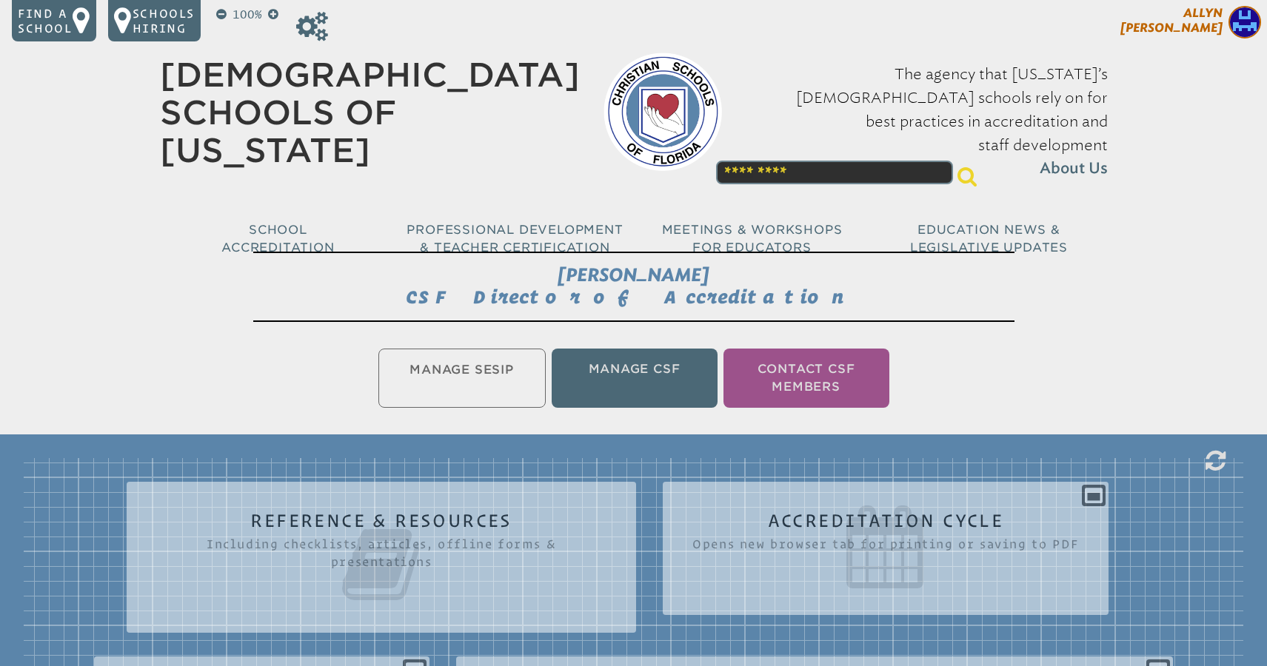
click at [1206, 15] on span "[PERSON_NAME]" at bounding box center [1171, 20] width 102 height 29
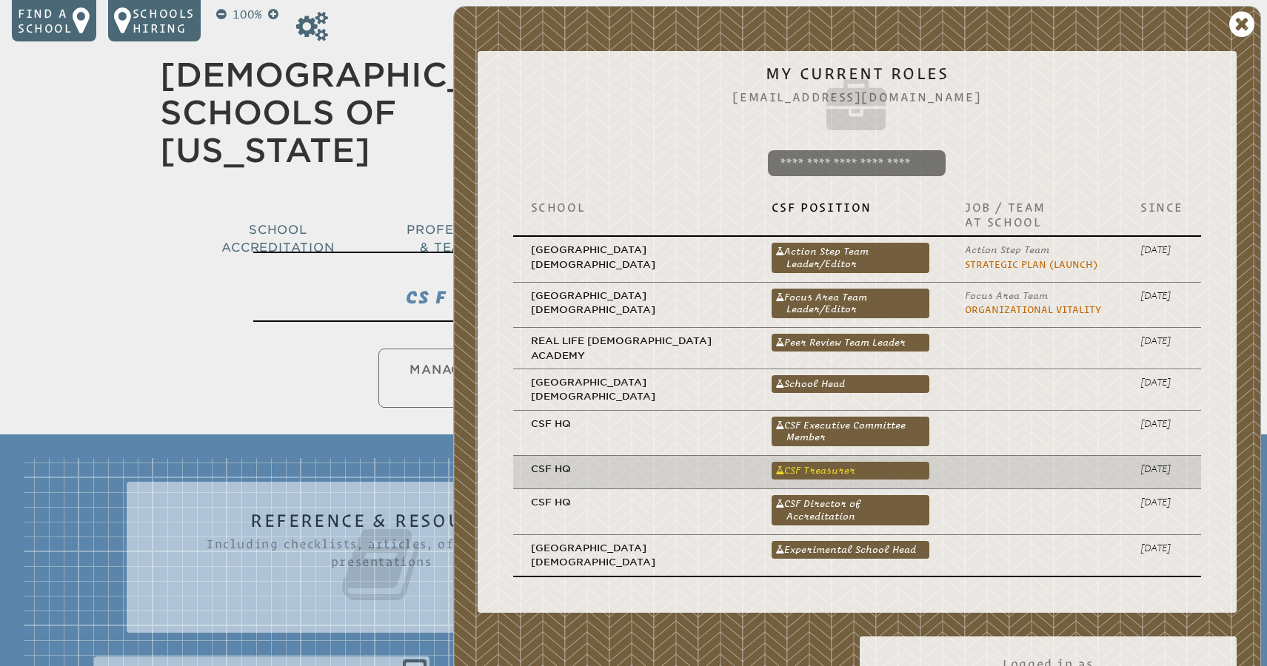
click at [821, 462] on link "CSF Treasurer" at bounding box center [851, 471] width 158 height 18
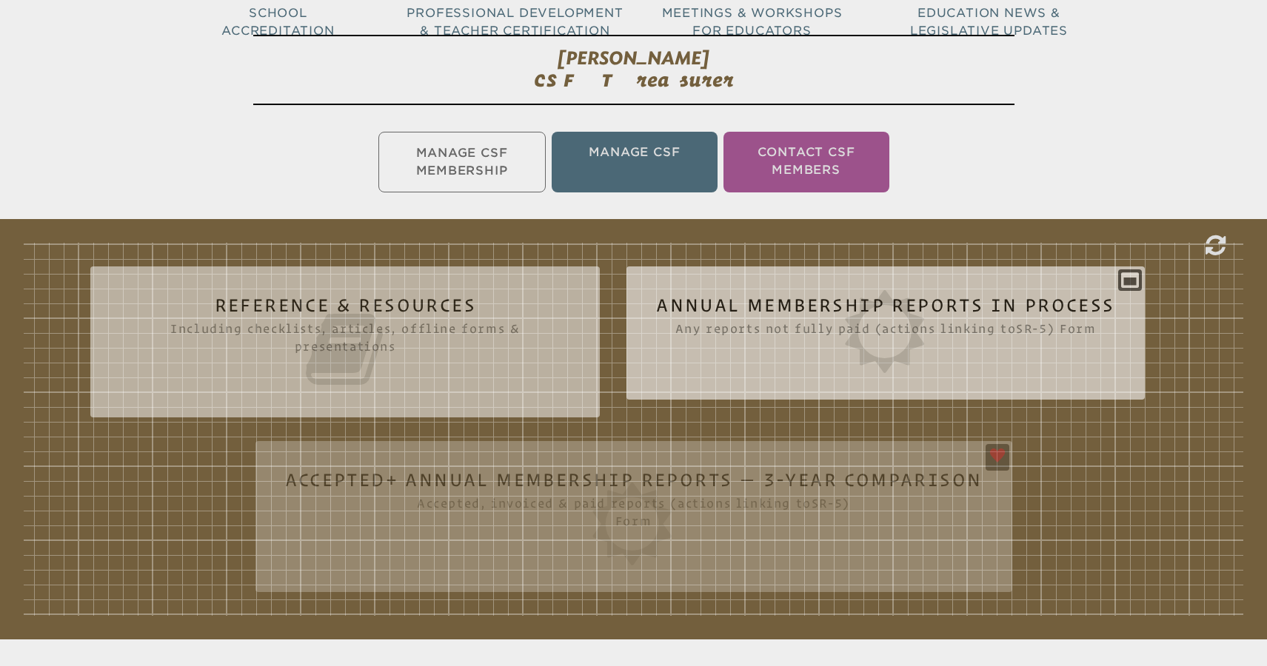
click at [995, 312] on icon at bounding box center [885, 331] width 458 height 83
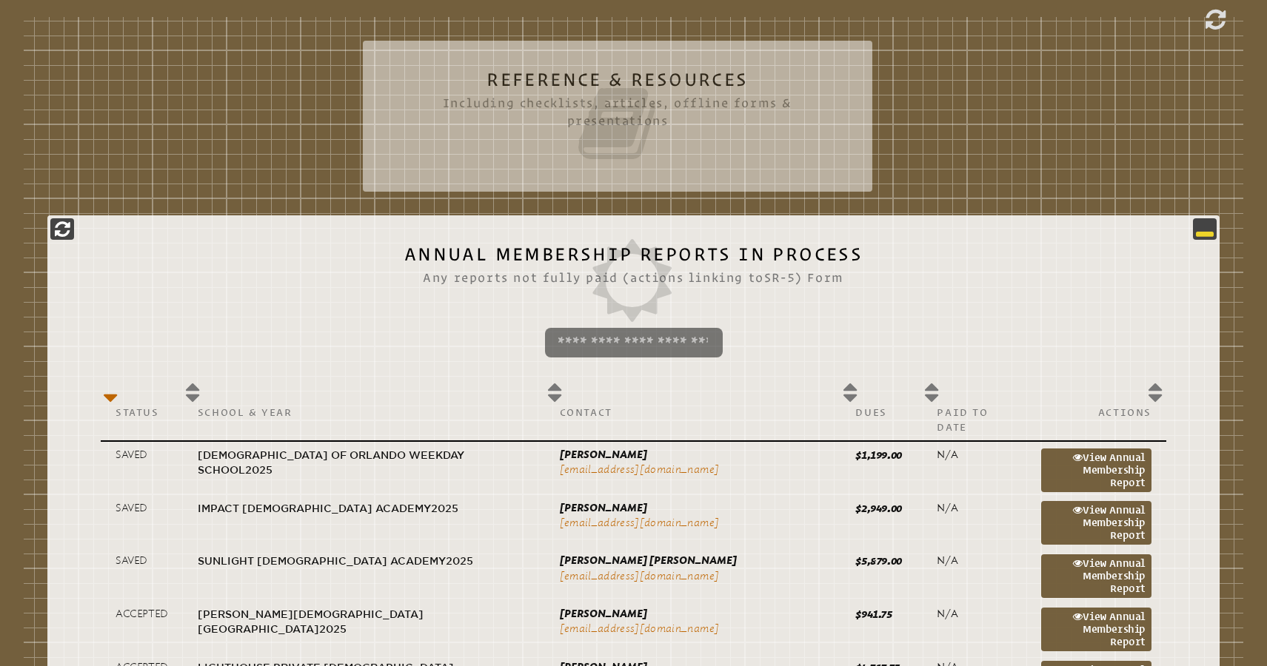
click at [1199, 234] on icon at bounding box center [1205, 229] width 18 height 18
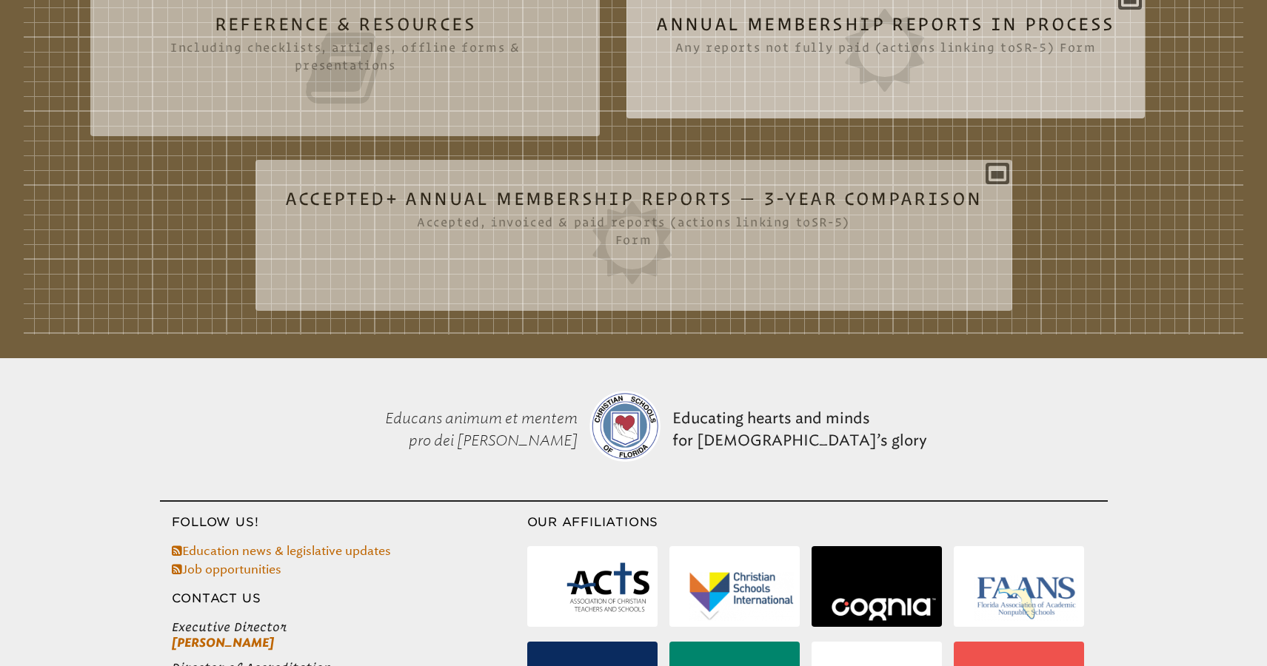
scroll to position [492, 0]
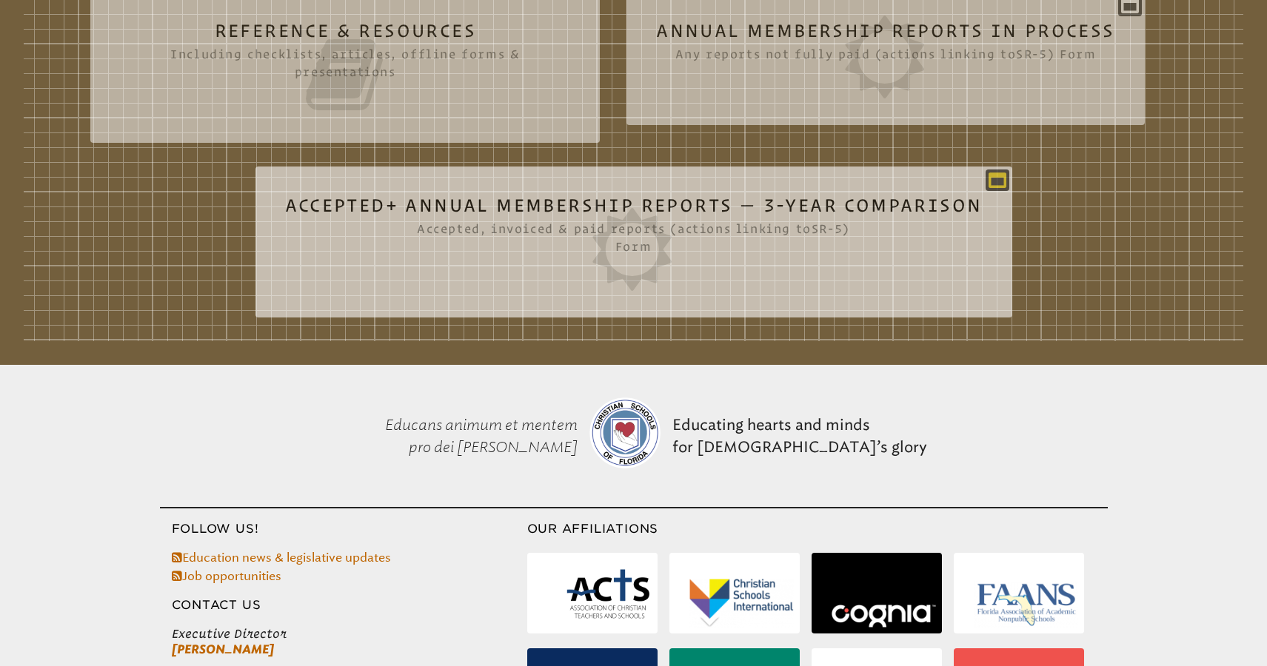
click at [998, 173] on icon at bounding box center [998, 180] width 18 height 18
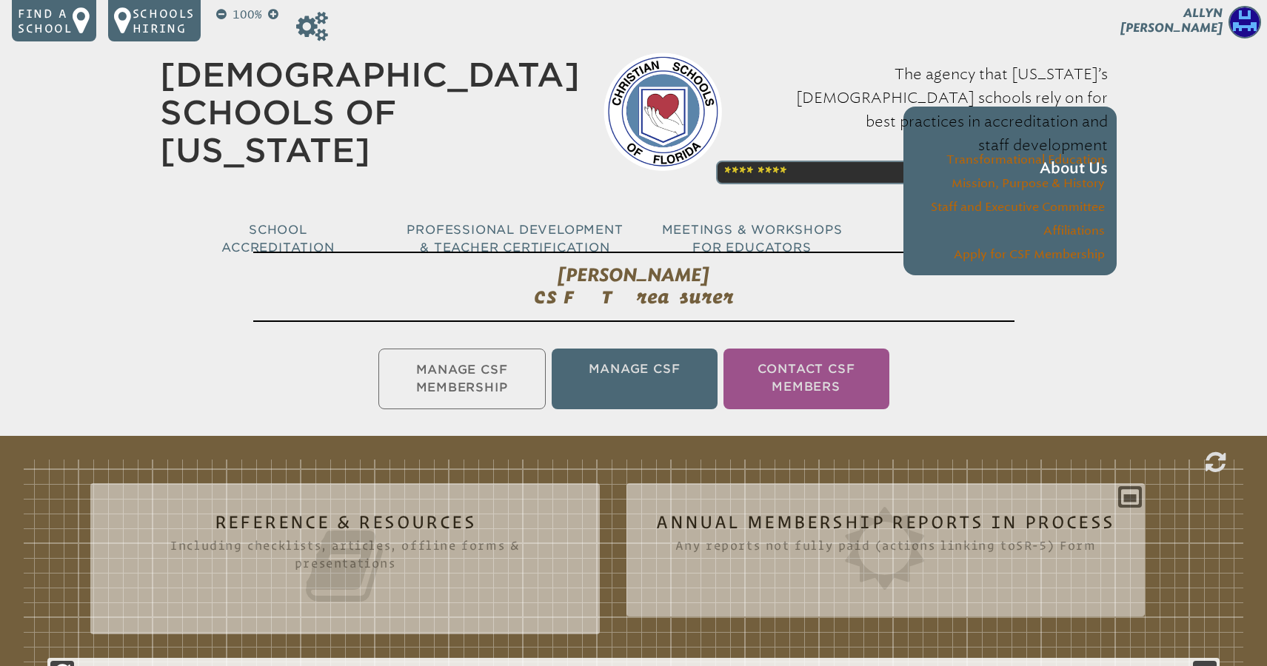
scroll to position [0, 0]
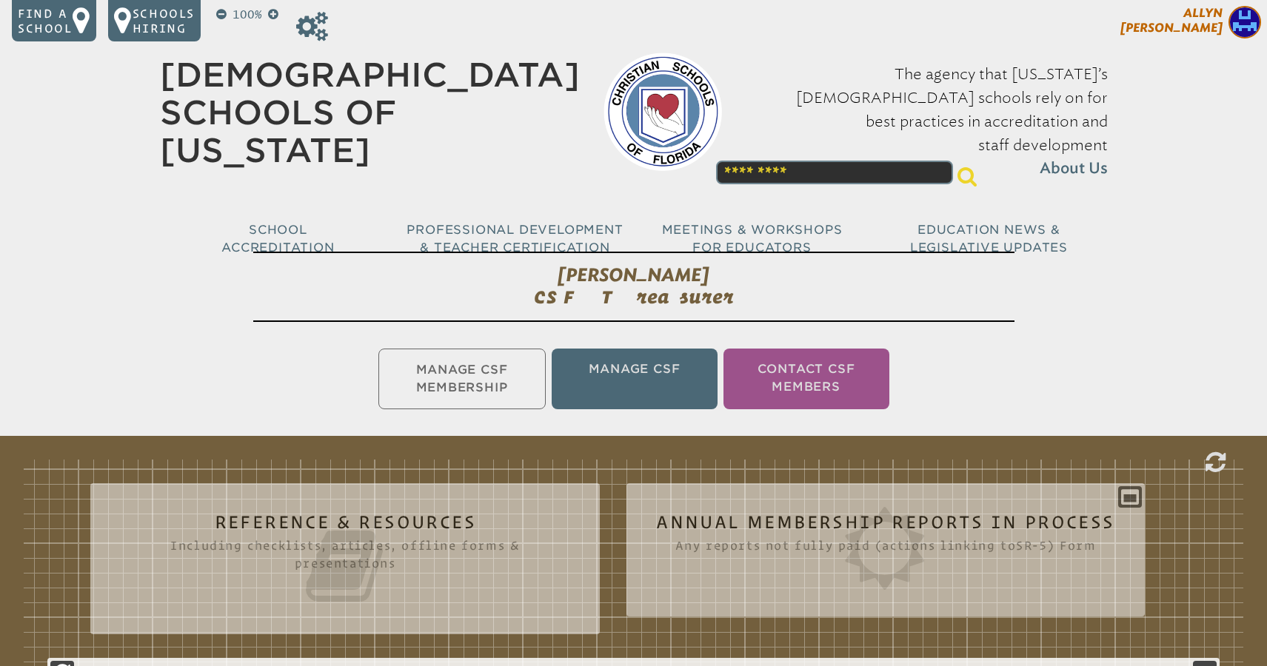
click at [1204, 20] on p "[PERSON_NAME]" at bounding box center [1145, 24] width 243 height 36
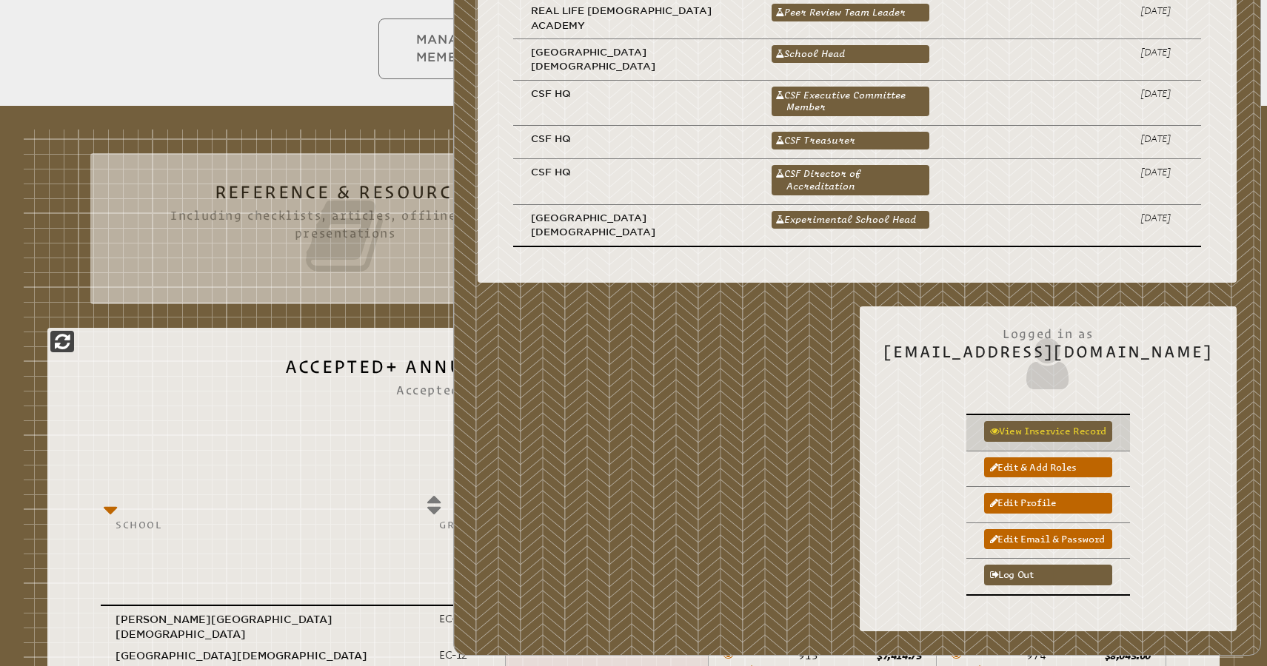
scroll to position [348, 0]
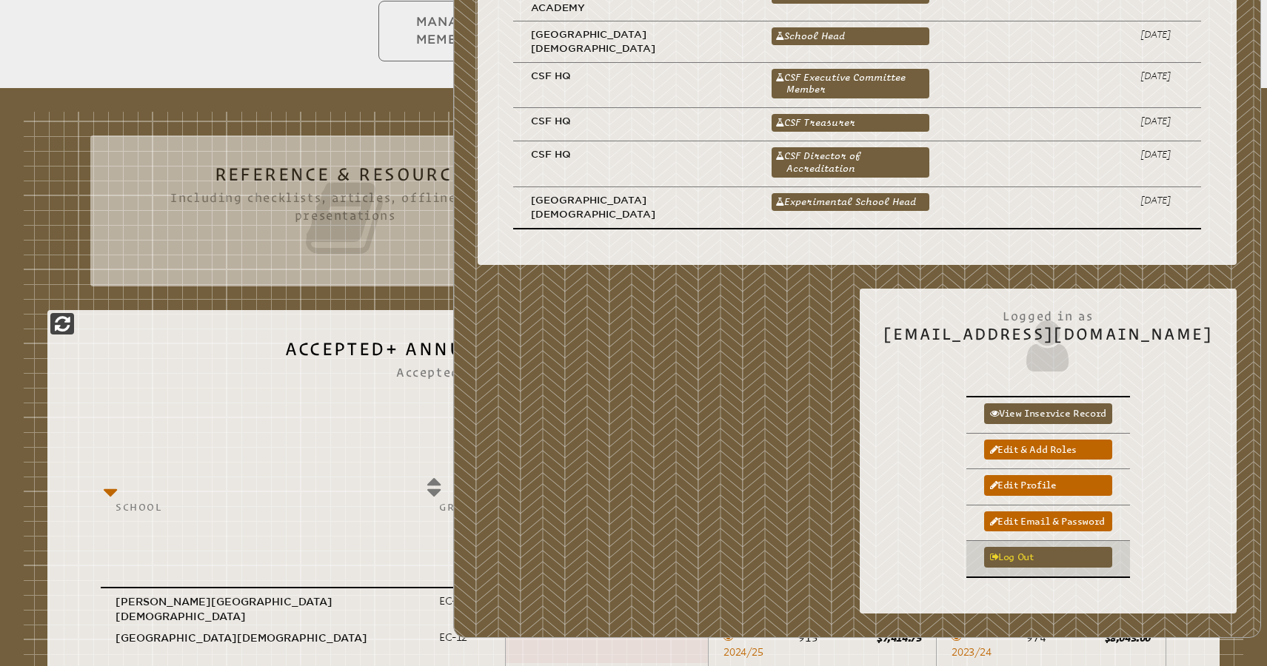
click at [1069, 547] on link "Log out" at bounding box center [1048, 557] width 128 height 20
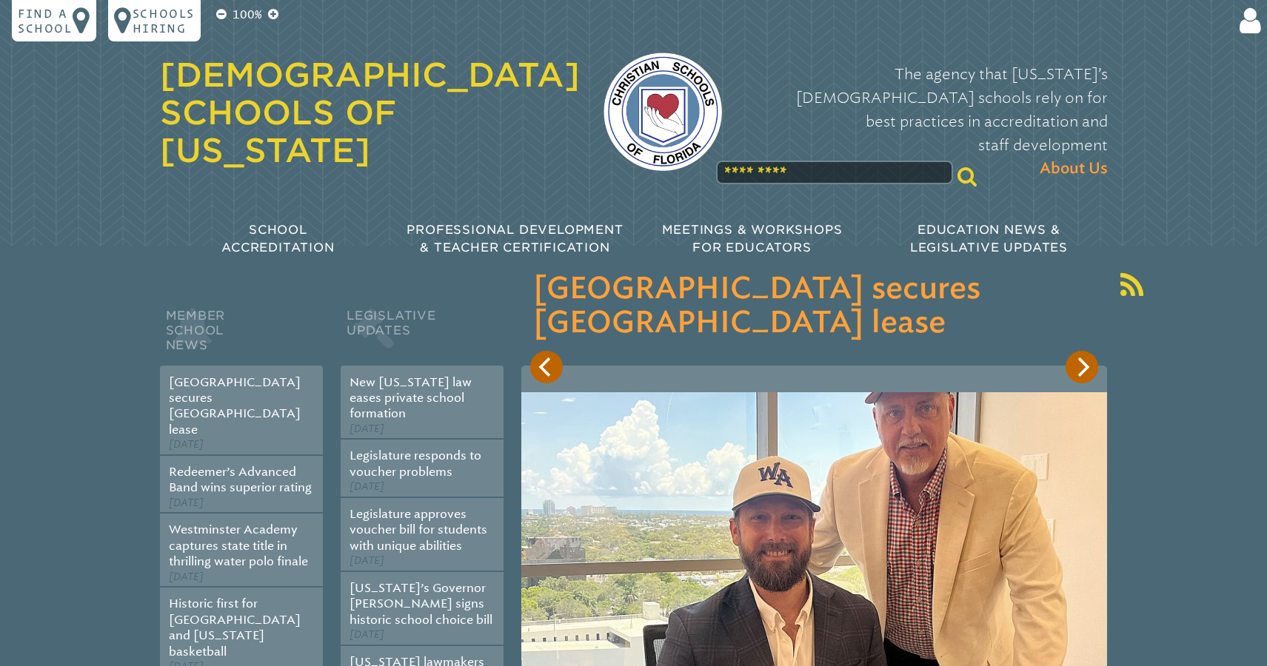
type input "**********"
click at [1246, 25] on icon at bounding box center [1247, 21] width 27 height 30
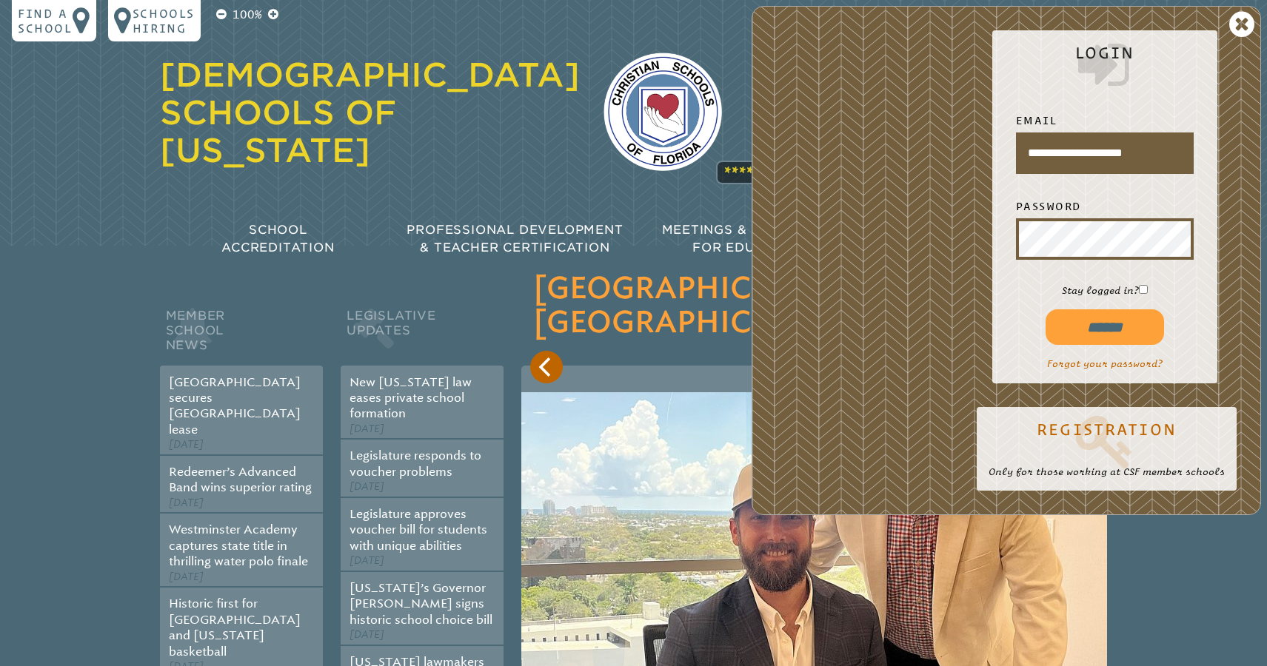
click at [1111, 328] on input "******" at bounding box center [1105, 328] width 118 height 36
type input "**********"
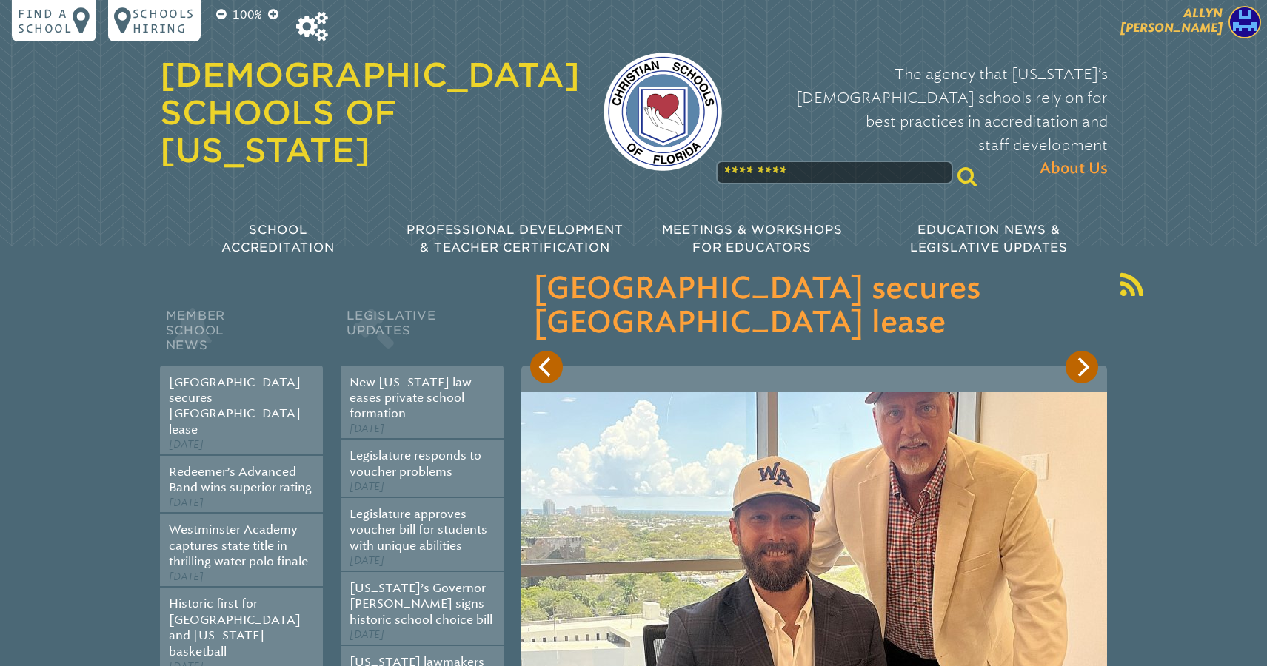
click at [1200, 22] on span "[PERSON_NAME]" at bounding box center [1171, 20] width 102 height 29
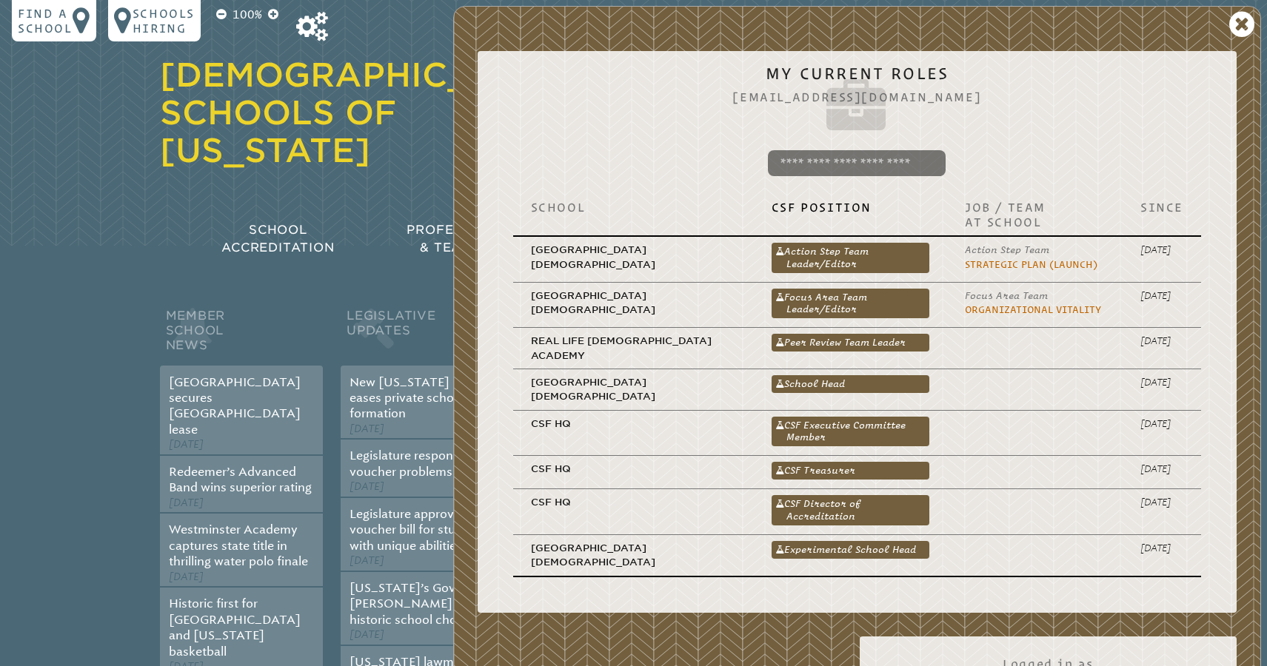
click at [370, 32] on div "[DEMOGRAPHIC_DATA] Schools of [US_STATE] The agency that [US_STATE]’s [DEMOGRAP…" at bounding box center [634, 96] width 948 height 192
click at [309, 24] on icon at bounding box center [312, 27] width 32 height 30
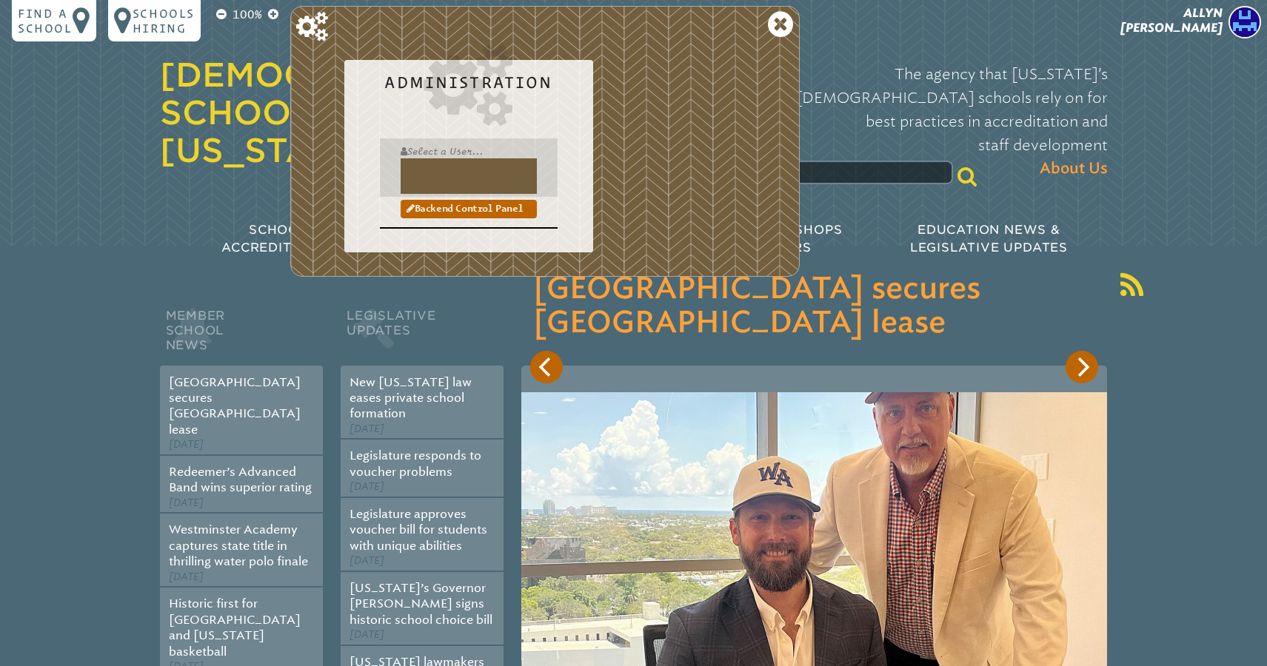
click at [438, 161] on input "text" at bounding box center [469, 176] width 136 height 36
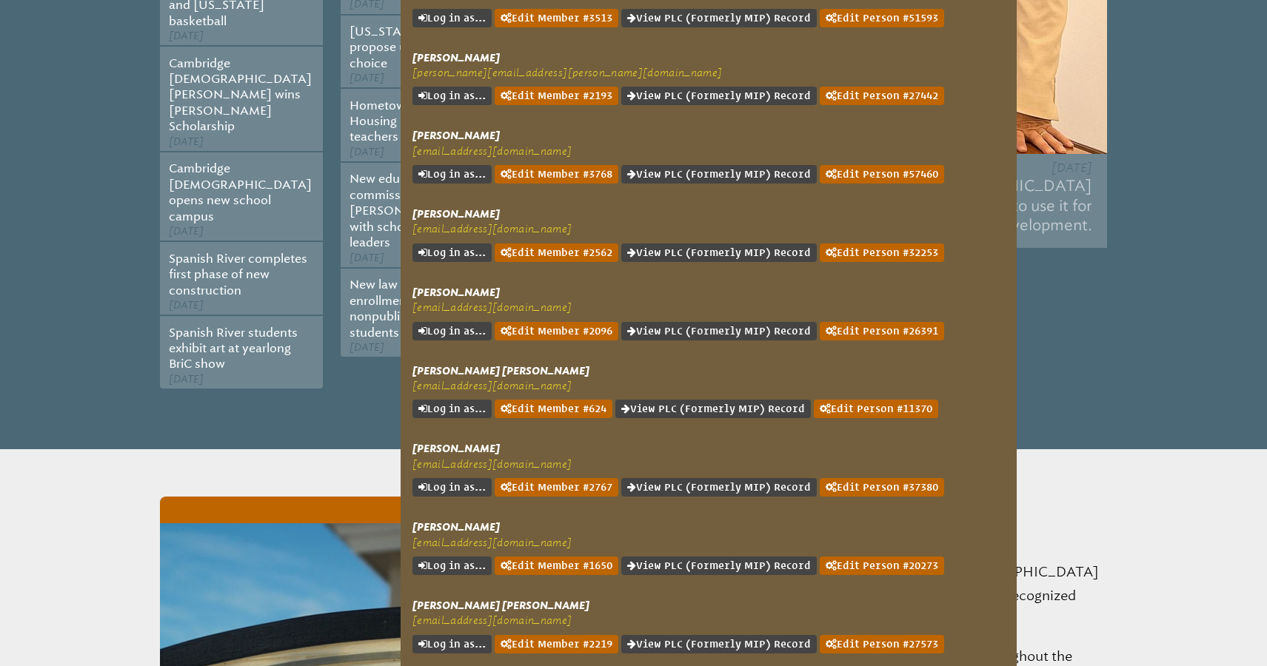
scroll to position [646, 0]
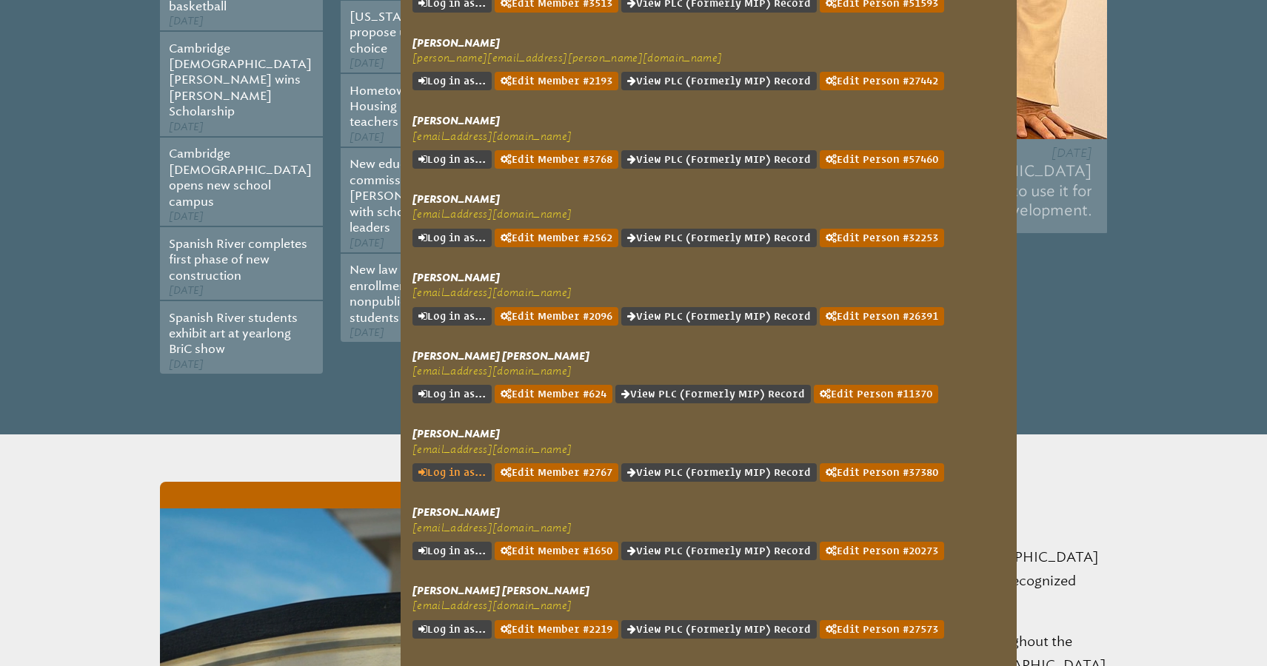
type input "******"
click at [448, 464] on link "Log in as..." at bounding box center [451, 473] width 79 height 19
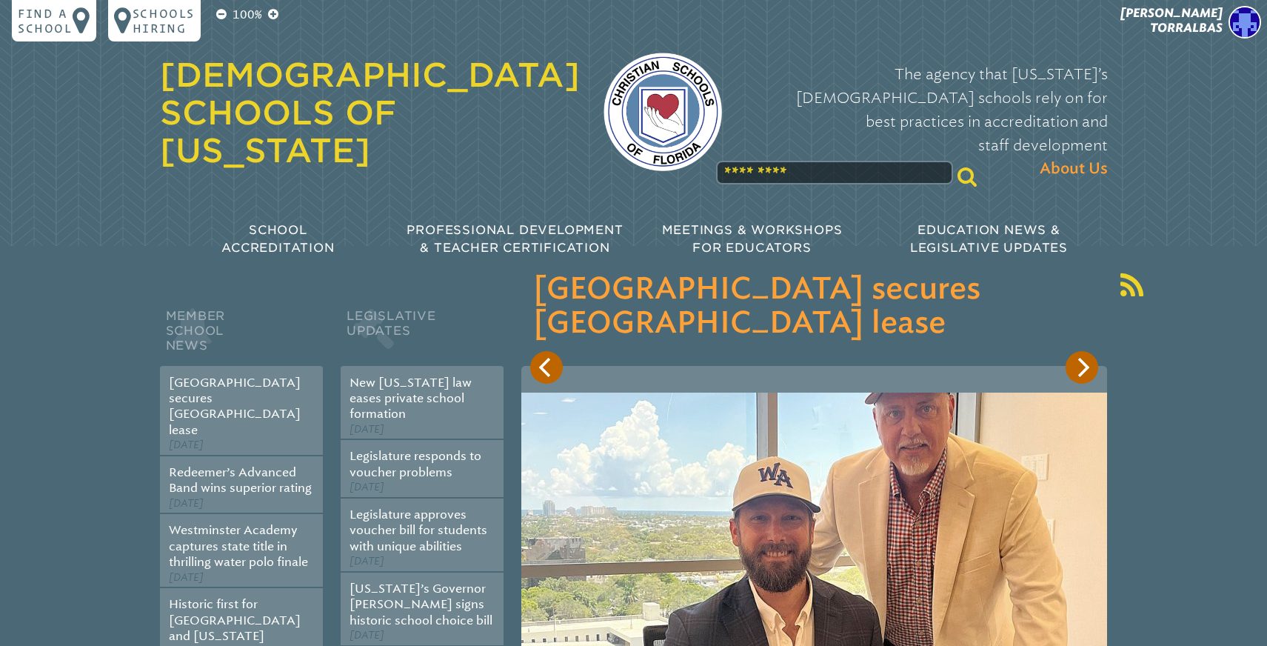
click at [1202, 28] on span "[PERSON_NAME]" at bounding box center [1171, 20] width 102 height 29
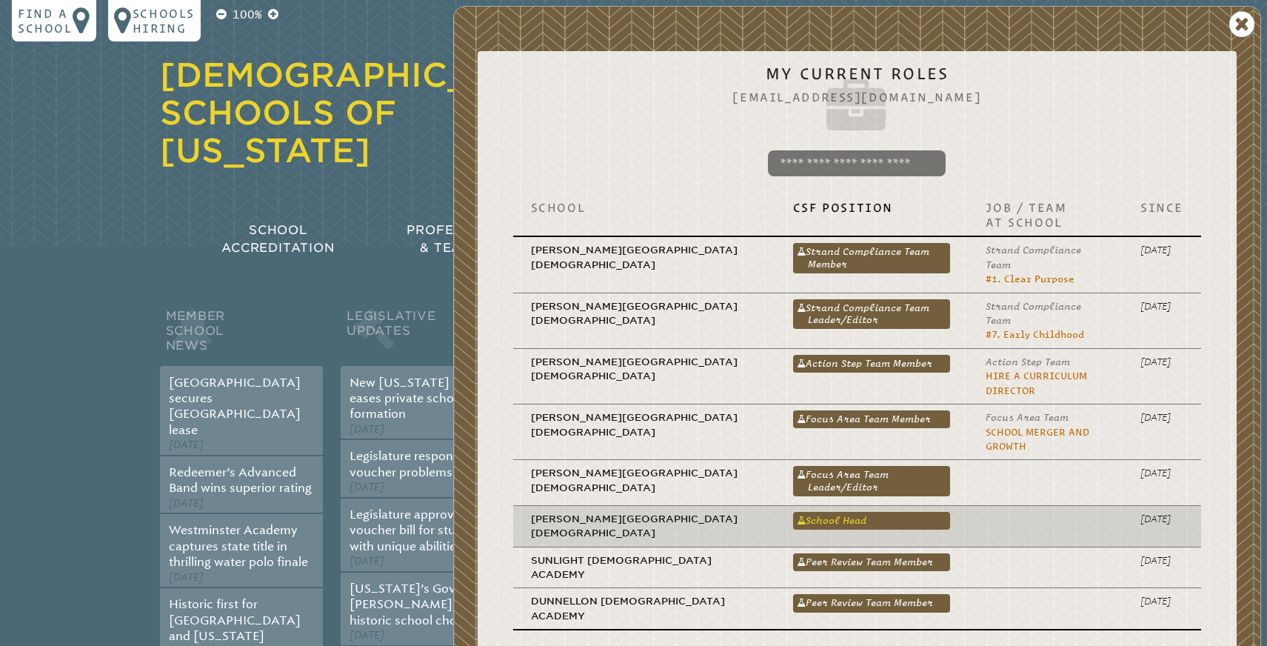
click at [793, 512] on link "School Head" at bounding box center [872, 521] width 158 height 18
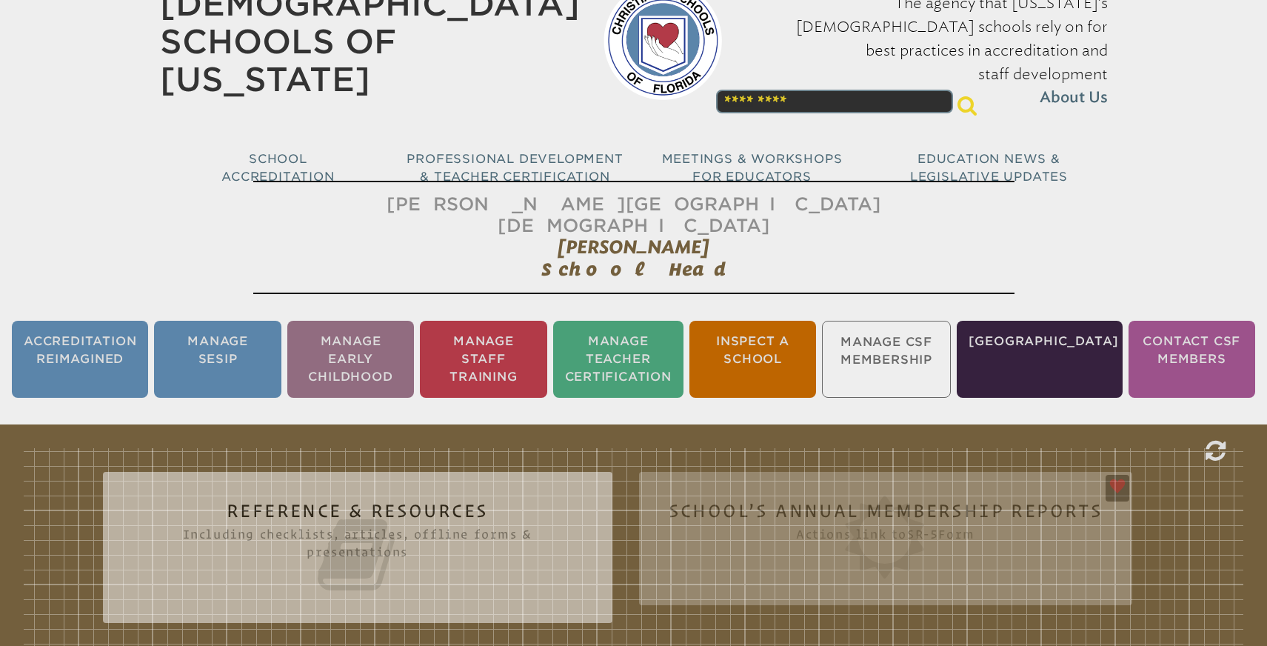
scroll to position [71, 0]
click at [927, 332] on ul "Accreditation Reimagined Manage SESIP Manage Early Childhood Manage Staff Train…" at bounding box center [633, 359] width 1267 height 83
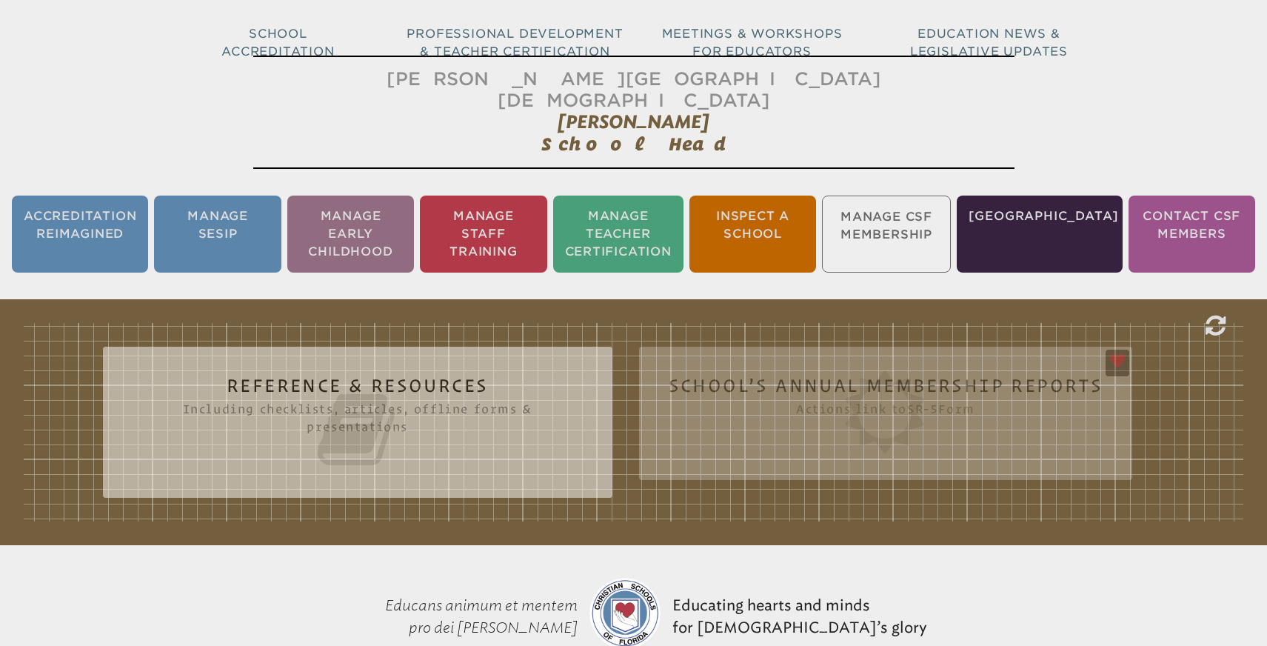
scroll to position [207, 0]
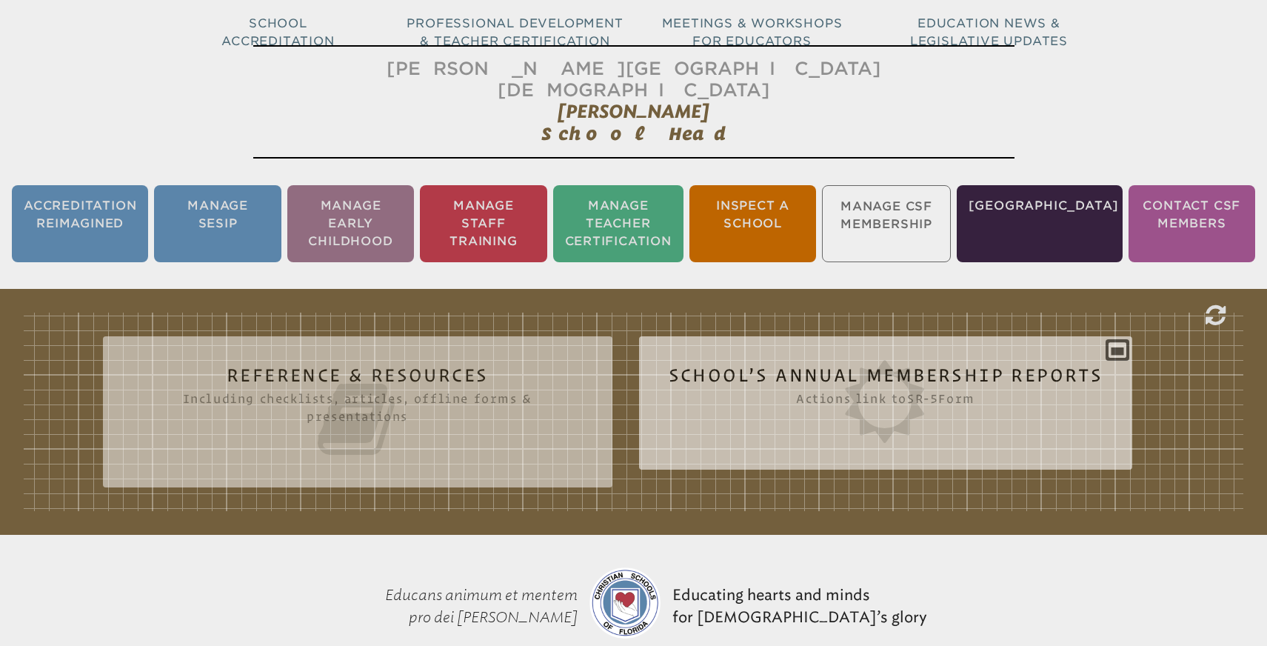
click at [889, 360] on icon at bounding box center [886, 401] width 435 height 83
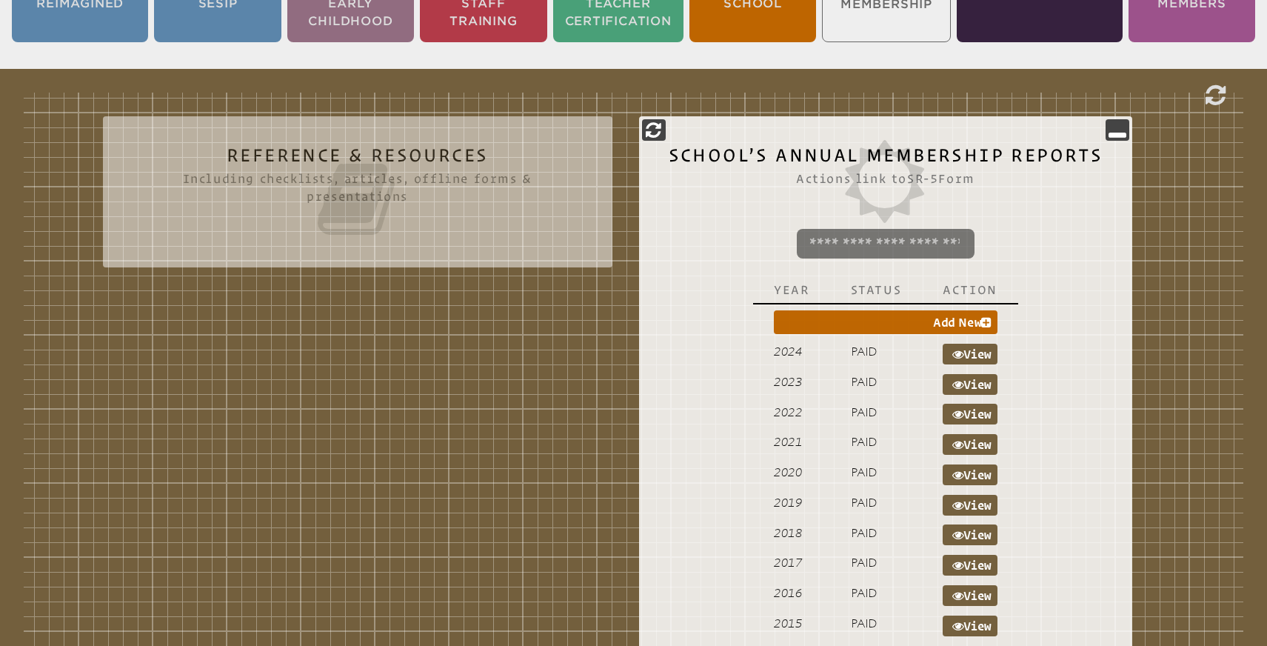
scroll to position [432, 0]
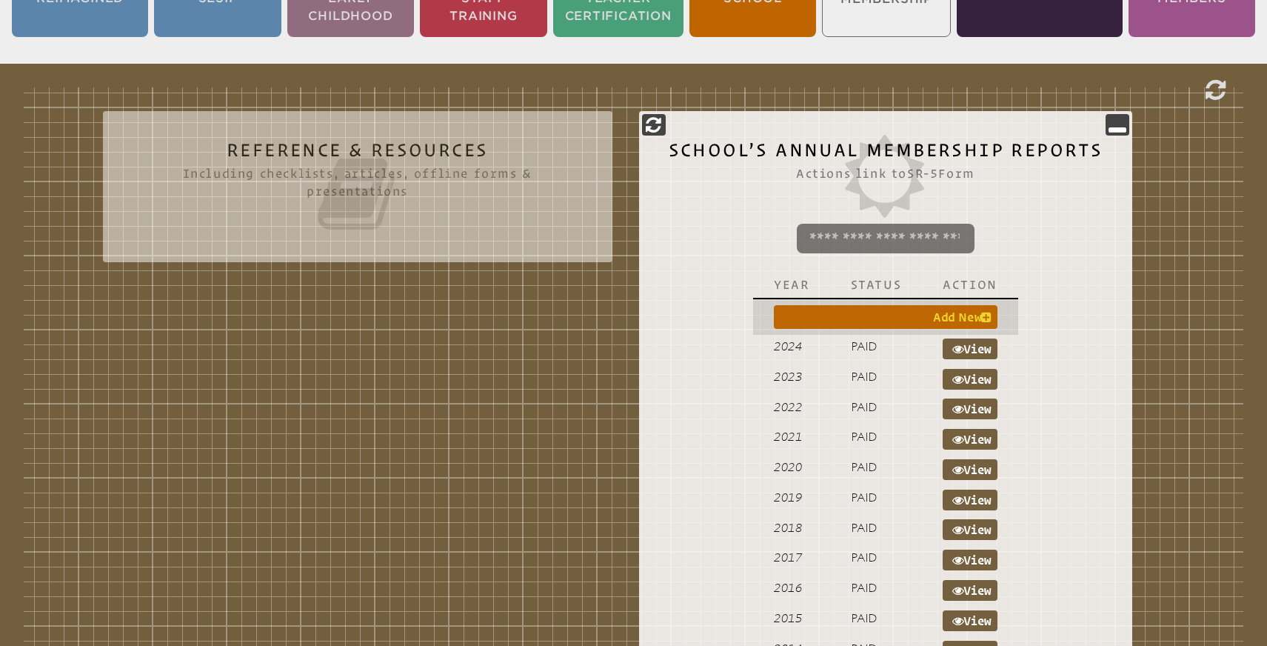
click at [986, 311] on icon at bounding box center [986, 317] width 10 height 12
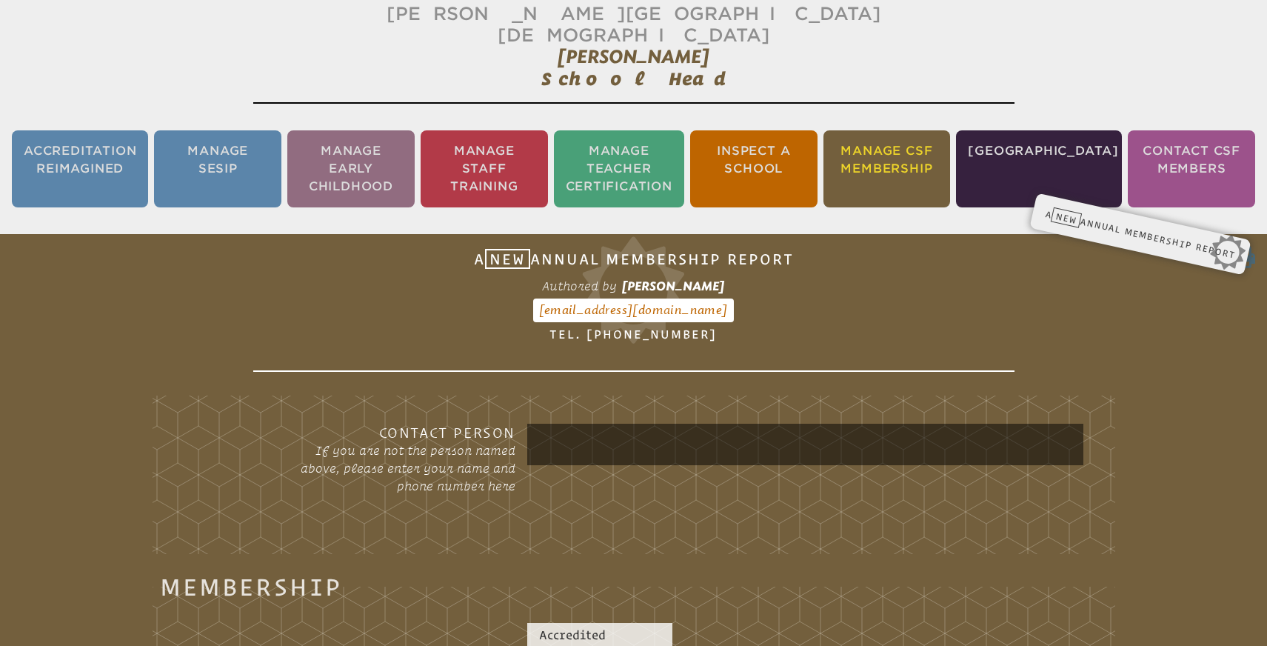
scroll to position [258, 0]
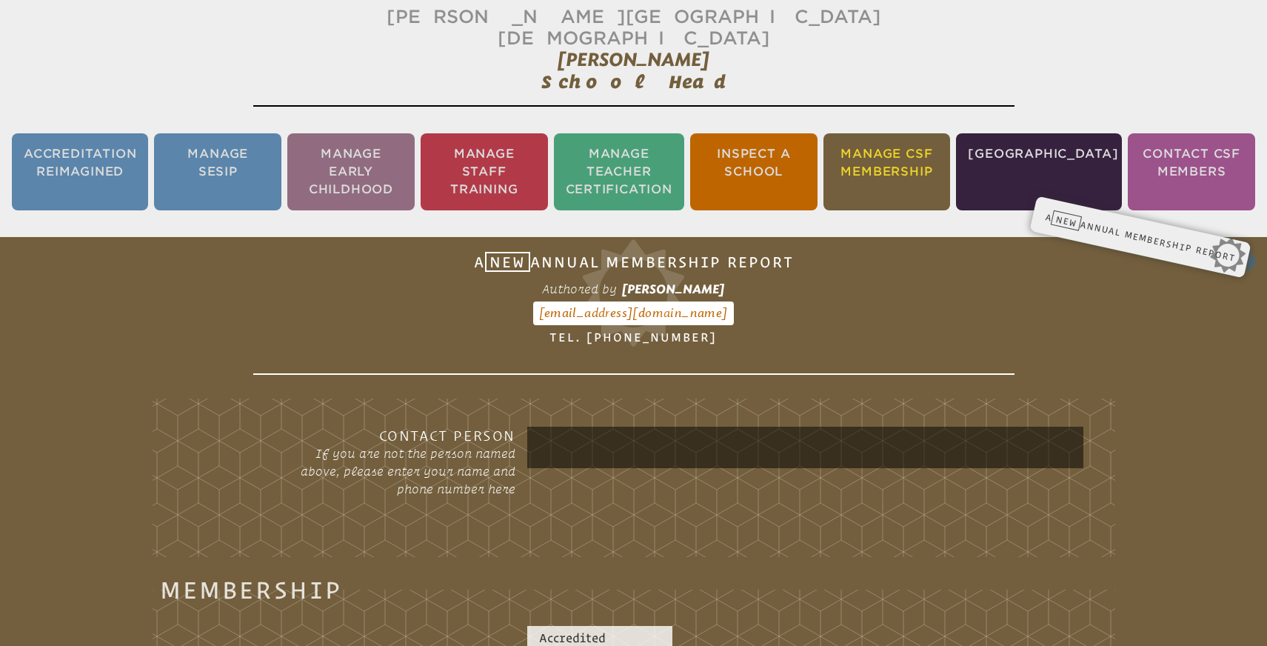
click at [916, 141] on li "Manage CSF Membership" at bounding box center [886, 171] width 127 height 77
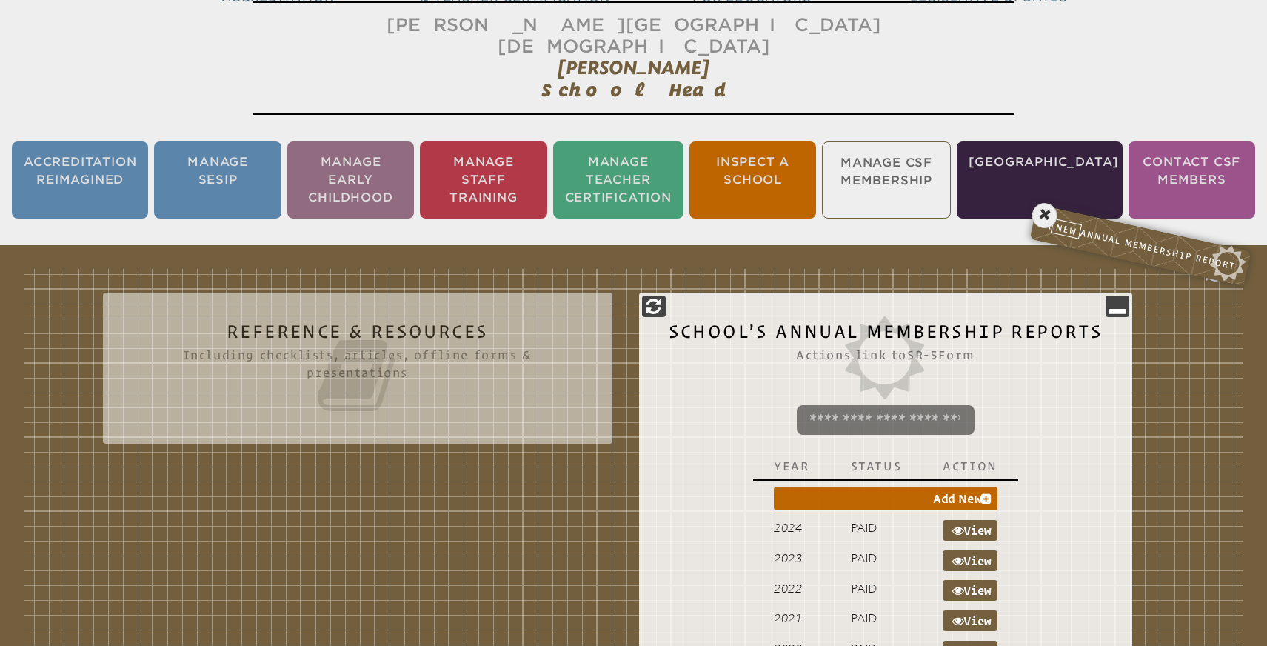
scroll to position [246, 0]
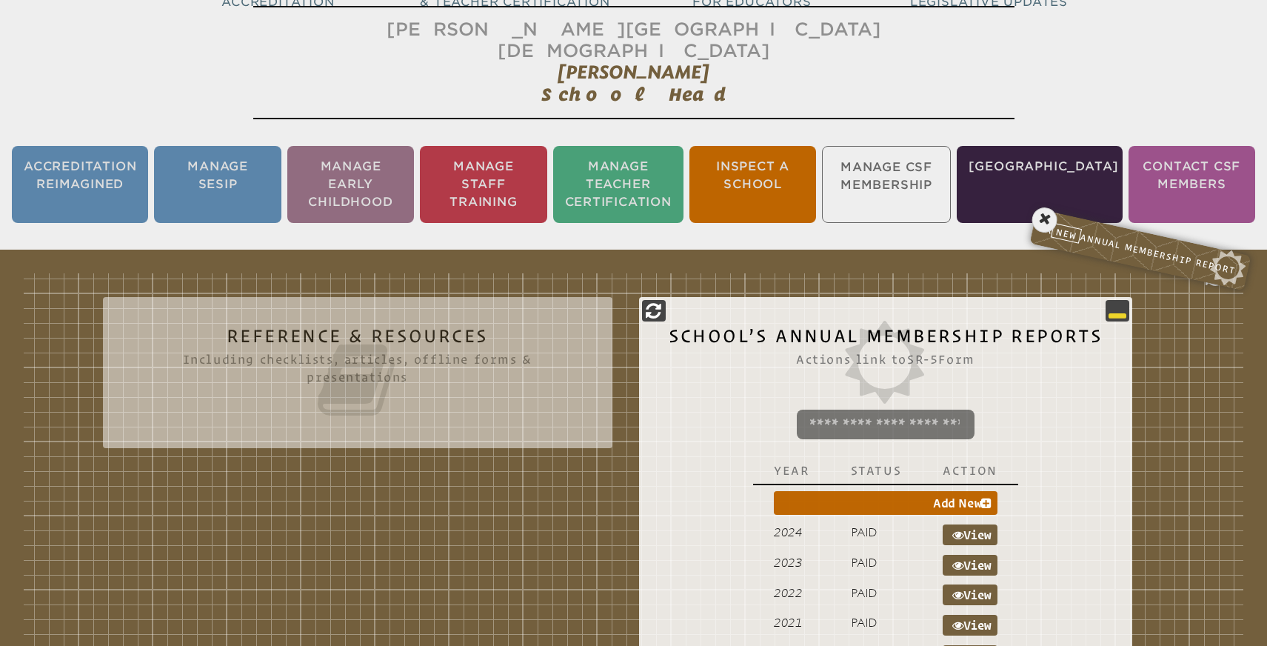
click at [1119, 301] on icon at bounding box center [1118, 310] width 18 height 18
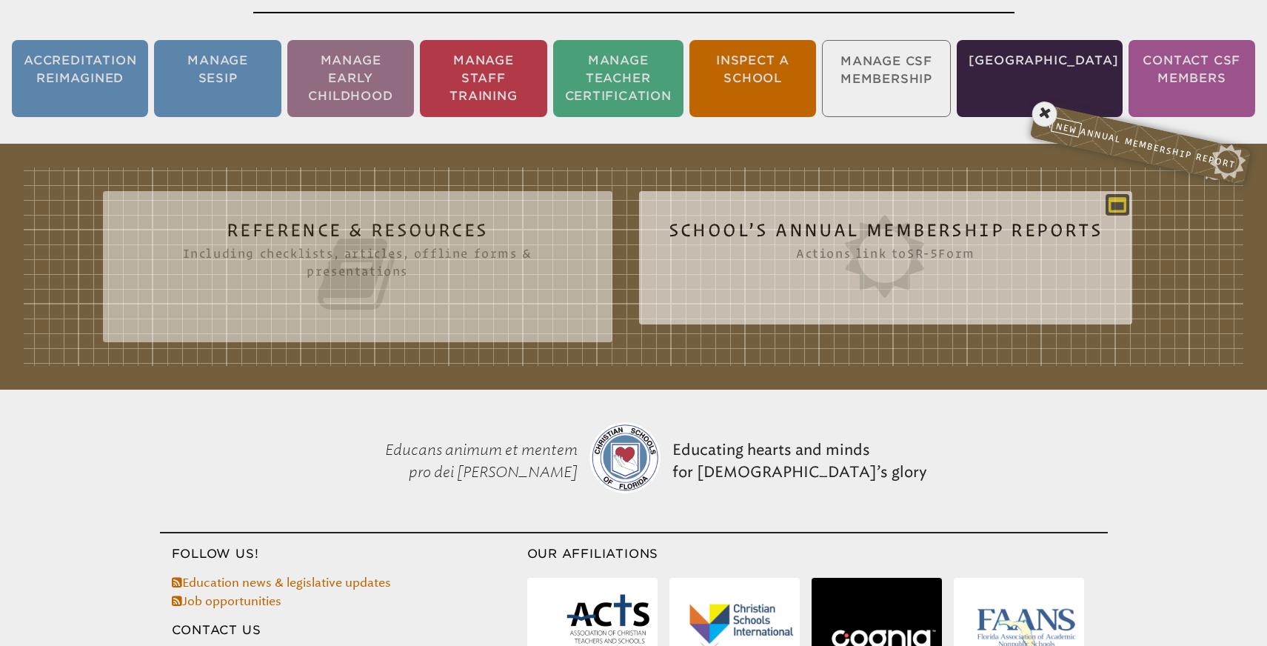
scroll to position [355, 0]
